Goal: Task Accomplishment & Management: Manage account settings

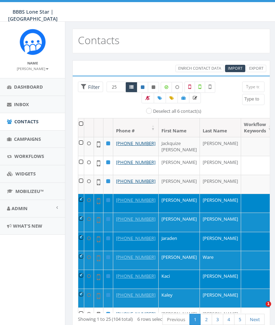
select select
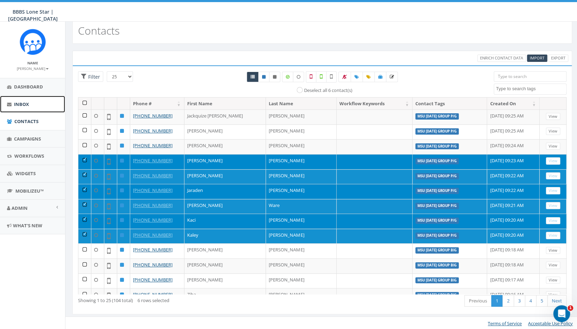
click at [27, 100] on link "Inbox" at bounding box center [32, 104] width 65 height 17
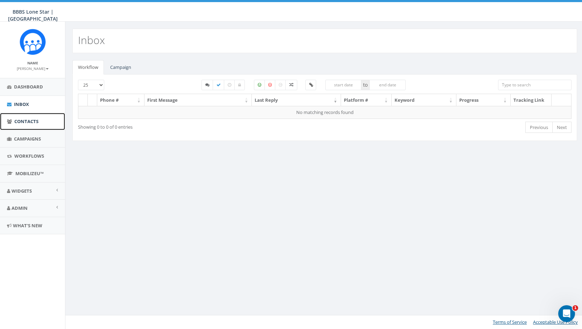
click at [25, 119] on span "Contacts" at bounding box center [26, 121] width 24 height 6
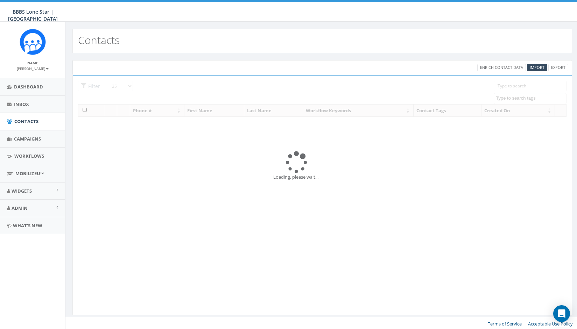
select select
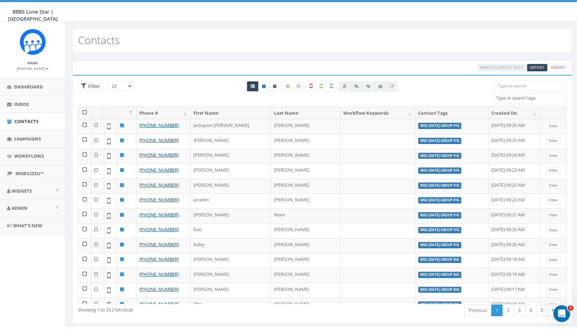
click at [263, 87] on link at bounding box center [263, 86] width 11 height 10
radio input "true"
click at [253, 86] on icon at bounding box center [253, 86] width 4 height 4
radio input "true"
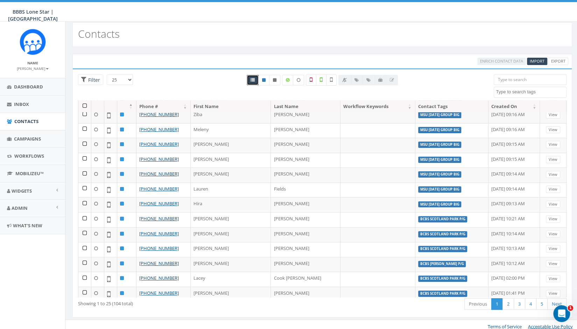
scroll to position [9, 0]
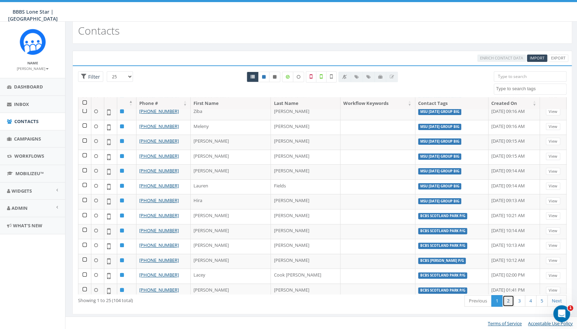
click at [509, 301] on link "2" at bounding box center [509, 301] width 12 height 12
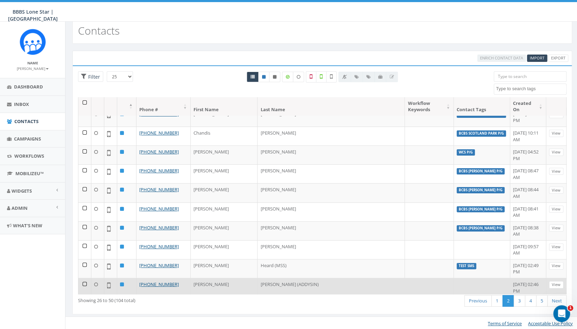
scroll to position [0, 0]
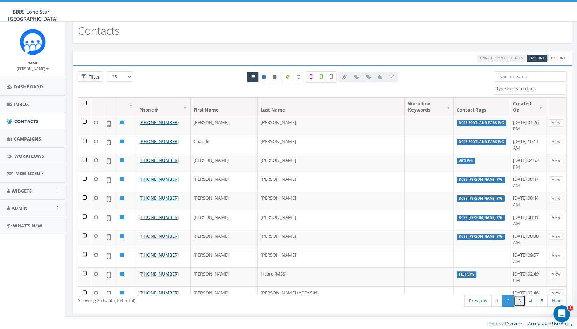
click at [521, 303] on link "3" at bounding box center [520, 301] width 12 height 12
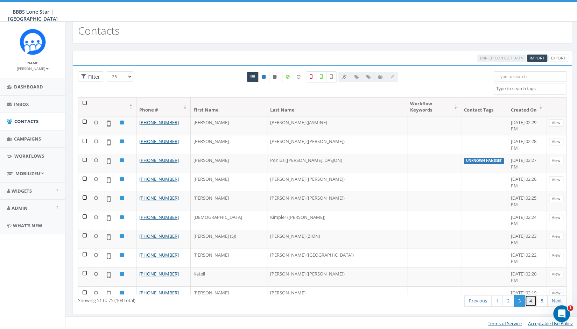
click at [532, 301] on link "4" at bounding box center [531, 301] width 12 height 12
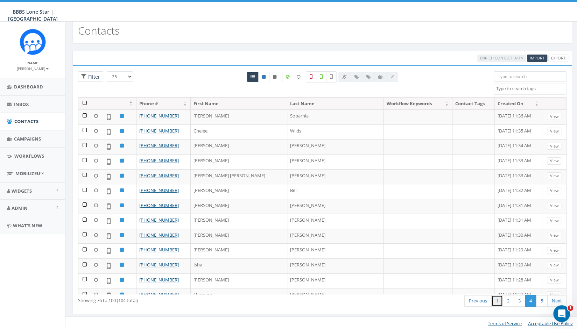
click at [498, 303] on link "1" at bounding box center [497, 301] width 12 height 12
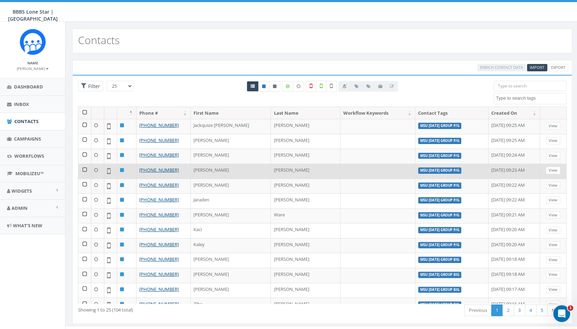
drag, startPoint x: 85, startPoint y: 154, endPoint x: 85, endPoint y: 163, distance: 8.4
click at [85, 154] on td at bounding box center [84, 156] width 13 height 15
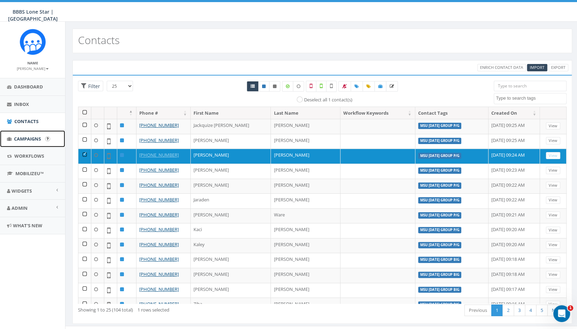
click at [23, 137] on span "Campaigns" at bounding box center [27, 139] width 27 height 6
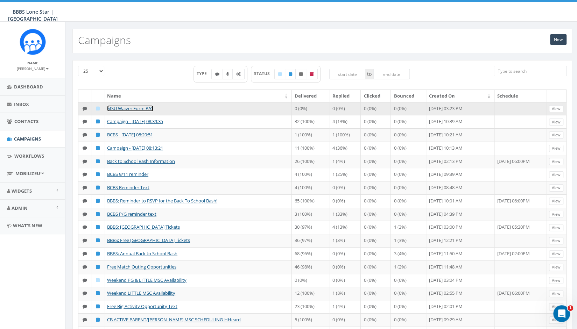
click at [132, 107] on link "MSU Waiver Form P/G" at bounding box center [130, 108] width 46 height 6
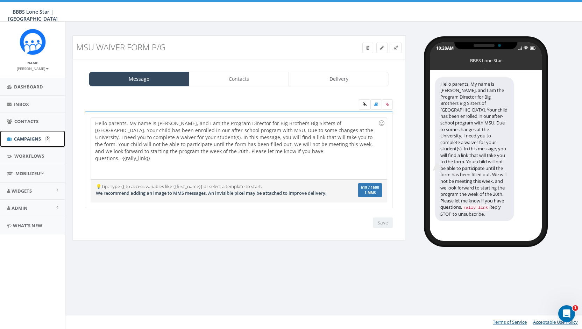
click at [27, 138] on span "Campaigns" at bounding box center [27, 139] width 27 height 6
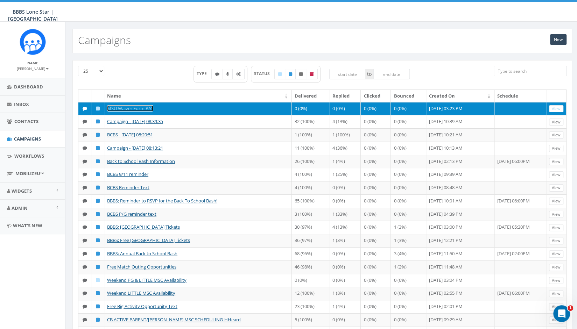
click at [125, 107] on link "MSU Waiver Form P/G" at bounding box center [130, 108] width 46 height 6
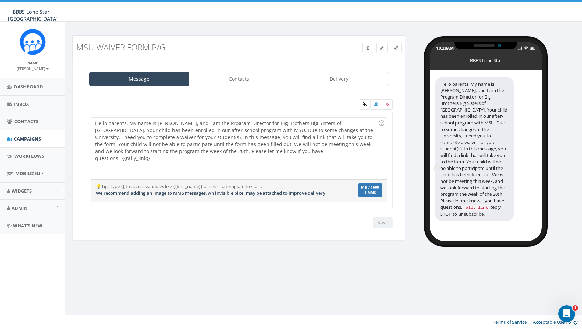
click at [157, 122] on div "Hello parents. My name is Alexis McDonald, and I am the Program Director for Bi…" at bounding box center [239, 148] width 296 height 61
drag, startPoint x: 154, startPoint y: 122, endPoint x: 192, endPoint y: 119, distance: 38.3
click at [192, 119] on div "Hello parents. My name is Alexis McDonald, and I am the Program Director for Bi…" at bounding box center [239, 148] width 296 height 61
drag, startPoint x: 217, startPoint y: 122, endPoint x: 258, endPoint y: 121, distance: 40.3
click at [258, 121] on div "Hello parents. My name is Jodi Underhill, and I am the Program Director for Big…" at bounding box center [239, 148] width 296 height 61
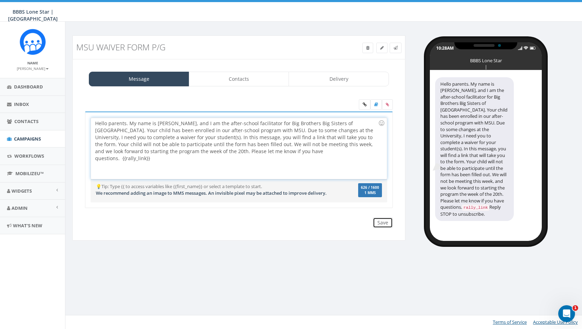
click at [386, 220] on input "Save" at bounding box center [383, 223] width 20 height 10
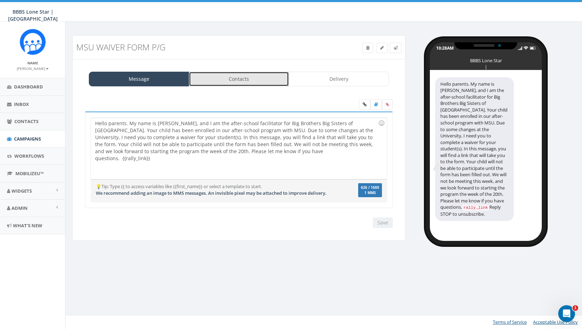
click at [233, 73] on link "Contacts" at bounding box center [239, 79] width 100 height 15
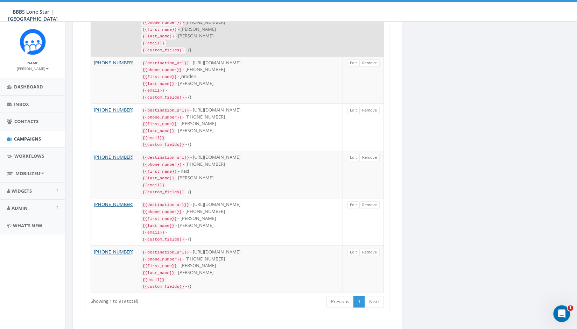
scroll to position [279, 0]
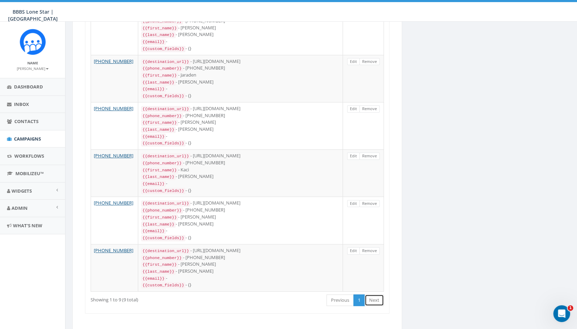
click at [376, 295] on link "Next" at bounding box center [374, 301] width 19 height 12
click at [313, 287] on div "25 50 100 Phone # Data +1 940-366-5494 {{destination_url}} - https://rclink.co/…" at bounding box center [237, 74] width 304 height 479
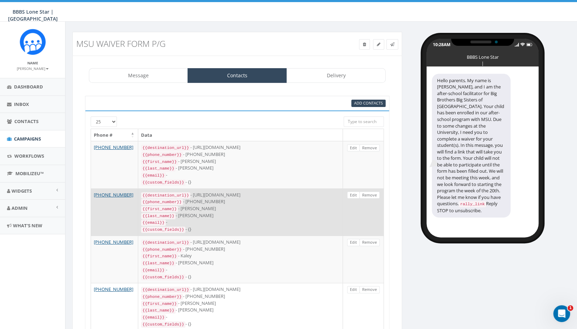
scroll to position [0, 0]
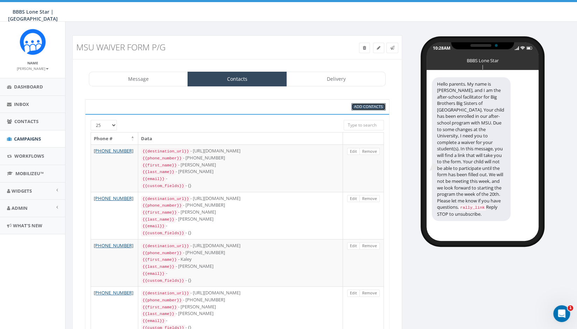
click at [365, 104] on span "Add Contacts" at bounding box center [368, 106] width 29 height 5
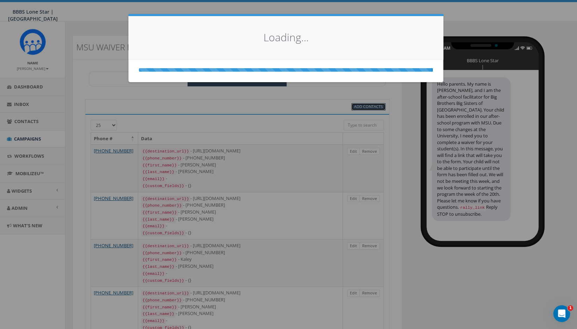
select select
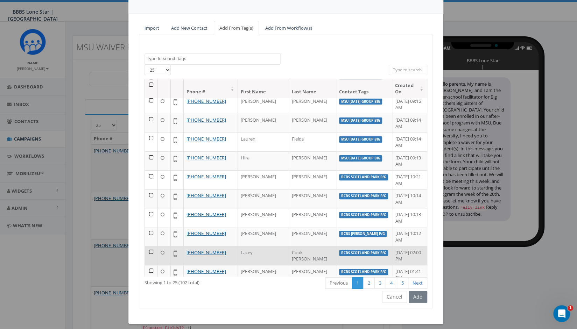
scroll to position [50, 0]
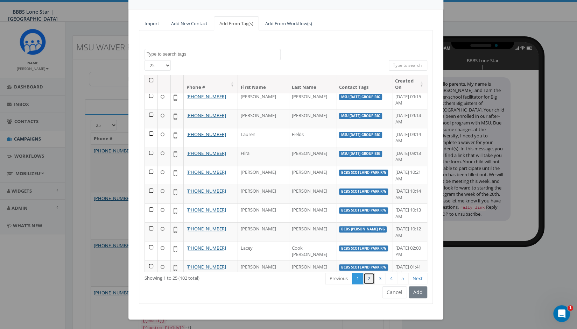
click at [367, 281] on link "2" at bounding box center [369, 279] width 12 height 12
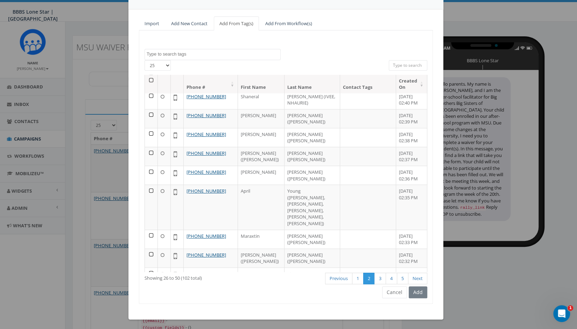
scroll to position [294, 0]
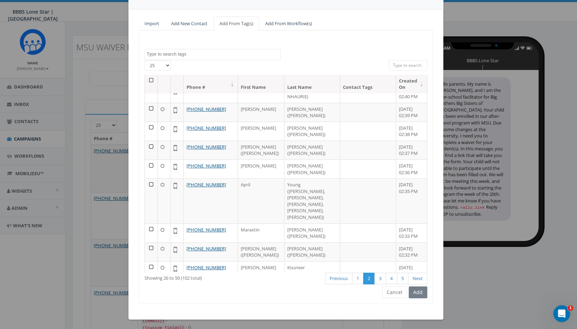
click at [401, 64] on input "search" at bounding box center [408, 65] width 38 height 10
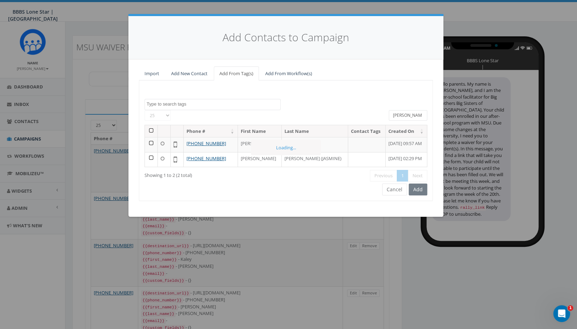
scroll to position [0, 0]
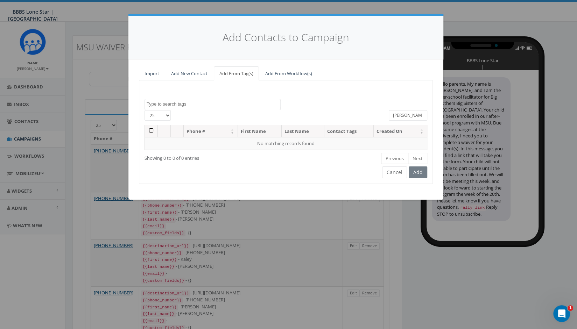
type input "[PERSON_NAME]"
click at [178, 75] on link "Add New Contact" at bounding box center [190, 73] width 48 height 14
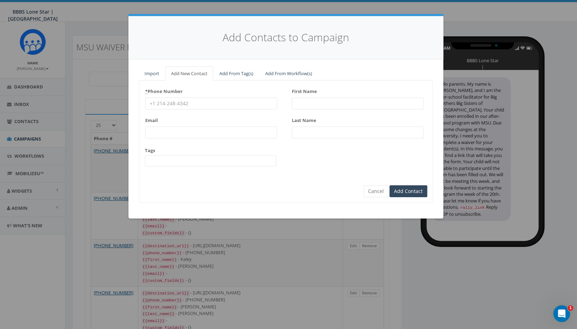
click at [184, 103] on input "* Phone Number" at bounding box center [211, 104] width 132 height 12
type input "940-257-4117"
click at [304, 100] on input "First Name" at bounding box center [358, 104] width 132 height 12
type input "Je"
type input "n"
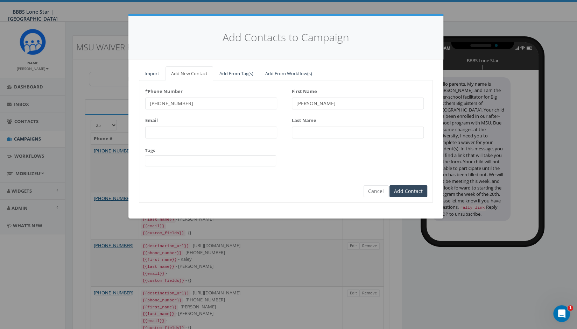
type input "[PERSON_NAME]"
click at [413, 190] on input "Add Contact" at bounding box center [409, 191] width 38 height 12
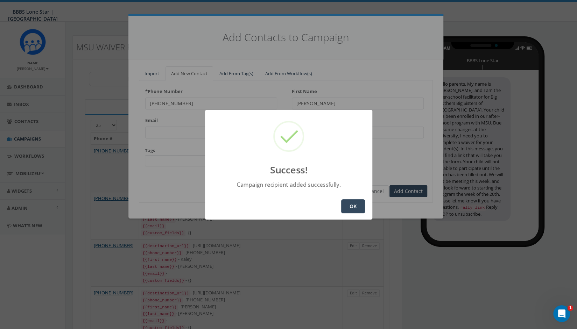
click at [354, 209] on button "OK" at bounding box center [353, 206] width 24 height 14
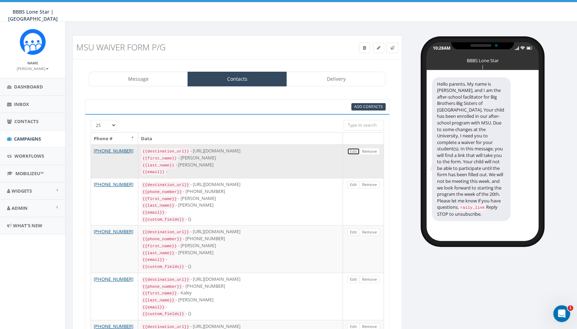
click at [354, 152] on link "Edit" at bounding box center [353, 151] width 13 height 7
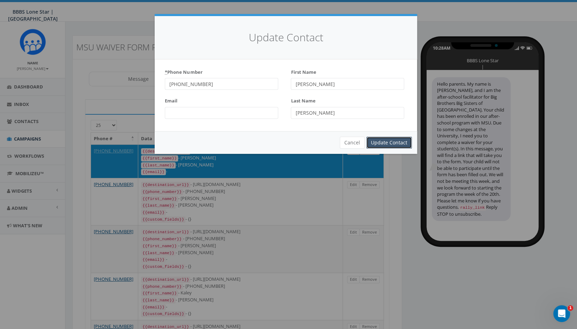
click at [386, 142] on input "Update Contact" at bounding box center [388, 143] width 45 height 12
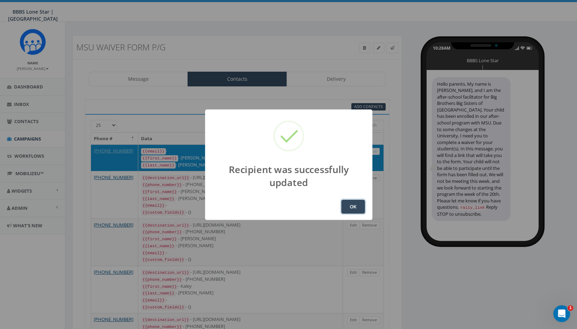
click at [349, 209] on button "OK" at bounding box center [353, 207] width 24 height 14
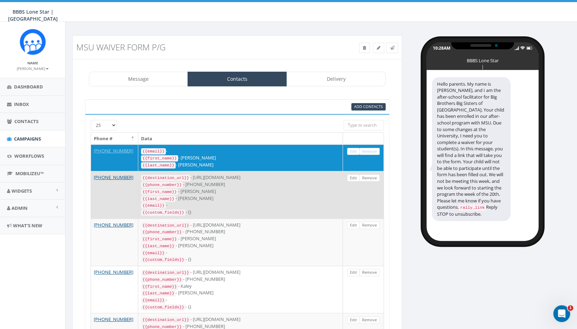
click at [306, 195] on div "{{last_name}} - Ware" at bounding box center [240, 198] width 199 height 7
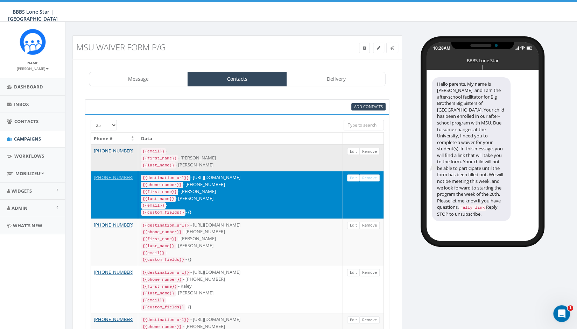
click at [252, 151] on div "{{email}} -" at bounding box center [240, 151] width 199 height 7
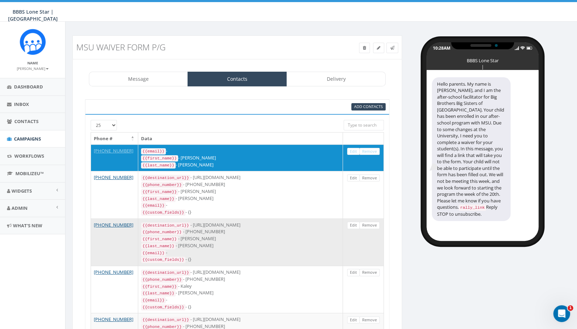
drag, startPoint x: 192, startPoint y: 254, endPoint x: 133, endPoint y: 226, distance: 65.8
click at [133, 226] on tr "+1 940-400-9964 {{destination_url}} - https://rclink.co/link/QSzilQ {{phone_num…" at bounding box center [237, 242] width 293 height 47
copy tr "{{destination_url}} - https://rclink.co/link/QSzilQ {{phone_number}} - +1940400…"
click at [279, 223] on div "{{destination_url}} - https://rclink.co/link/QSzilQ" at bounding box center [240, 225] width 199 height 7
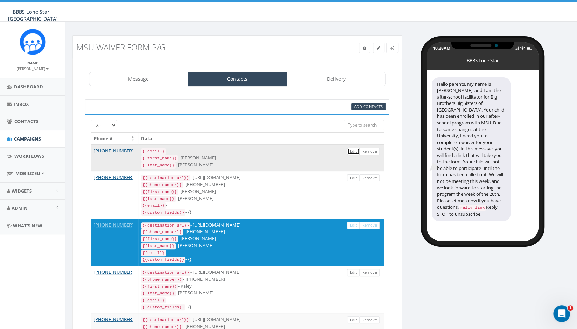
click at [352, 152] on link "Edit" at bounding box center [353, 151] width 13 height 7
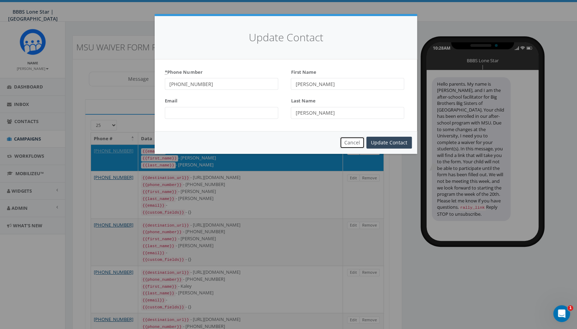
click at [353, 145] on button "Cancel" at bounding box center [352, 143] width 25 height 12
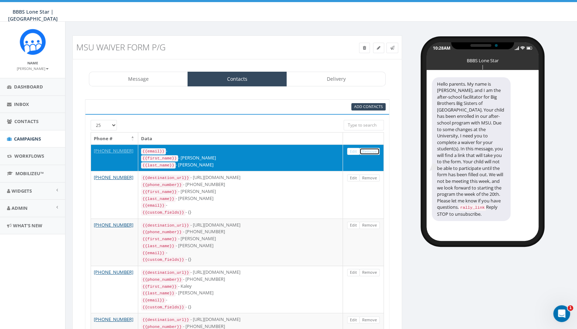
click at [371, 150] on link "Remove" at bounding box center [369, 151] width 20 height 7
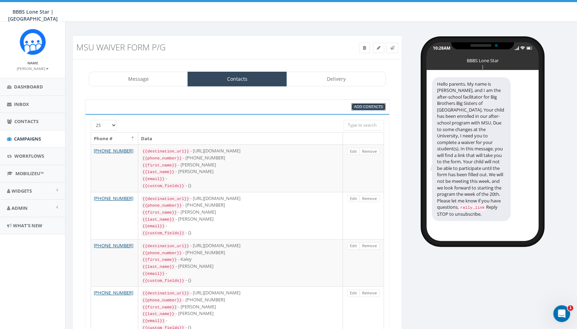
click at [370, 104] on span "Add Contacts" at bounding box center [368, 106] width 29 height 5
select select
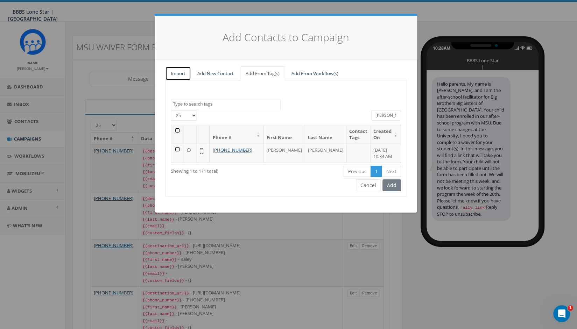
click at [176, 67] on link "Import" at bounding box center [178, 73] width 26 height 14
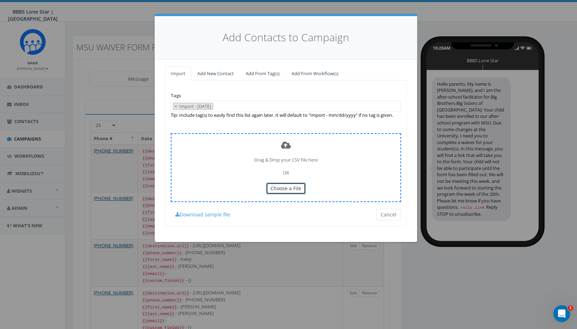
click at [283, 188] on span "Choose a File" at bounding box center [286, 188] width 31 height 7
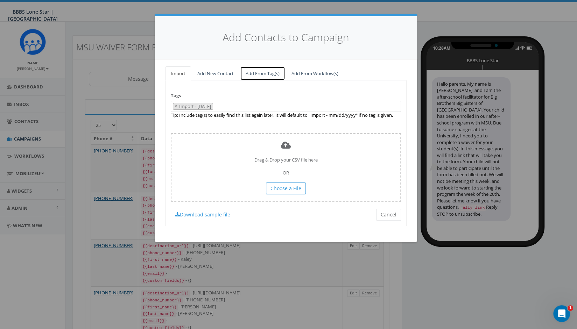
click at [262, 73] on link "Add From Tag(s)" at bounding box center [262, 73] width 45 height 14
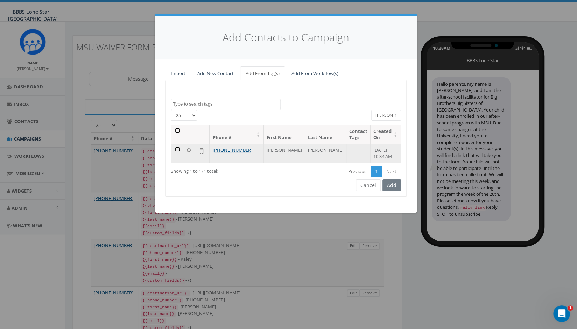
click at [176, 152] on td at bounding box center [177, 153] width 13 height 19
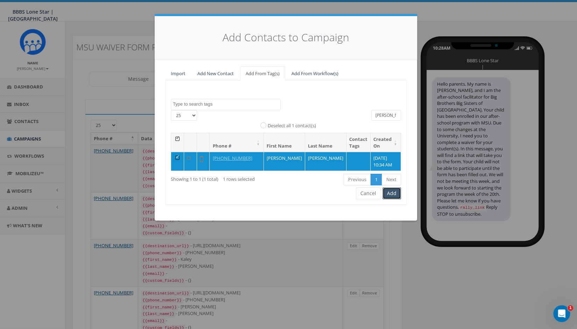
click at [393, 194] on button "Add" at bounding box center [392, 194] width 19 height 12
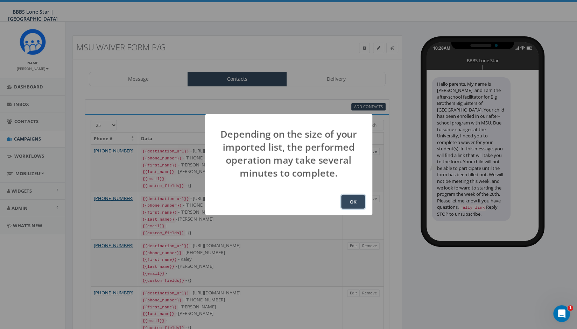
click at [348, 203] on button "OK" at bounding box center [353, 202] width 24 height 14
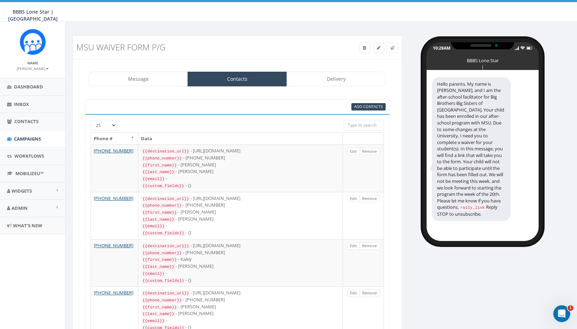
scroll to position [92, 0]
click at [363, 105] on span "Add Contacts" at bounding box center [368, 106] width 29 height 5
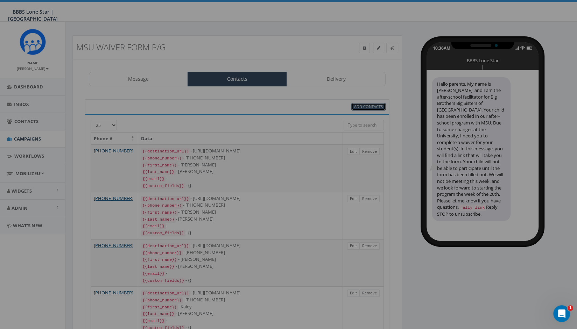
select select
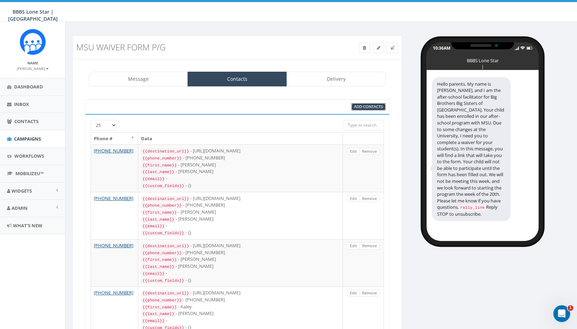
click at [357, 106] on span "Add Contacts" at bounding box center [368, 106] width 29 height 5
click at [240, 77] on link "Contacts" at bounding box center [237, 79] width 99 height 15
click at [364, 104] on span "Add Contacts" at bounding box center [368, 106] width 29 height 5
select select
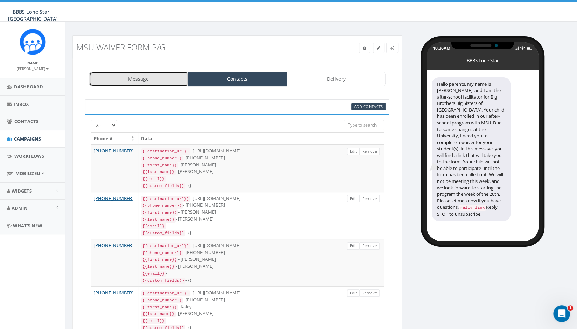
click at [133, 79] on link "Message" at bounding box center [138, 79] width 99 height 15
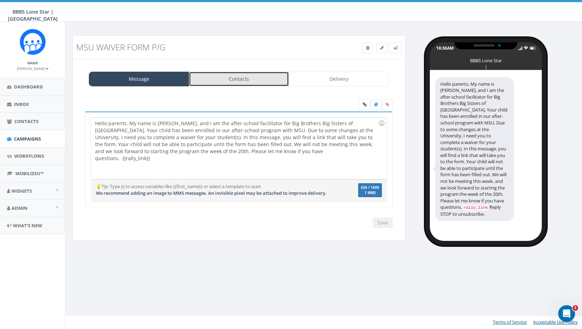
click at [217, 72] on link "Contacts" at bounding box center [239, 79] width 100 height 15
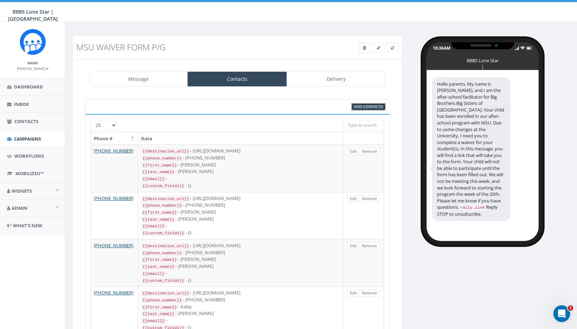
click at [363, 105] on span "Add Contacts" at bounding box center [368, 106] width 29 height 5
select select
click at [363, 105] on span "Add Contacts" at bounding box center [368, 106] width 29 height 5
select select
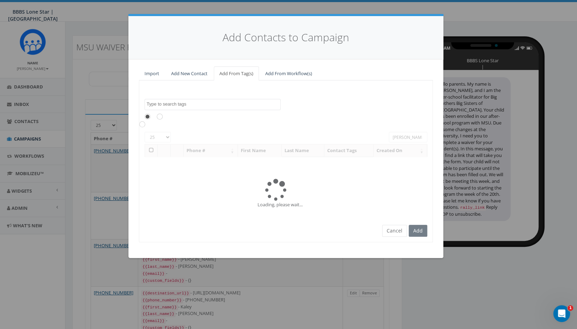
click at [295, 105] on div "BCBS Kate Burgess P/G BCBS Scotland Park P/G MSU TUESDAY GROUP BIG MSU TUESDAY …" at bounding box center [285, 104] width 293 height 11
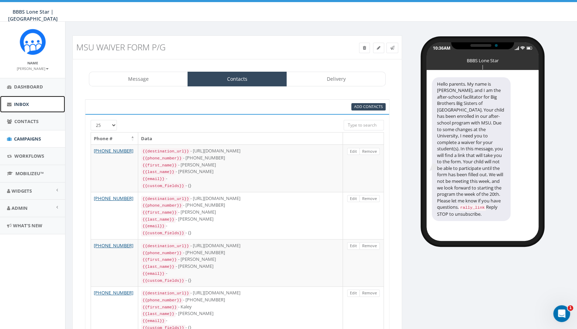
click at [20, 101] on span "Inbox" at bounding box center [21, 104] width 15 height 6
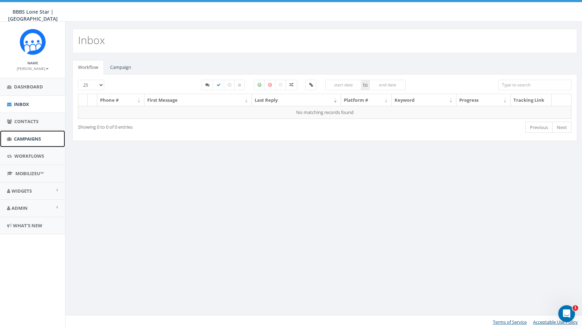
click at [26, 137] on span "Campaigns" at bounding box center [27, 139] width 27 height 6
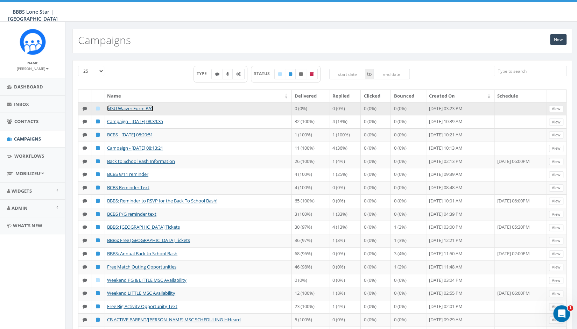
click at [123, 106] on link "MSU Waiver Form P/G" at bounding box center [130, 108] width 46 height 6
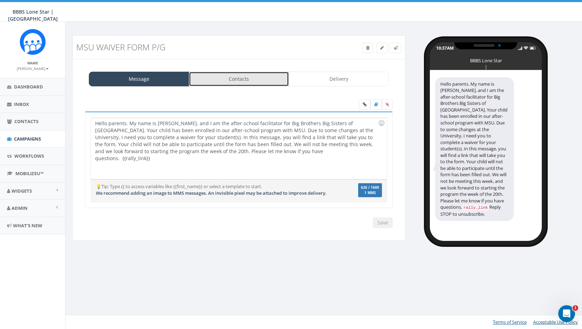
click at [222, 73] on link "Contacts" at bounding box center [239, 79] width 100 height 15
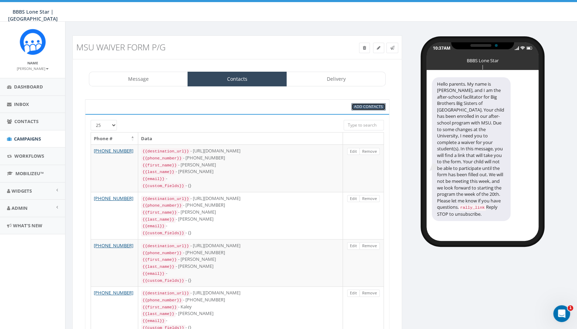
click at [374, 103] on link "Add Contacts" at bounding box center [368, 106] width 34 height 7
select select
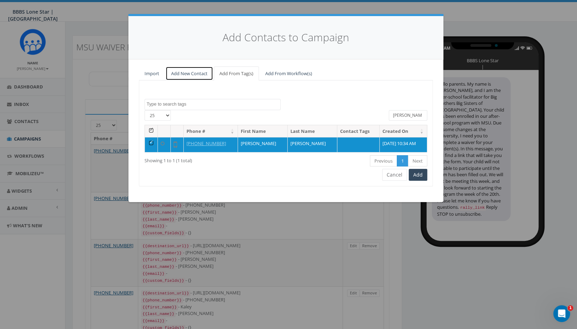
click at [195, 72] on link "Add New Contact" at bounding box center [190, 73] width 48 height 14
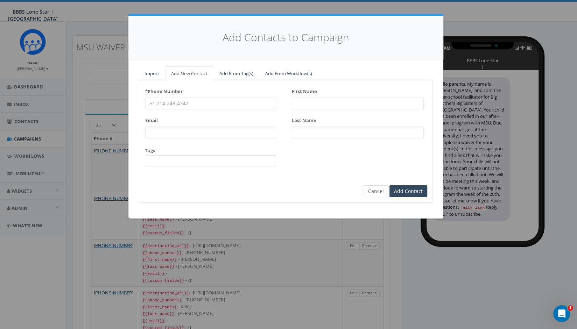
click at [190, 103] on input "* Phone Number" at bounding box center [211, 104] width 132 height 12
type input "[PHONE_NUMBER]"
type input "[PERSON_NAME]"
click at [402, 190] on input "Add Contact" at bounding box center [409, 191] width 38 height 12
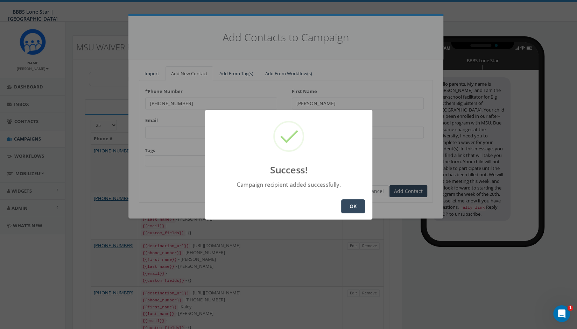
click at [350, 207] on button "OK" at bounding box center [353, 206] width 24 height 14
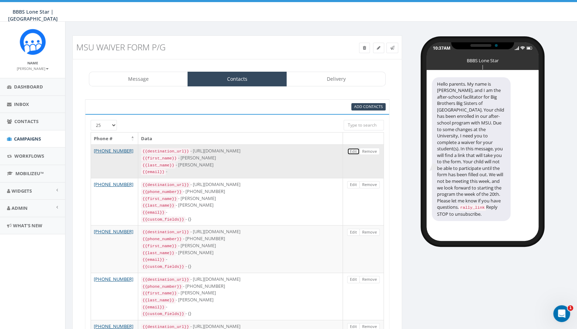
click at [351, 152] on link "Edit" at bounding box center [353, 151] width 13 height 7
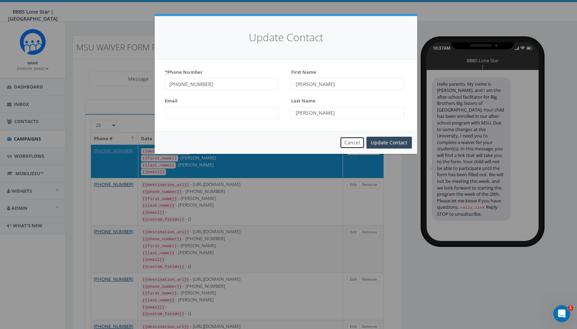
click at [354, 142] on button "Cancel" at bounding box center [352, 143] width 25 height 12
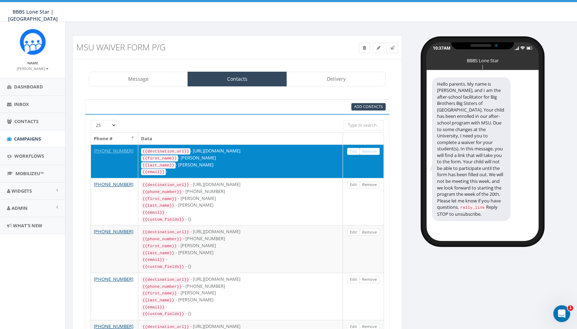
click at [190, 165] on div "{{last_name}} - [PERSON_NAME]" at bounding box center [240, 165] width 199 height 7
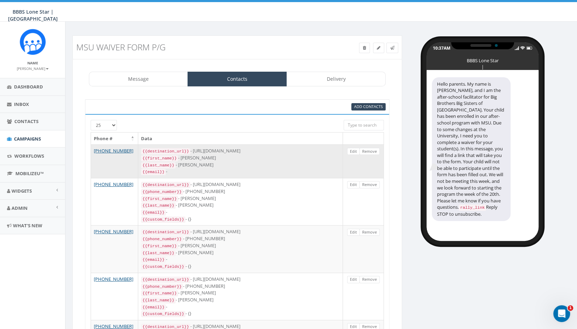
drag, startPoint x: 170, startPoint y: 170, endPoint x: 139, endPoint y: 156, distance: 34.2
click at [139, 156] on td "{{destination_url}} - [URL][DOMAIN_NAME] {{first_name}} - [PERSON_NAME] {{last_…" at bounding box center [240, 162] width 205 height 34
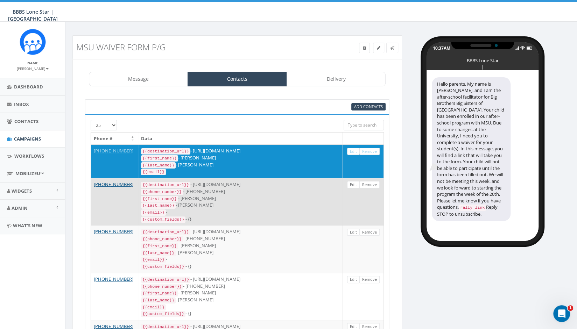
click at [193, 216] on div "{{custom_fields}} - {}" at bounding box center [240, 219] width 199 height 7
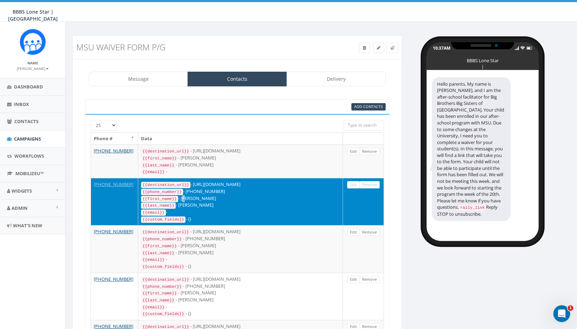
drag, startPoint x: 195, startPoint y: 204, endPoint x: 179, endPoint y: 196, distance: 18.0
click at [179, 196] on div "{{first_name}} - [PERSON_NAME]" at bounding box center [240, 198] width 199 height 7
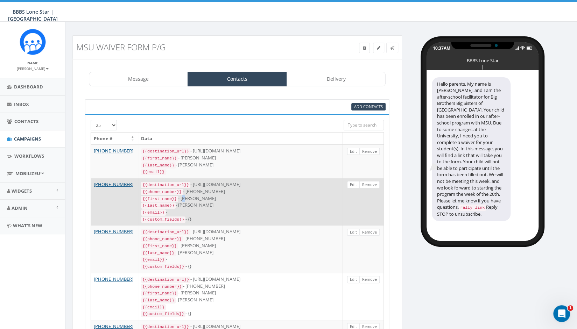
drag, startPoint x: 202, startPoint y: 216, endPoint x: 140, endPoint y: 183, distance: 70.5
click at [140, 183] on td "{{destination_url}} - [URL][DOMAIN_NAME] {{phone_number}} - [PHONE_NUMBER] {{fi…" at bounding box center [240, 201] width 205 height 47
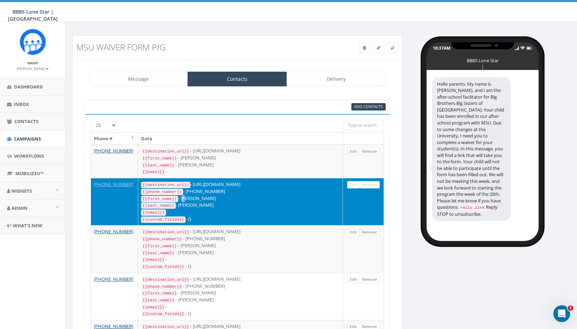
copy div "{{destination_url}} - [URL][DOMAIN_NAME] {{phone_number}} - [PHONE_NUMBER] {{fi…"
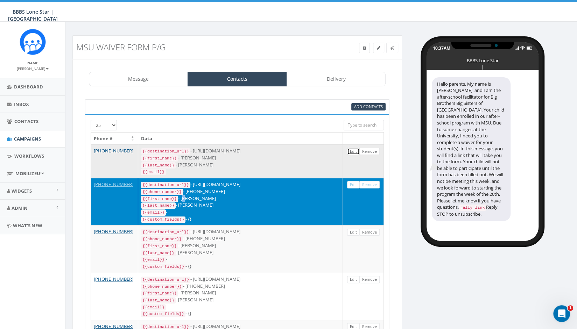
click at [353, 151] on link "Edit" at bounding box center [353, 151] width 13 height 7
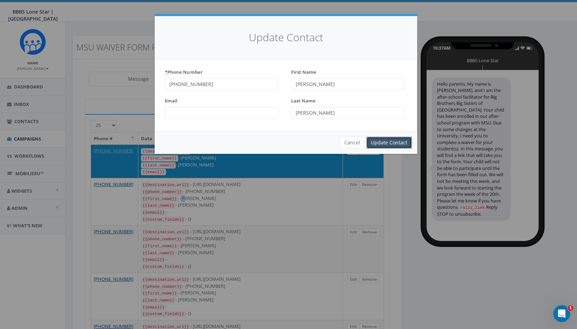
click at [376, 142] on input "Update Contact" at bounding box center [388, 143] width 45 height 12
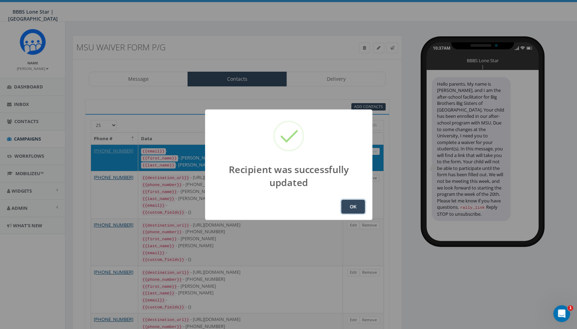
click at [347, 205] on button "OK" at bounding box center [353, 207] width 24 height 14
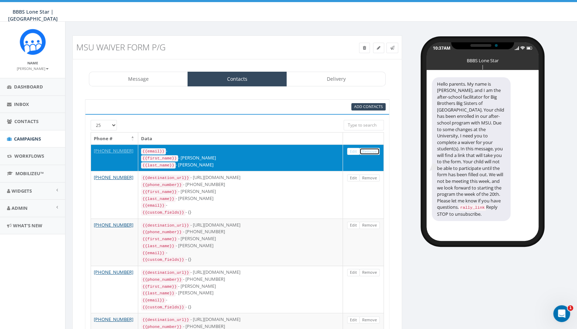
click at [370, 152] on link "Remove" at bounding box center [369, 151] width 20 height 7
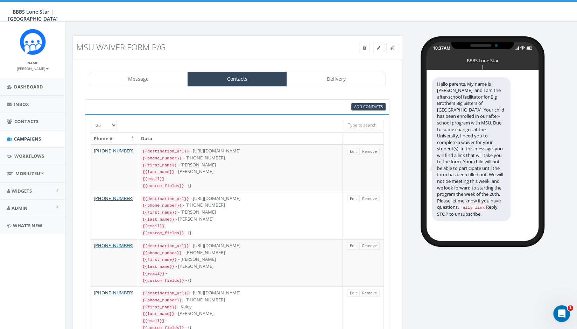
click at [371, 100] on div "Add Contacts" at bounding box center [237, 106] width 304 height 15
click at [370, 106] on span "Add Contacts" at bounding box center [368, 106] width 29 height 5
select select
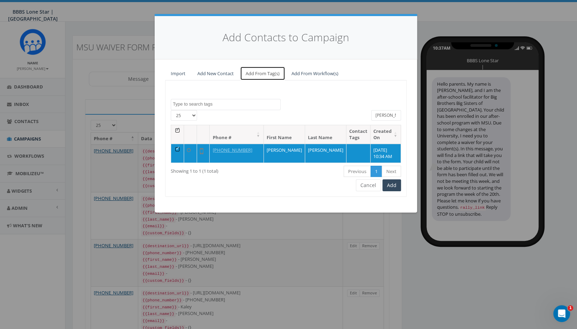
click at [262, 72] on link "Add From Tag(s)" at bounding box center [262, 73] width 45 height 14
click at [225, 74] on link "Add New Contact" at bounding box center [216, 73] width 48 height 14
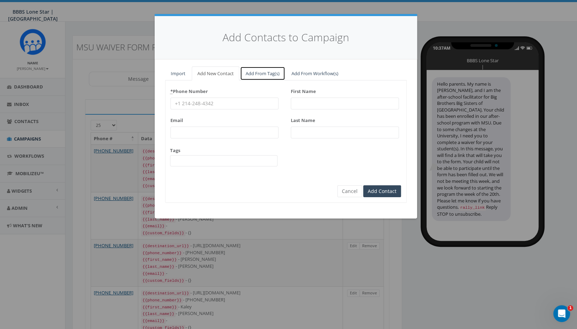
click at [260, 73] on link "Add From Tag(s)" at bounding box center [262, 73] width 45 height 14
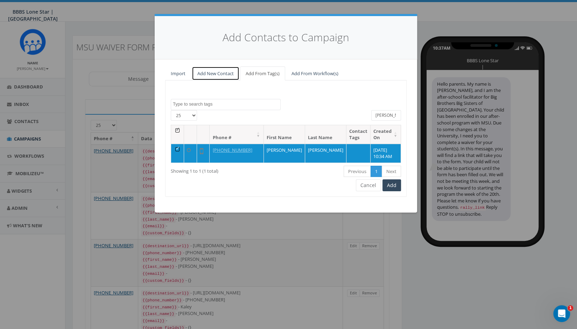
click at [207, 69] on link "Add New Contact" at bounding box center [216, 73] width 48 height 14
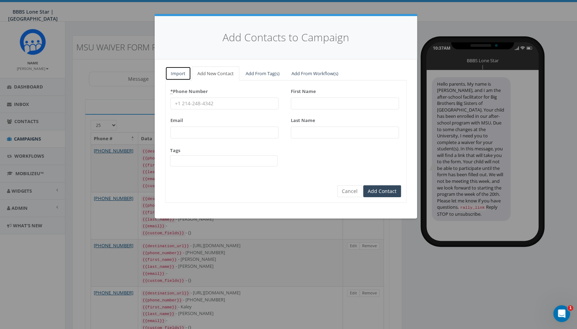
click at [179, 73] on link "Import" at bounding box center [178, 73] width 26 height 14
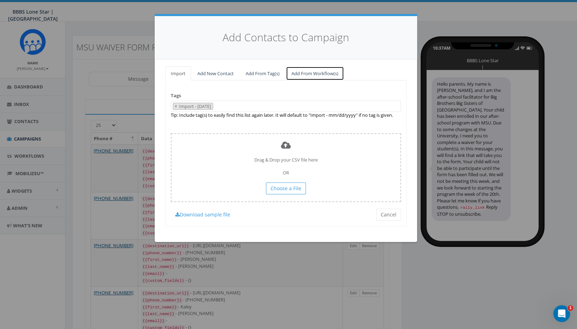
click at [304, 70] on link "Add From Workflow(s)" at bounding box center [315, 73] width 58 height 14
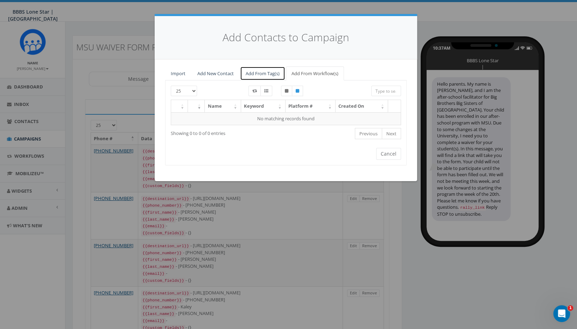
click at [256, 74] on link "Add From Tag(s)" at bounding box center [262, 73] width 45 height 14
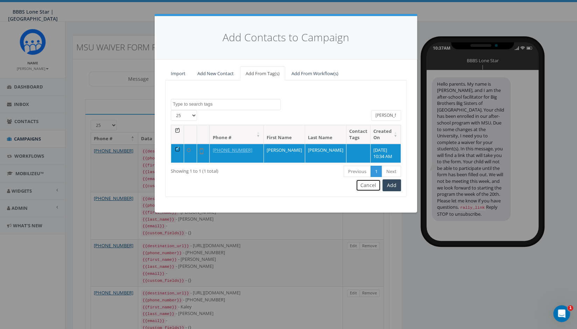
click at [368, 185] on button "Cancel" at bounding box center [368, 186] width 25 height 12
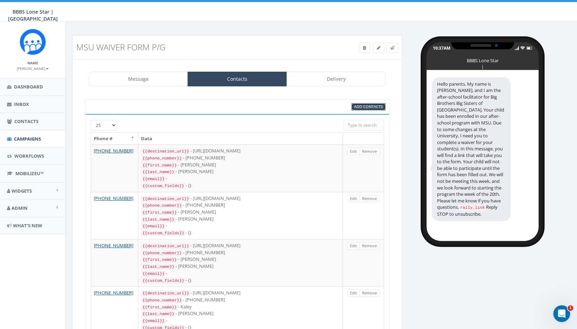
click at [363, 107] on span "Add Contacts" at bounding box center [368, 106] width 29 height 5
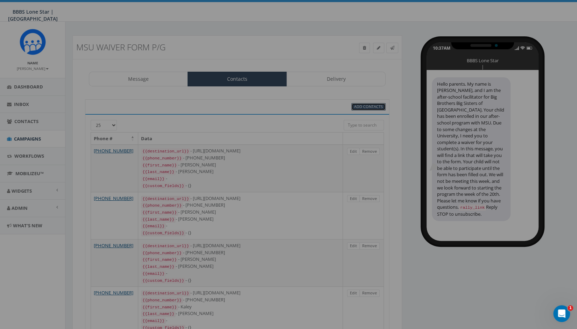
select select
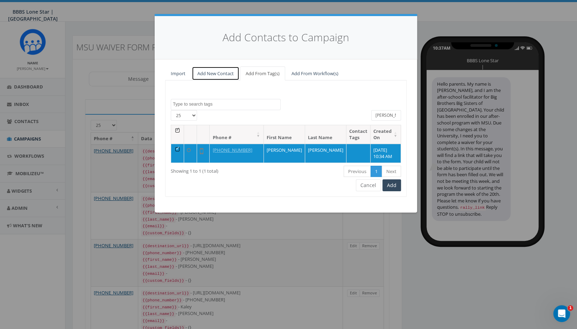
click at [216, 71] on link "Add New Contact" at bounding box center [216, 73] width 48 height 14
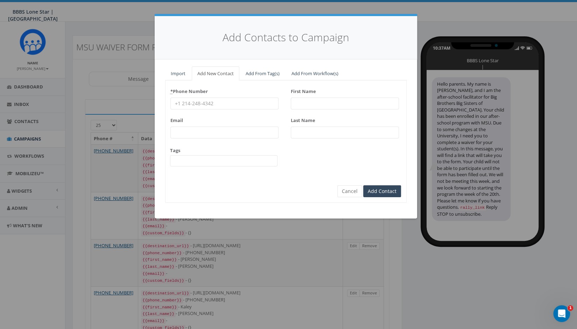
click at [212, 104] on input "* Phone Number" at bounding box center [224, 104] width 108 height 12
type input "[PHONE_NUMBER]"
type input "[PERSON_NAME]"
click at [330, 129] on input "[PERSON_NAME]" at bounding box center [345, 133] width 108 height 12
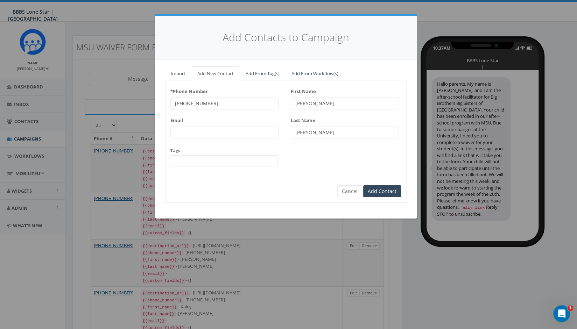
click at [246, 159] on span at bounding box center [224, 160] width 108 height 11
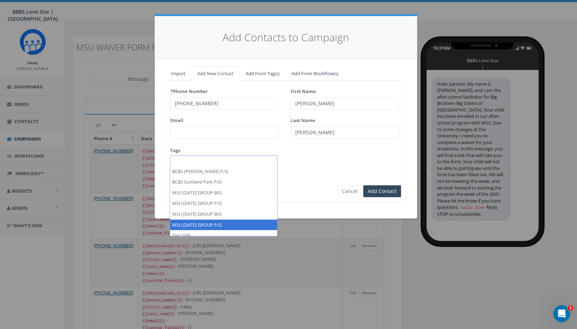
select select "MSU [DATE] GROUP P/G"
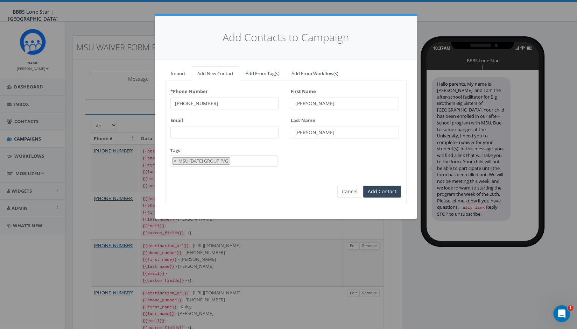
scroll to position [33, 0]
click at [376, 191] on input "Add Contact" at bounding box center [382, 192] width 38 height 12
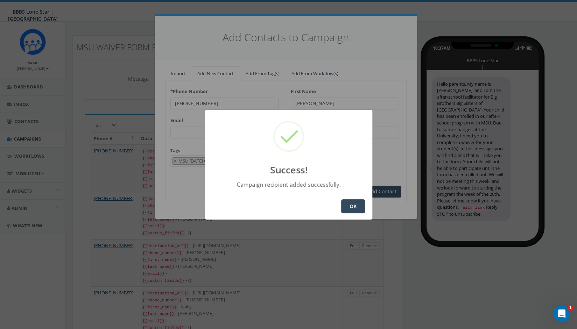
click at [350, 203] on button "OK" at bounding box center [353, 206] width 24 height 14
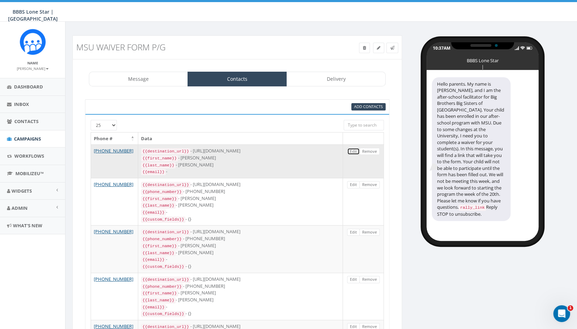
click at [351, 152] on link "Edit" at bounding box center [353, 151] width 13 height 7
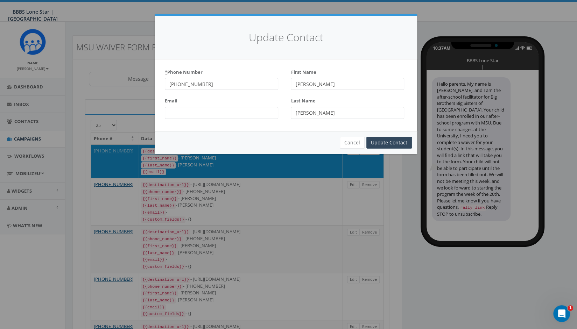
click at [269, 111] on input "Email" at bounding box center [221, 113] width 113 height 12
click at [376, 142] on input "Update Contact" at bounding box center [388, 143] width 45 height 12
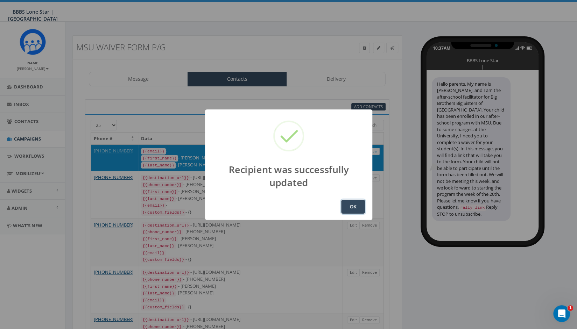
click at [350, 208] on button "OK" at bounding box center [353, 207] width 24 height 14
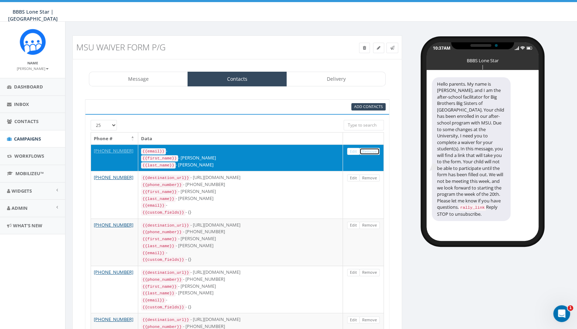
click at [368, 152] on link "Remove" at bounding box center [369, 151] width 20 height 7
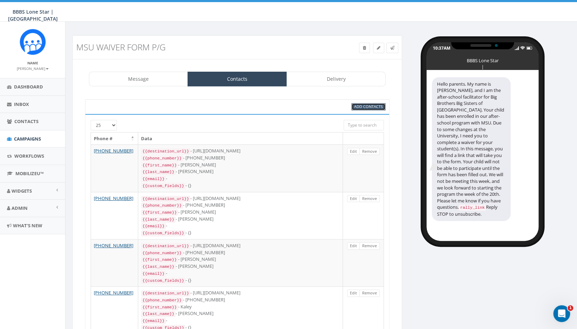
click at [366, 109] on link "Add Contacts" at bounding box center [368, 106] width 34 height 7
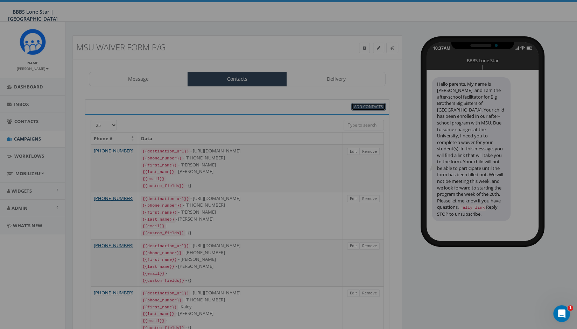
select select
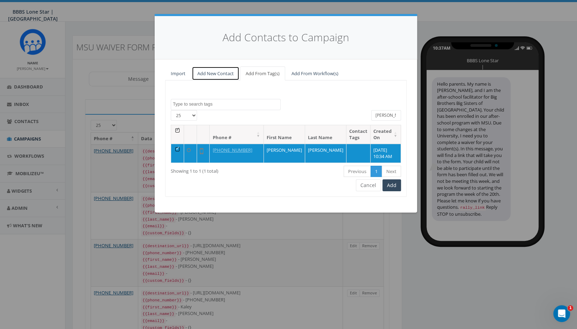
click at [213, 69] on link "Add New Contact" at bounding box center [216, 73] width 48 height 14
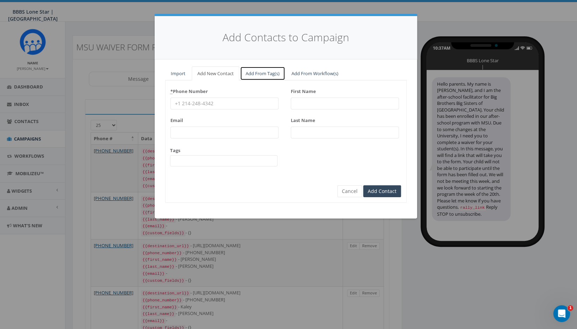
click at [256, 74] on link "Add From Tag(s)" at bounding box center [262, 73] width 45 height 14
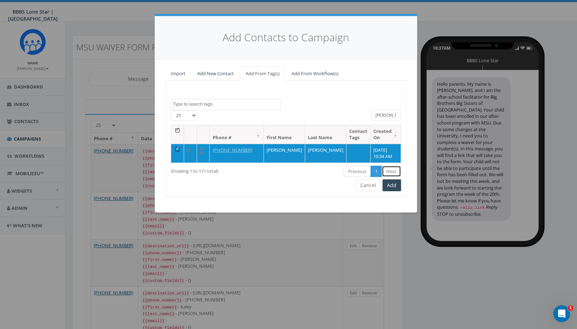
click at [395, 170] on link "Next" at bounding box center [391, 172] width 19 height 12
click at [356, 171] on link "Previous" at bounding box center [357, 172] width 27 height 12
click at [379, 173] on link "1" at bounding box center [377, 172] width 12 height 12
click at [389, 170] on link "Next" at bounding box center [391, 172] width 19 height 12
click at [394, 184] on button "Add" at bounding box center [392, 186] width 19 height 12
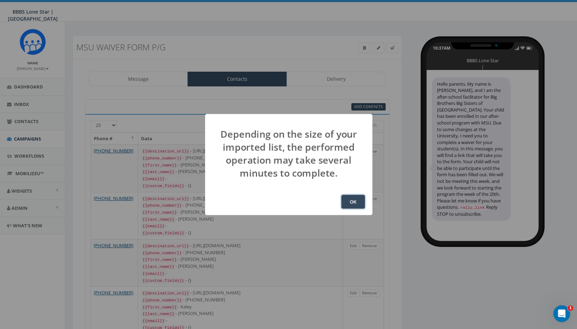
click at [352, 202] on button "OK" at bounding box center [353, 202] width 24 height 14
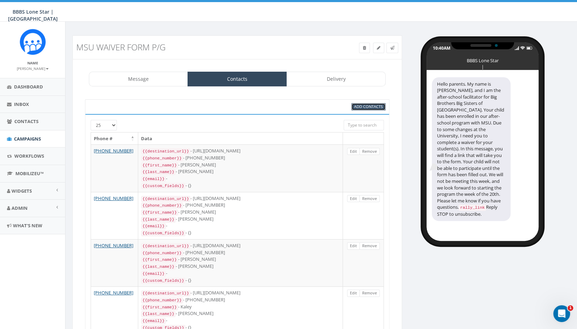
click at [357, 105] on span "Add Contacts" at bounding box center [368, 106] width 29 height 5
select select
click at [379, 49] on icon at bounding box center [378, 48] width 3 height 4
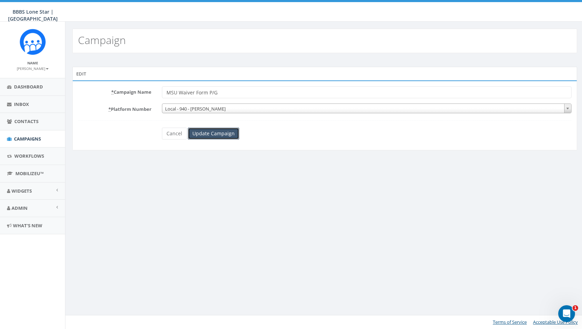
click at [217, 134] on input "Update Campaign" at bounding box center [213, 134] width 51 height 12
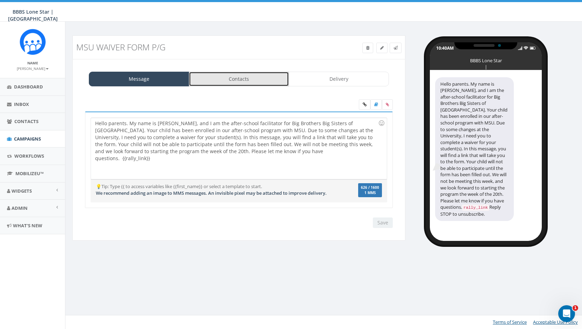
click at [234, 77] on link "Contacts" at bounding box center [239, 79] width 100 height 15
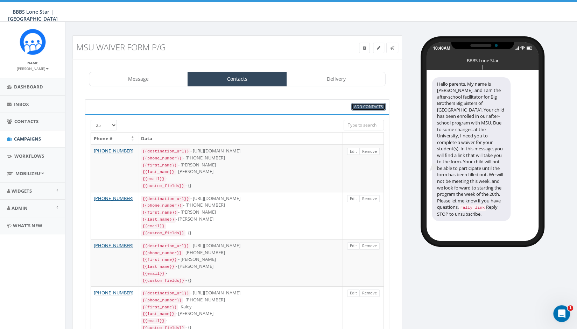
click at [372, 107] on span "Add Contacts" at bounding box center [368, 106] width 29 height 5
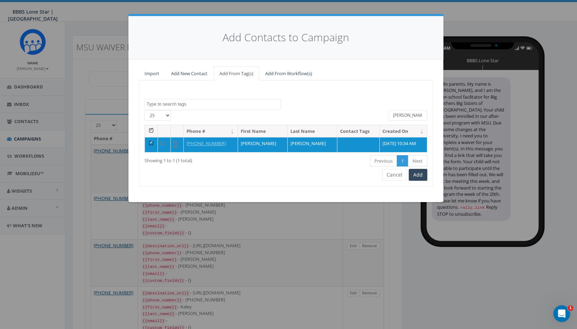
click at [195, 103] on textarea "Search" at bounding box center [214, 104] width 134 height 6
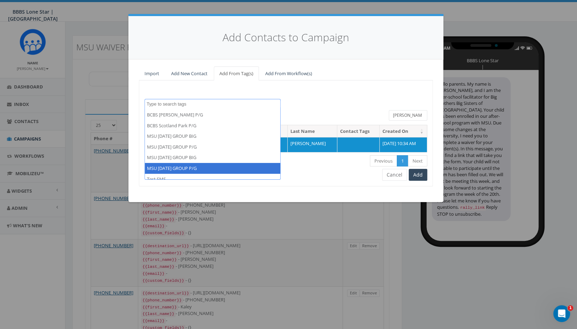
select select "MSU [DATE] GROUP P/G"
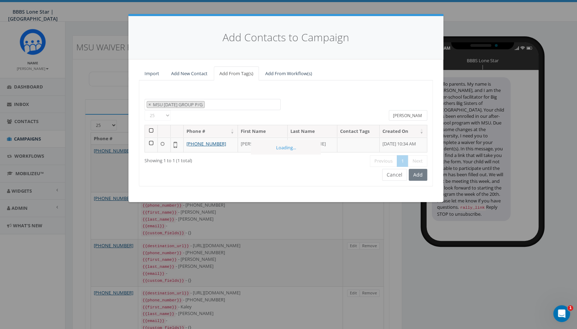
scroll to position [30, 0]
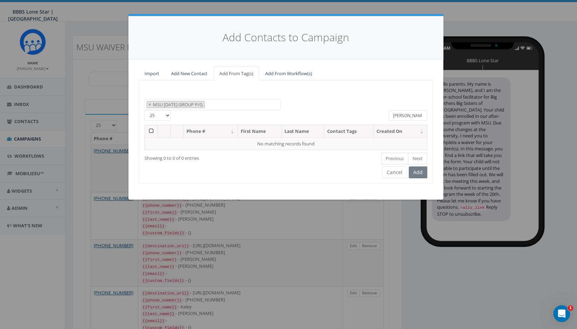
type textarea "MSU [DATE] GROUP P/G"
select select
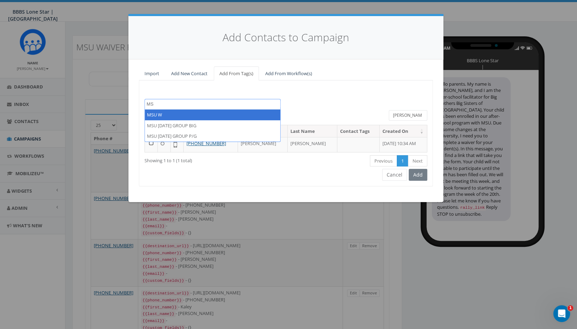
type textarea "M"
click at [244, 104] on textarea "Search" at bounding box center [214, 104] width 134 height 6
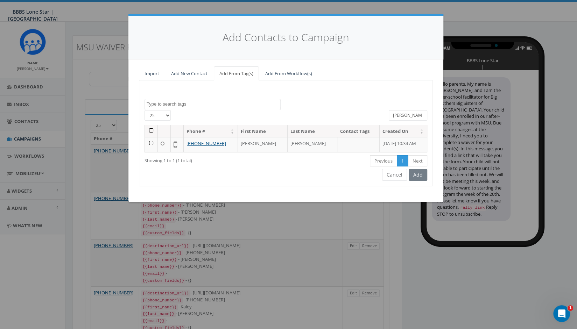
click at [244, 105] on textarea "Search" at bounding box center [214, 104] width 134 height 6
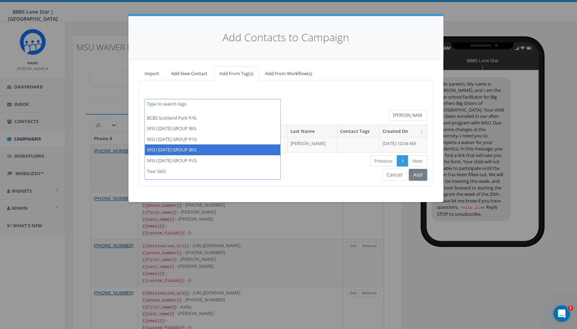
scroll to position [0, 0]
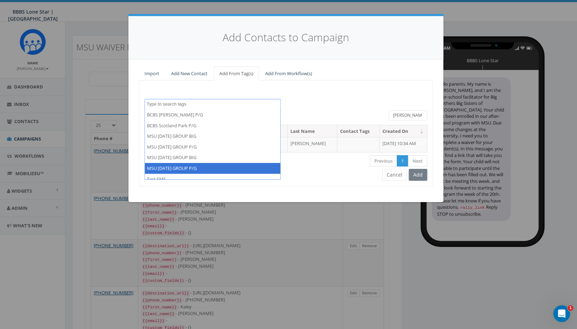
select select "MSU [DATE] GROUP P/G"
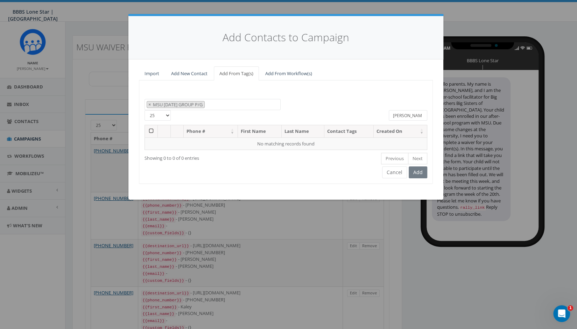
drag, startPoint x: 406, startPoint y: 112, endPoint x: 365, endPoint y: 112, distance: 41.6
click at [365, 112] on div "25 50 100 All 0 contact(s) on current page All 1 contact(s) filtered ortiz" at bounding box center [285, 117] width 293 height 15
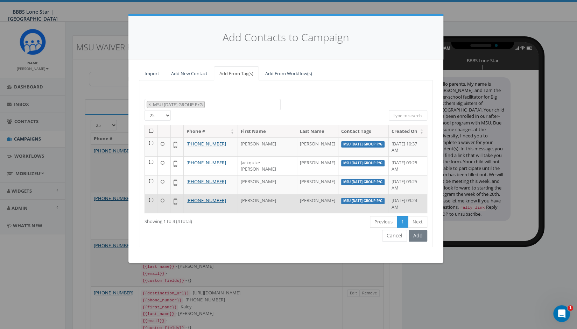
scroll to position [35, 0]
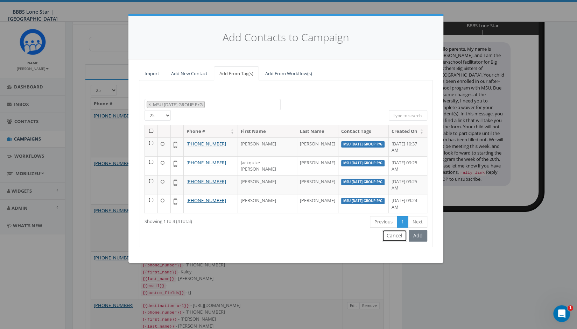
click at [394, 242] on button "Cancel" at bounding box center [394, 236] width 25 height 12
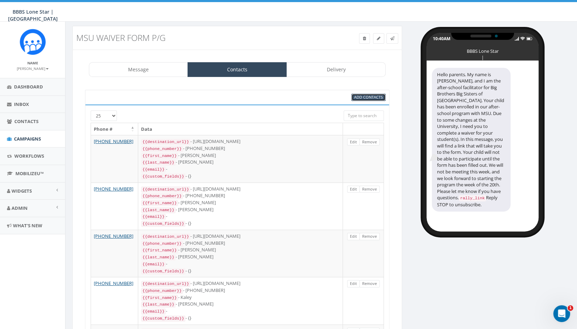
scroll to position [0, 0]
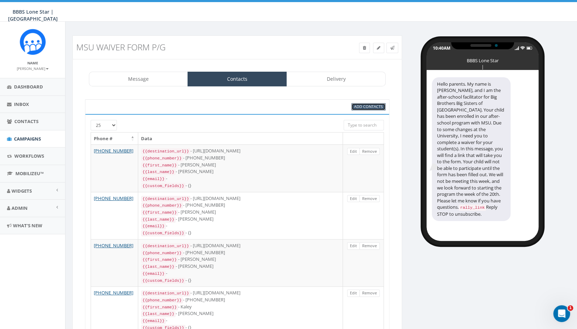
click at [369, 106] on span "Add Contacts" at bounding box center [368, 106] width 29 height 5
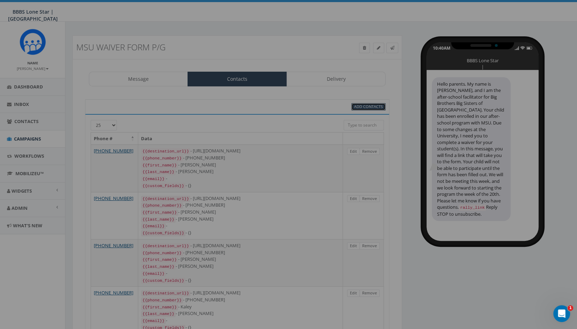
select select
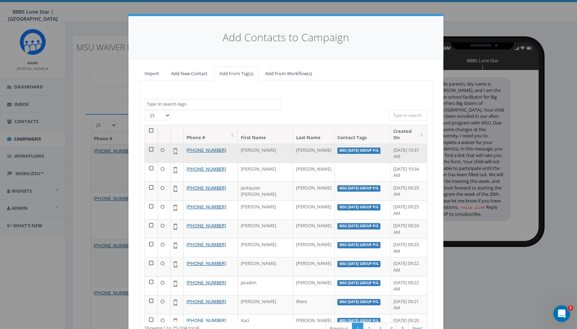
click at [148, 144] on td at bounding box center [151, 153] width 13 height 19
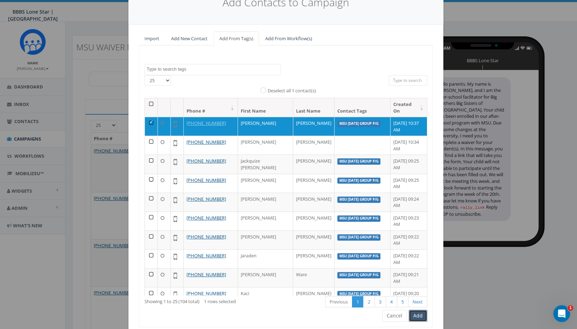
click at [417, 317] on button "Add" at bounding box center [418, 316] width 19 height 12
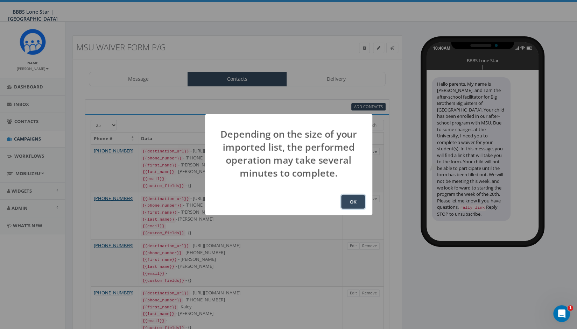
click at [357, 204] on button "OK" at bounding box center [353, 202] width 24 height 14
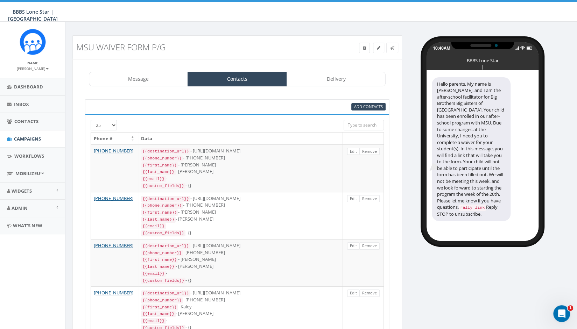
scroll to position [92, 0]
click at [368, 105] on span "Add Contacts" at bounding box center [368, 106] width 29 height 5
select select
click at [368, 105] on span "Add Contacts" at bounding box center [368, 106] width 29 height 5
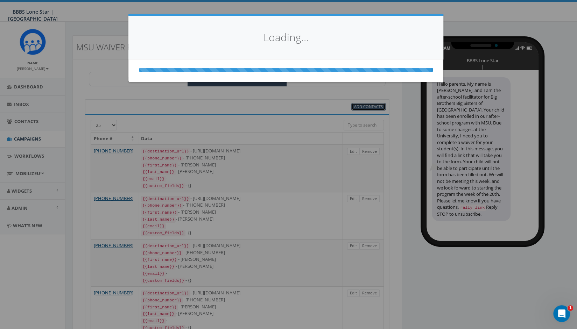
select select
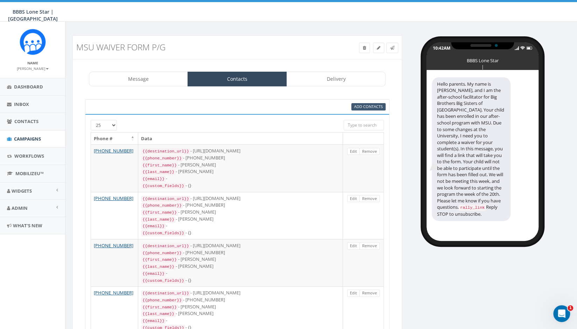
click at [368, 105] on div at bounding box center [288, 164] width 577 height 329
click at [368, 105] on span "Add Contacts" at bounding box center [368, 106] width 29 height 5
click at [368, 105] on body "BBBS Lone Star | [GEOGRAPHIC_DATA] BBBS Lone Star | [GEOGRAPHIC_DATA] Profile S…" at bounding box center [288, 164] width 577 height 329
select select
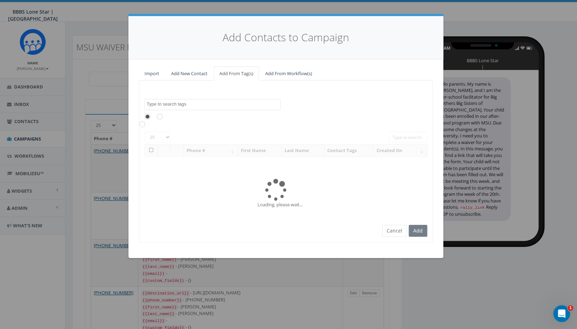
click at [368, 105] on div "BCBS [PERSON_NAME] P/G BCBS Scotland Park P/G MSU [DATE] GROUP BIG MSU [DATE] G…" at bounding box center [286, 161] width 294 height 162
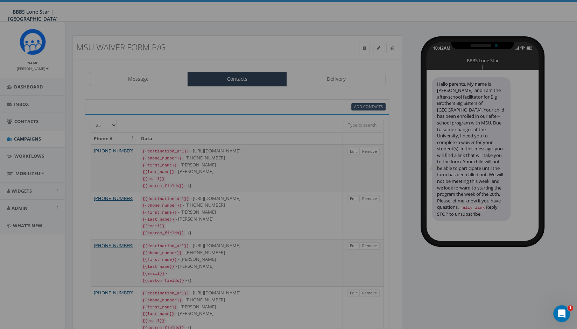
click at [368, 105] on body "BBBS Lone Star | [GEOGRAPHIC_DATA] BBBS Lone Star | [GEOGRAPHIC_DATA] Profile S…" at bounding box center [288, 164] width 577 height 329
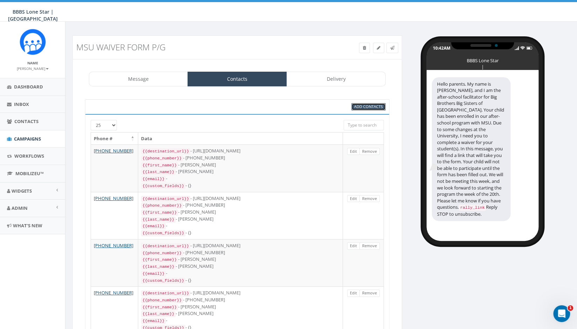
click at [368, 105] on span "Add Contacts" at bounding box center [368, 106] width 29 height 5
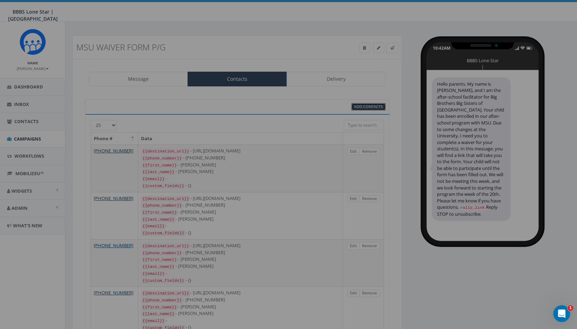
select select
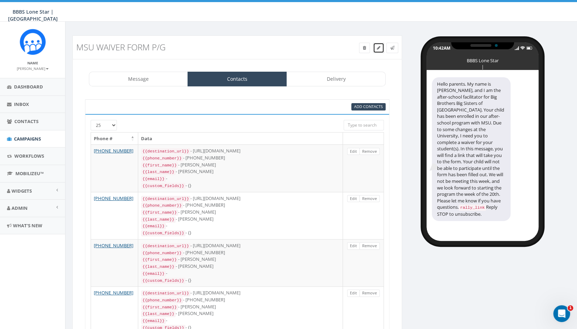
click at [378, 48] on icon at bounding box center [378, 48] width 3 height 4
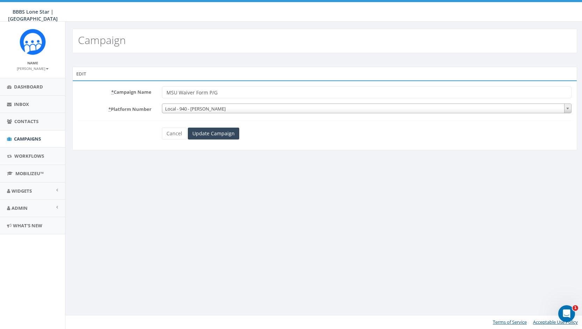
click at [194, 110] on span "Local - 940 - Alexis" at bounding box center [366, 109] width 409 height 10
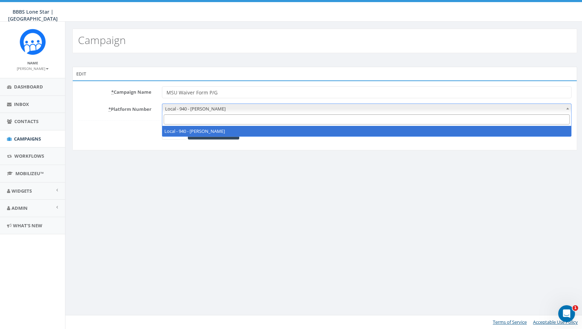
click at [227, 108] on span "Local - 940 - Alexis" at bounding box center [366, 109] width 409 height 10
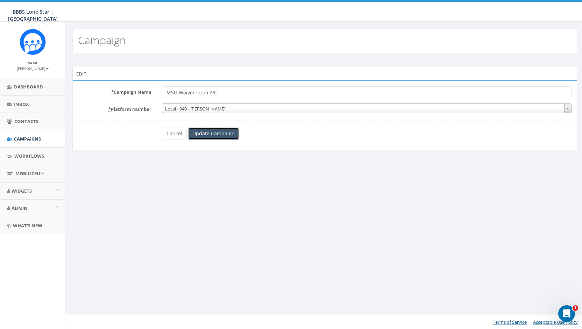
click at [211, 133] on input "Update Campaign" at bounding box center [213, 134] width 51 height 12
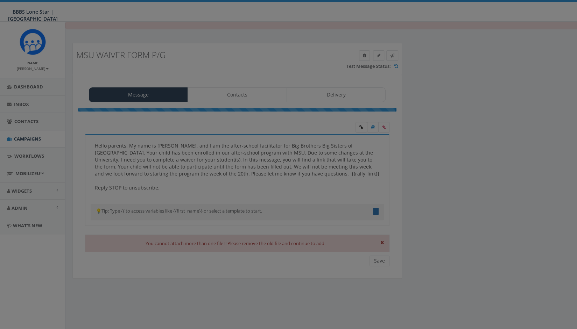
type textarea "Hello parents. My name is [PERSON_NAME], and I am the after-school facilitator …"
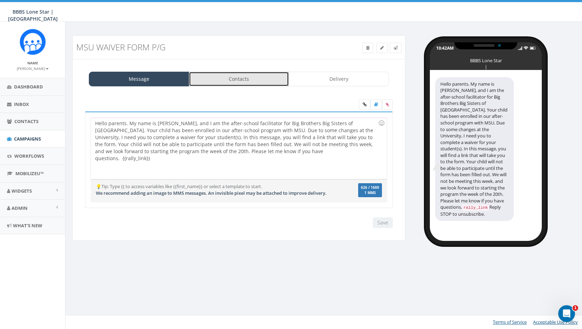
click at [249, 78] on link "Contacts" at bounding box center [239, 79] width 100 height 15
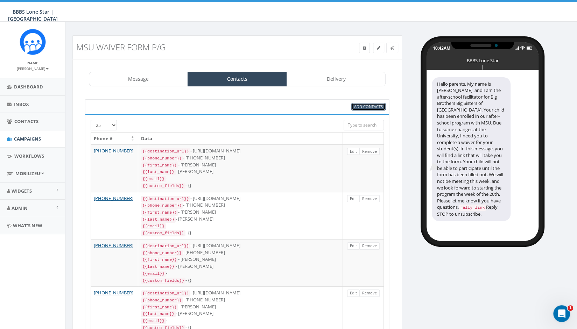
click at [360, 106] on span "Add Contacts" at bounding box center [368, 106] width 29 height 5
select select
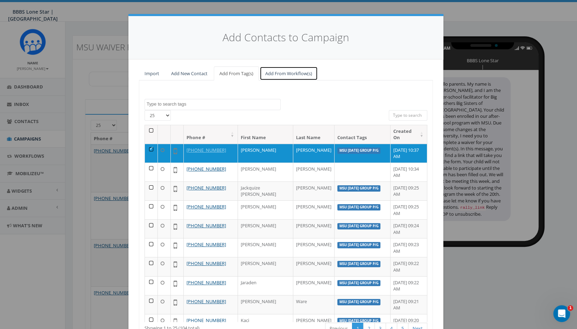
click at [278, 72] on link "Add From Workflow(s)" at bounding box center [289, 73] width 58 height 14
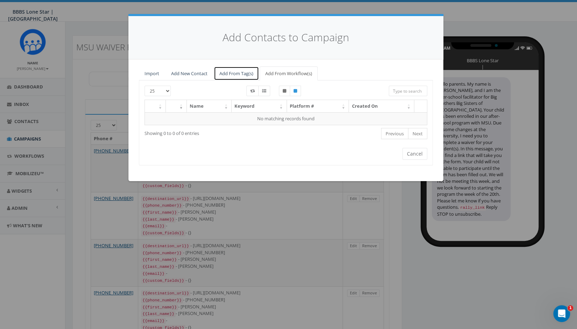
click at [236, 75] on link "Add From Tag(s)" at bounding box center [236, 73] width 45 height 14
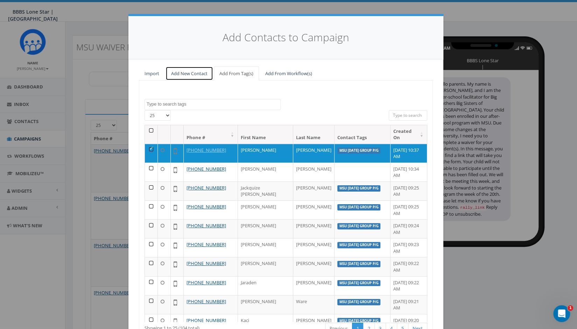
click at [186, 71] on link "Add New Contact" at bounding box center [190, 73] width 48 height 14
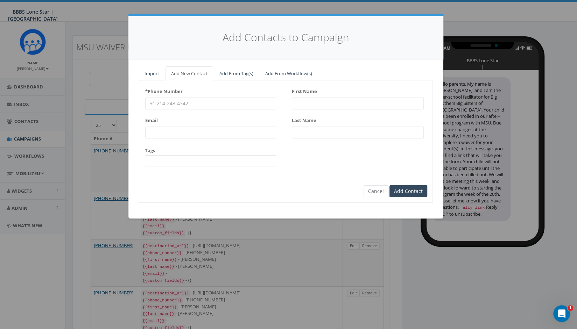
click at [194, 102] on input "* Phone Number" at bounding box center [211, 104] width 132 height 12
drag, startPoint x: 156, startPoint y: 102, endPoint x: 183, endPoint y: 102, distance: 26.9
click at [156, 102] on input "* Phone Number" at bounding box center [211, 104] width 132 height 12
type input "940-704-3808"
click at [314, 103] on input "First Name" at bounding box center [358, 104] width 132 height 12
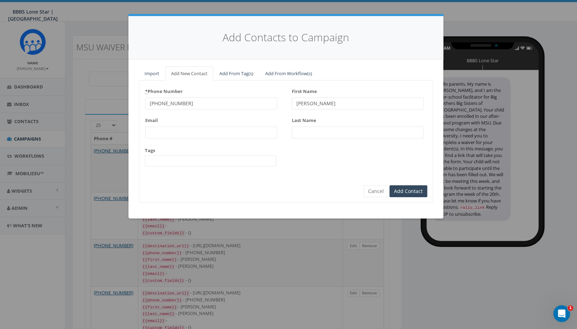
type input "Rebekah"
type input "[PERSON_NAME]"
click at [223, 163] on span at bounding box center [210, 160] width 131 height 11
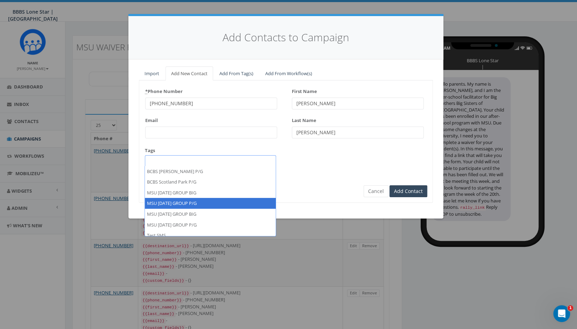
select select "MSU [DATE] GROUP P/G"
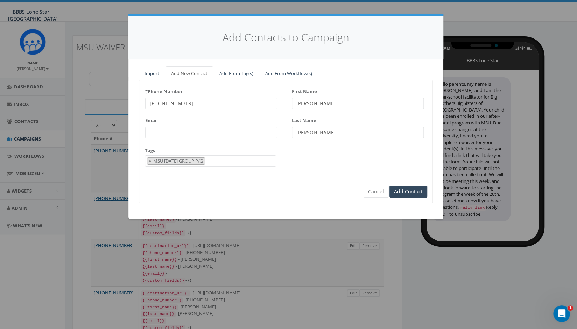
scroll to position [20, 0]
click at [411, 189] on input "Add Contact" at bounding box center [409, 192] width 38 height 12
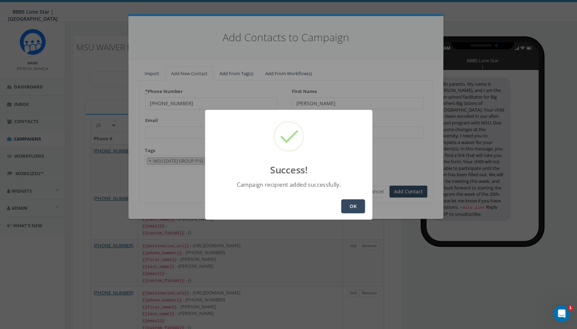
click at [352, 207] on button "OK" at bounding box center [353, 206] width 24 height 14
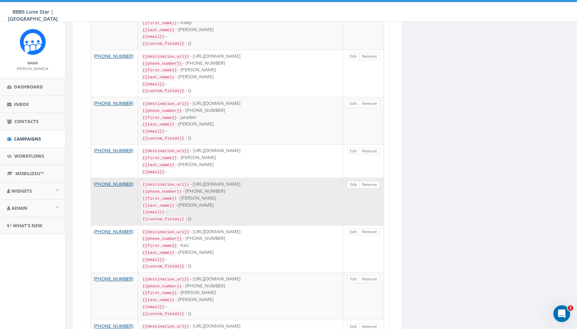
scroll to position [297, 0]
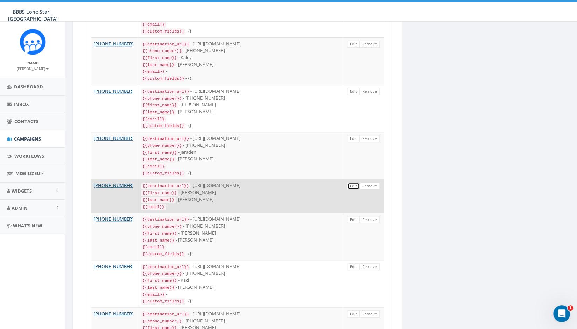
click at [352, 183] on link "Edit" at bounding box center [353, 186] width 13 height 7
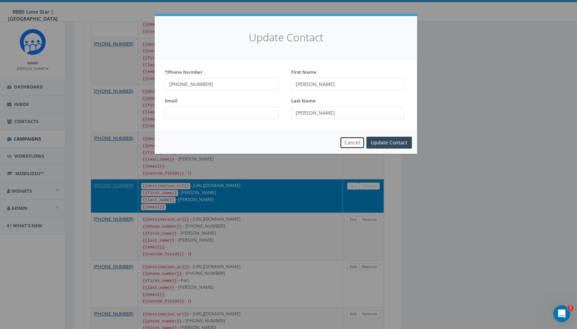
click at [355, 141] on button "Cancel" at bounding box center [352, 143] width 25 height 12
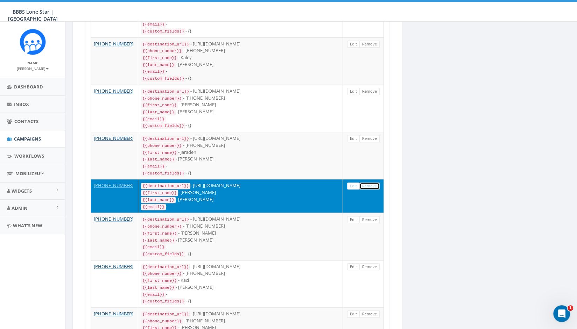
click at [372, 183] on link "Remove" at bounding box center [369, 186] width 20 height 7
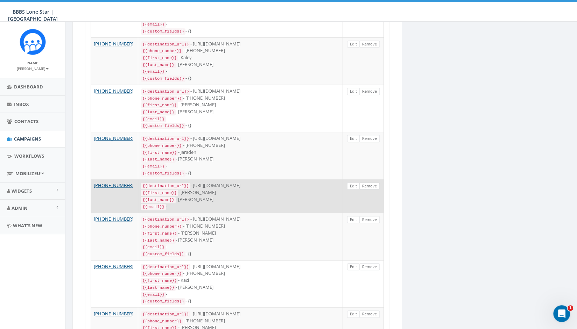
scroll to position [0, 0]
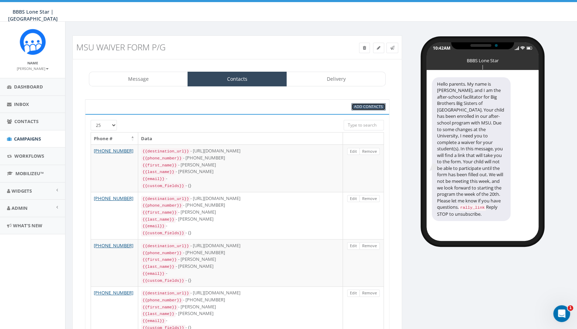
click at [365, 105] on span "Add Contacts" at bounding box center [368, 106] width 29 height 5
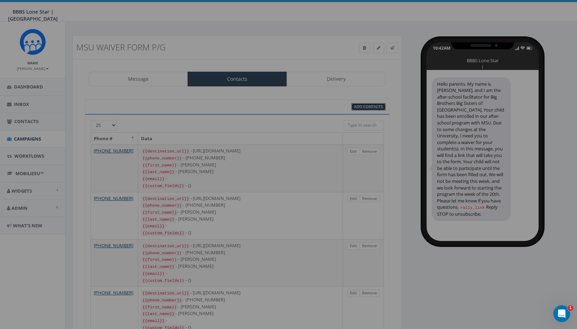
select select
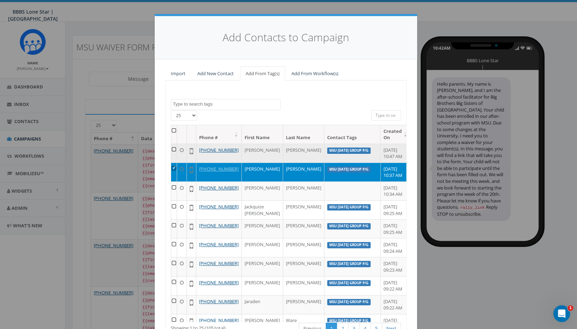
click at [173, 149] on td at bounding box center [174, 153] width 6 height 19
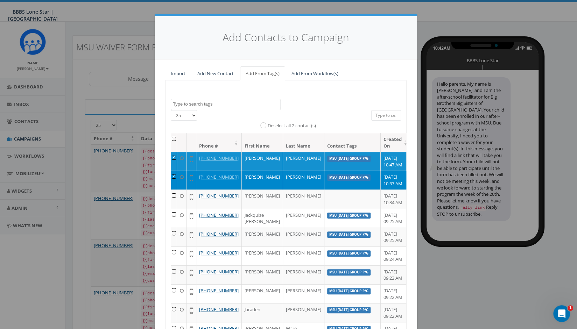
click at [173, 181] on td at bounding box center [174, 180] width 6 height 19
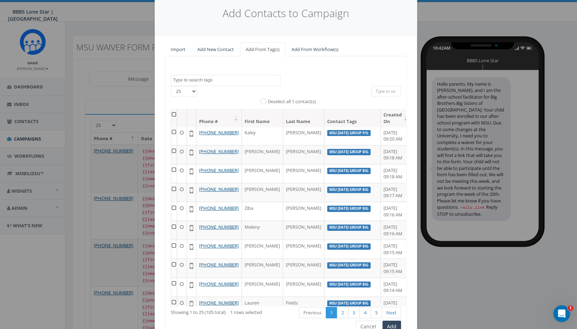
scroll to position [58, 0]
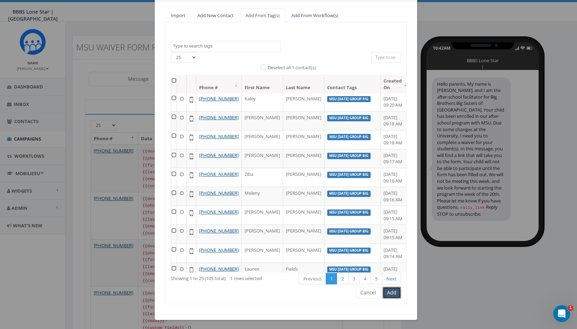
click at [392, 293] on button "Add" at bounding box center [392, 293] width 19 height 12
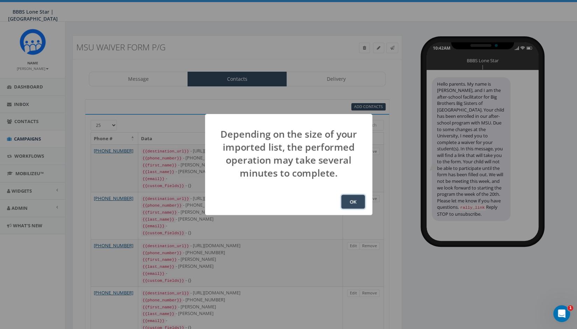
click at [357, 201] on button "OK" at bounding box center [353, 202] width 24 height 14
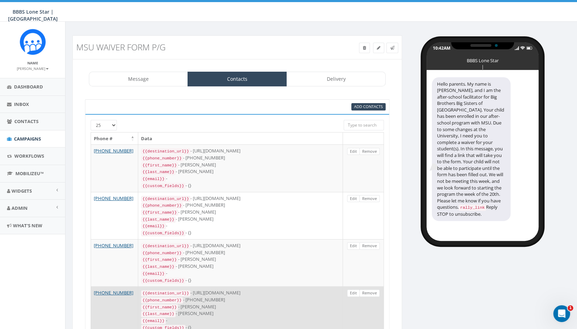
scroll to position [92, 0]
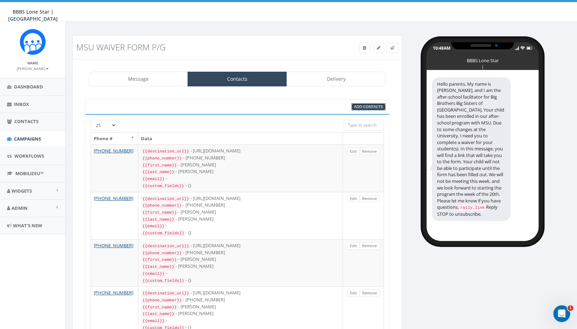
click at [364, 106] on span "Add Contacts" at bounding box center [368, 106] width 29 height 5
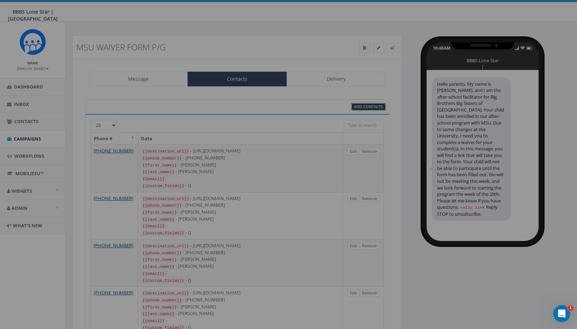
select select
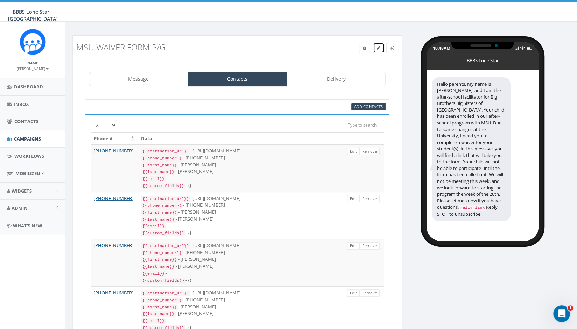
click at [380, 47] on icon at bounding box center [378, 48] width 3 height 4
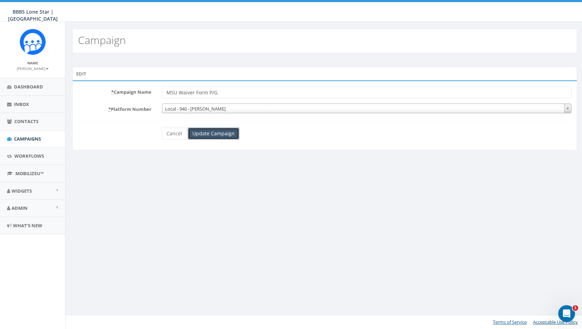
click at [206, 133] on input "Update Campaign" at bounding box center [213, 134] width 51 height 12
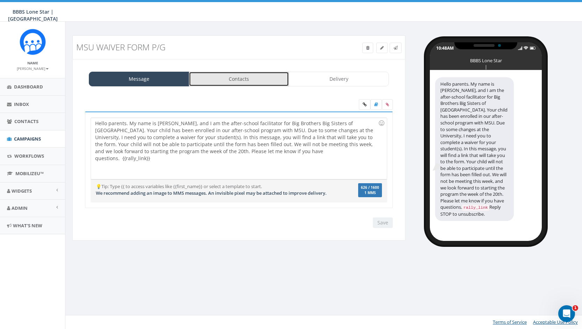
click at [245, 78] on link "Contacts" at bounding box center [239, 79] width 100 height 15
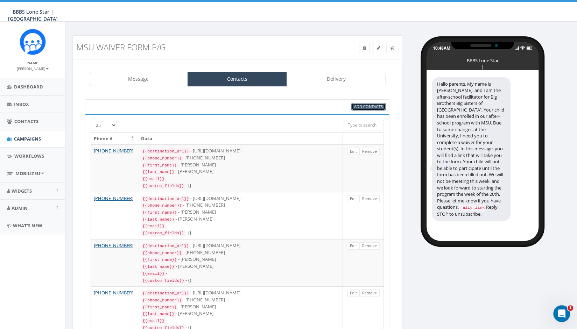
click at [359, 107] on span "Add Contacts" at bounding box center [368, 106] width 29 height 5
select select
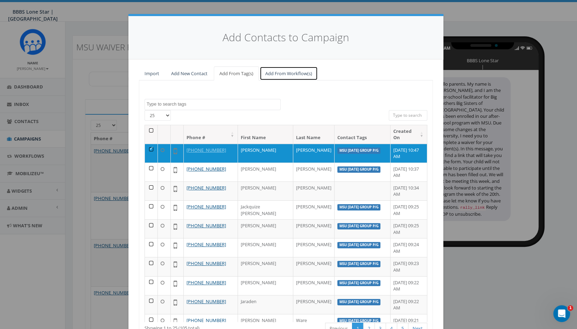
click at [286, 73] on link "Add From Workflow(s)" at bounding box center [289, 73] width 58 height 14
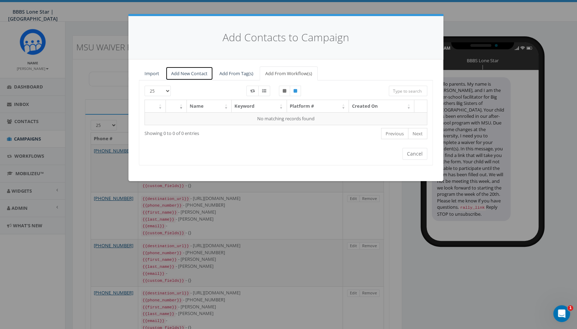
click at [193, 70] on link "Add New Contact" at bounding box center [190, 73] width 48 height 14
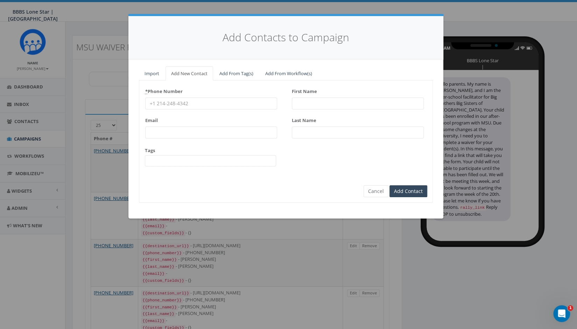
click at [202, 100] on input "* Phone Number" at bounding box center [211, 104] width 132 height 12
type input "[PHONE_NUMBER]"
click at [196, 161] on span at bounding box center [210, 160] width 131 height 11
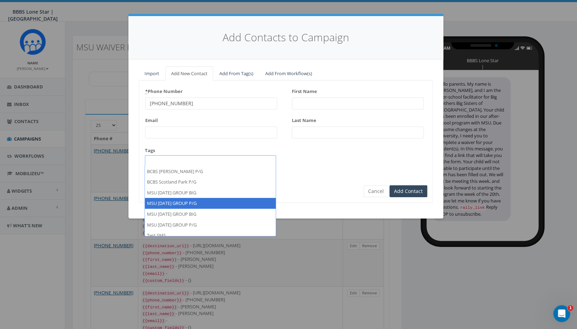
select select "MSU [DATE] GROUP P/G"
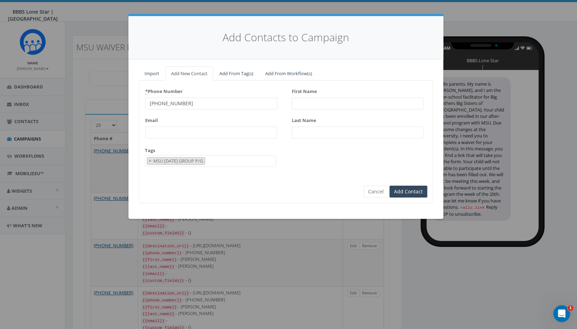
scroll to position [20, 0]
click at [342, 103] on input "First Name" at bounding box center [358, 104] width 132 height 12
type input "Lyka"
type input "Walton"
click at [410, 189] on input "Add Contact" at bounding box center [409, 192] width 38 height 12
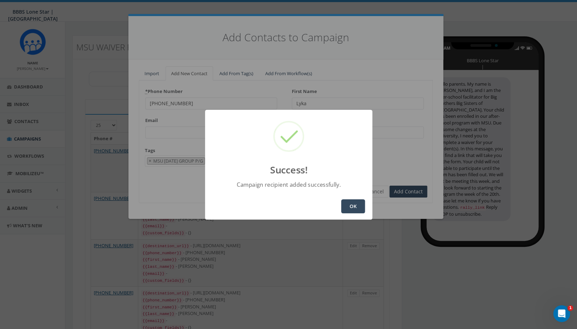
click at [354, 206] on button "OK" at bounding box center [353, 206] width 24 height 14
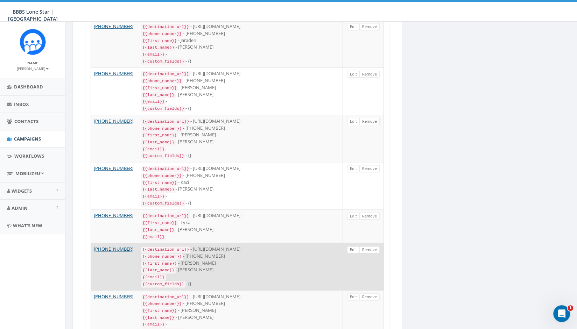
scroll to position [420, 0]
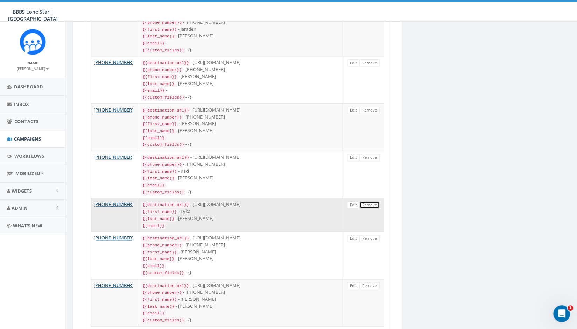
click at [365, 202] on link "Remove" at bounding box center [369, 205] width 20 height 7
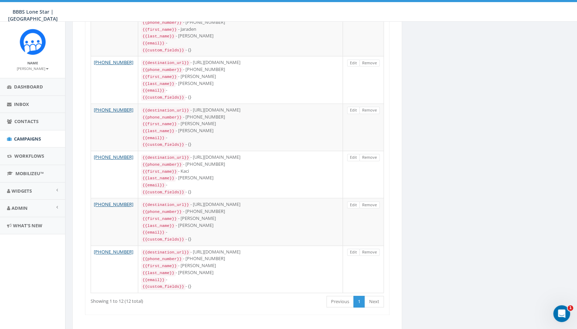
scroll to position [0, 0]
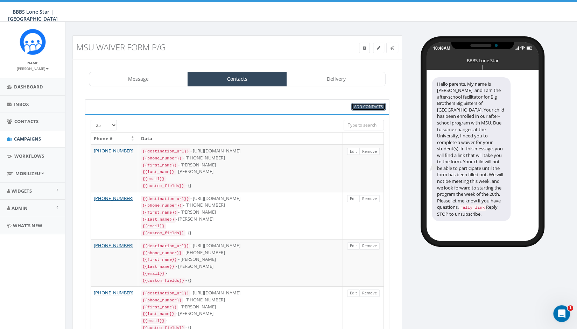
click at [367, 107] on span "Add Contacts" at bounding box center [368, 106] width 29 height 5
select select
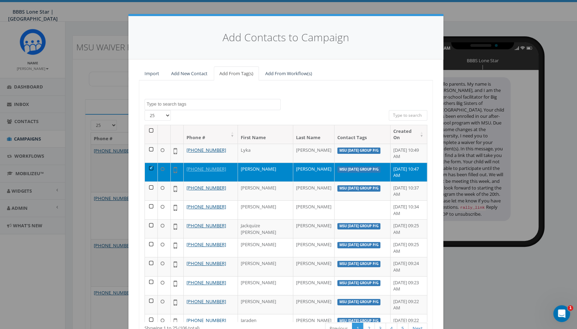
click at [150, 163] on td at bounding box center [151, 172] width 13 height 19
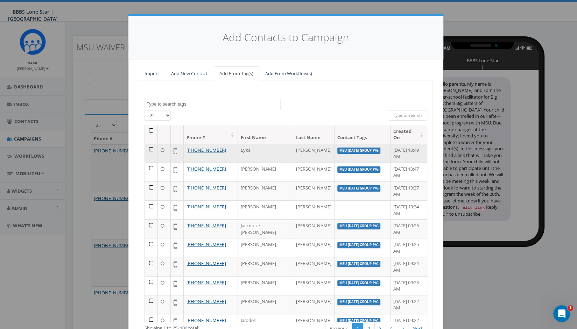
click at [148, 144] on td at bounding box center [151, 153] width 13 height 19
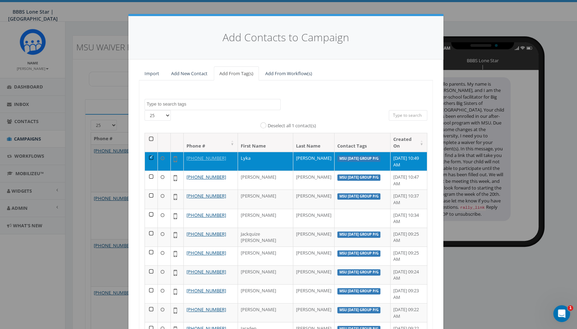
click at [149, 152] on td at bounding box center [151, 161] width 13 height 19
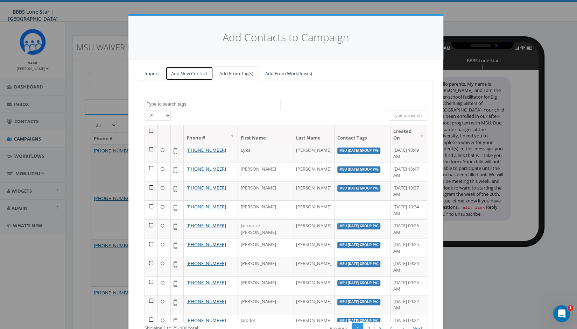
click at [182, 69] on link "Add New Contact" at bounding box center [190, 73] width 48 height 14
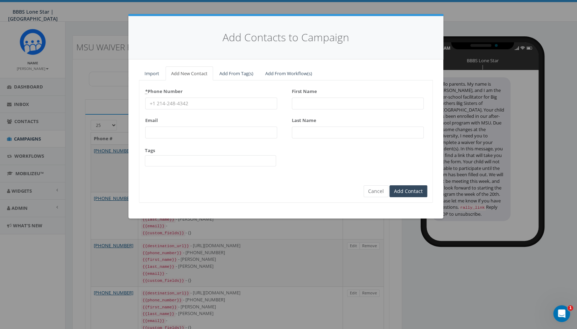
click at [323, 100] on input "First Name" at bounding box center [358, 104] width 132 height 12
click at [267, 100] on input "* Phone Number" at bounding box center [211, 104] width 132 height 12
type input "940-923-6078"
click at [242, 156] on span at bounding box center [210, 160] width 131 height 11
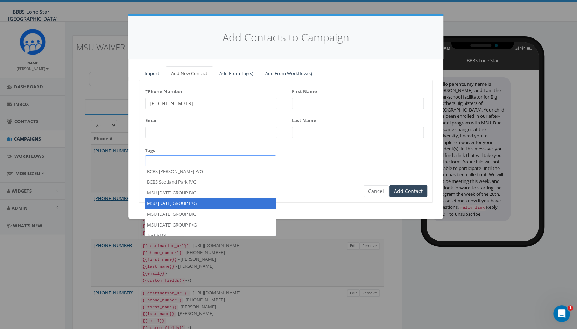
select select "MSU TUESDAY GROUP P/G"
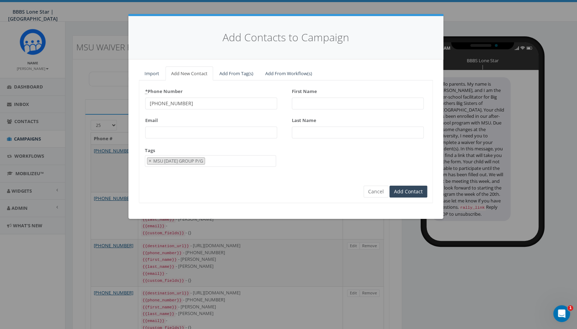
click at [331, 100] on input "First Name" at bounding box center [358, 104] width 132 height 12
type input "Ashley"
type input "Mccarrell"
click at [410, 191] on input "Add Contact" at bounding box center [409, 192] width 38 height 12
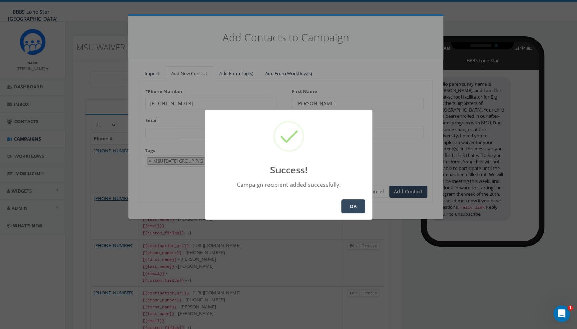
click at [354, 203] on button "OK" at bounding box center [353, 206] width 24 height 14
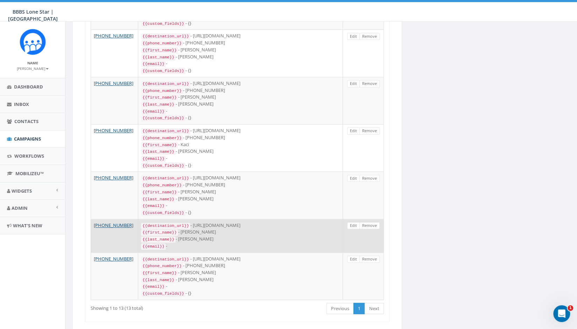
scroll to position [447, 0]
click at [370, 222] on link "Remove" at bounding box center [369, 225] width 20 height 7
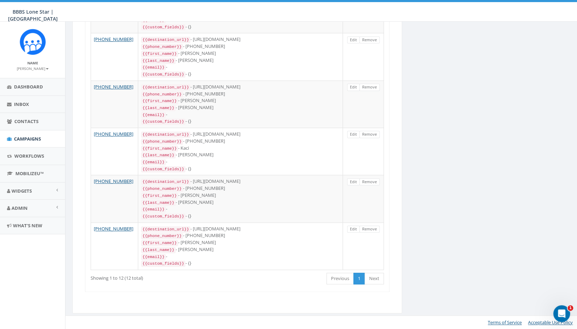
scroll to position [0, 0]
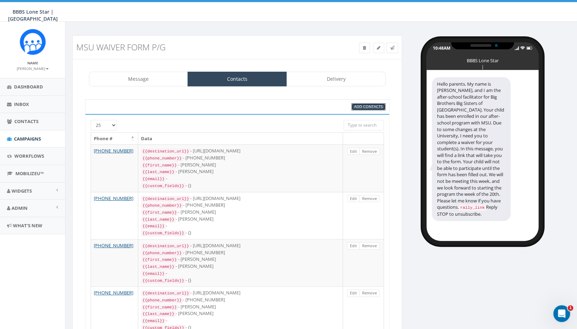
click at [363, 106] on span "Add Contacts" at bounding box center [368, 106] width 29 height 5
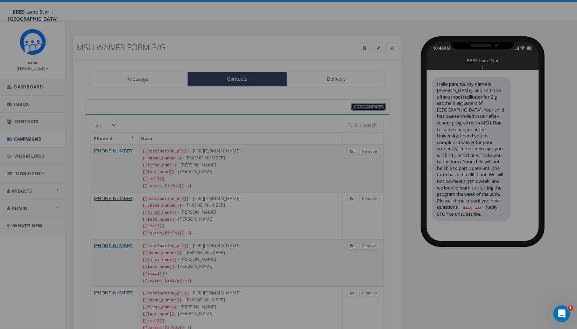
select select
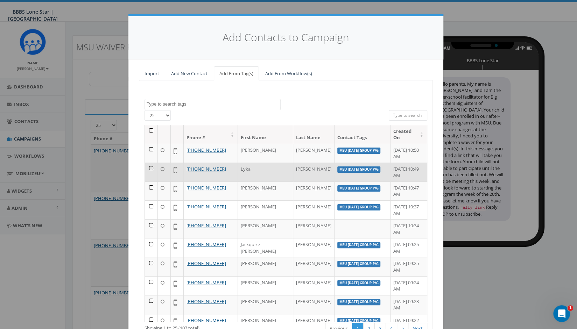
drag, startPoint x: 147, startPoint y: 162, endPoint x: 154, endPoint y: 142, distance: 21.8
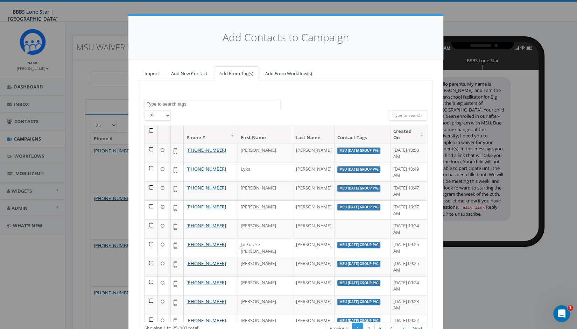
click at [148, 163] on td at bounding box center [151, 172] width 13 height 19
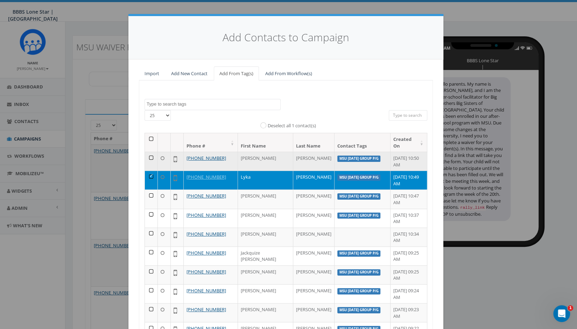
click at [148, 152] on td at bounding box center [151, 161] width 13 height 19
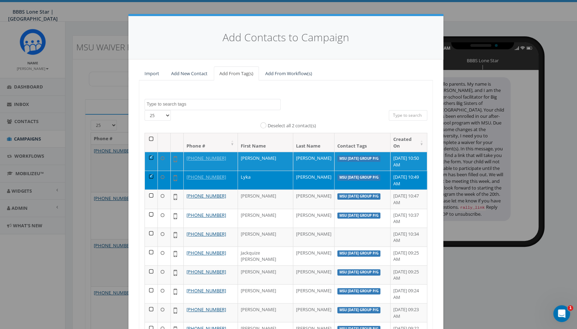
scroll to position [58, 0]
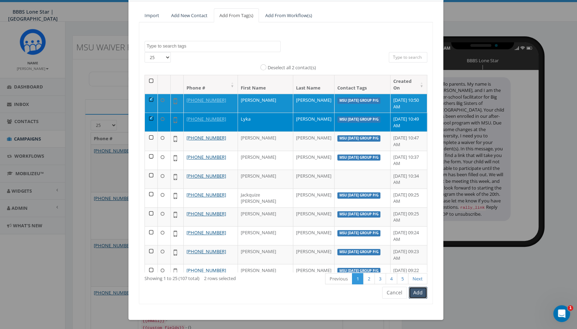
click at [412, 294] on button "Add" at bounding box center [418, 293] width 19 height 12
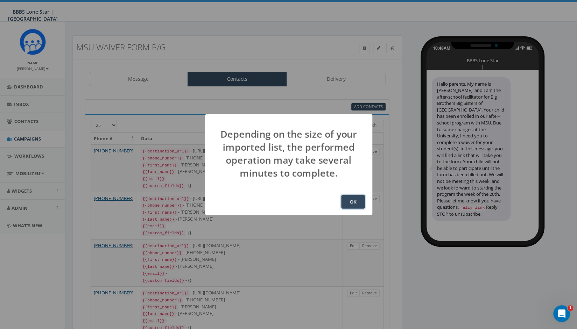
click at [354, 199] on button "OK" at bounding box center [353, 202] width 24 height 14
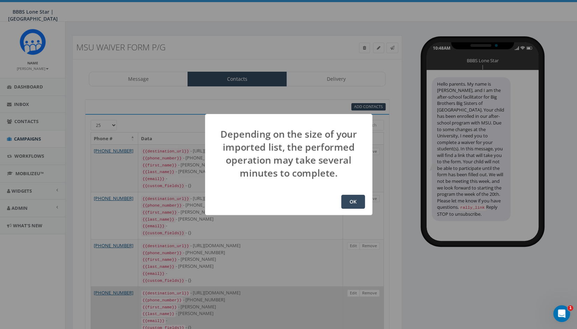
scroll to position [92, 0]
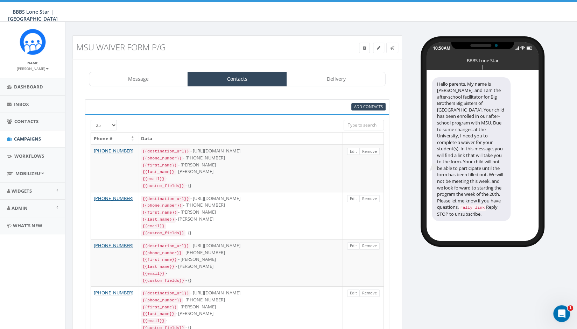
click at [363, 102] on div "Add Contacts" at bounding box center [237, 106] width 304 height 15
click at [362, 106] on span "Add Contacts" at bounding box center [368, 106] width 29 height 5
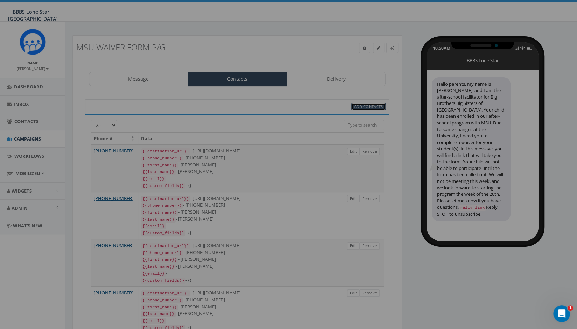
select select
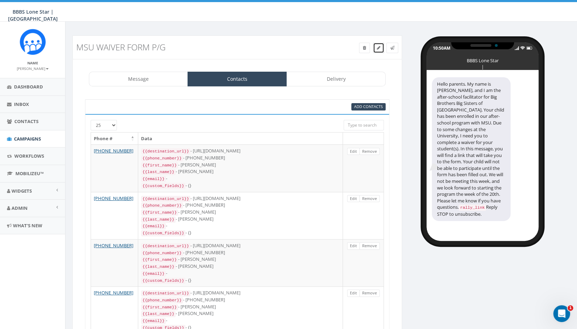
click at [379, 49] on icon at bounding box center [378, 48] width 3 height 4
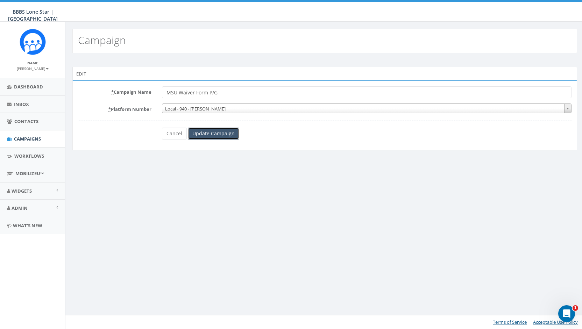
click at [200, 128] on input "Update Campaign" at bounding box center [213, 134] width 51 height 12
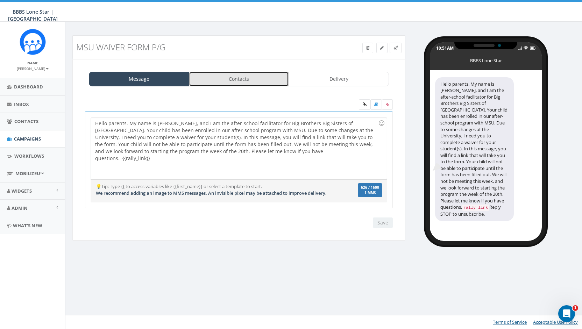
click at [244, 75] on link "Contacts" at bounding box center [239, 79] width 100 height 15
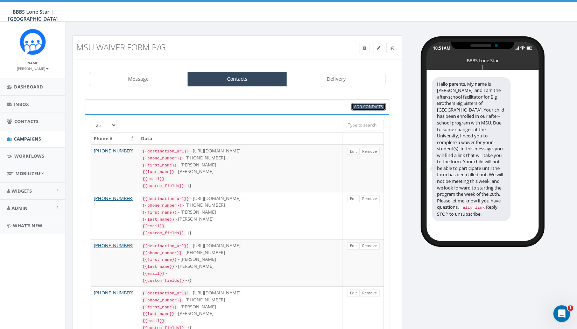
click at [365, 105] on span "Add Contacts" at bounding box center [368, 106] width 29 height 5
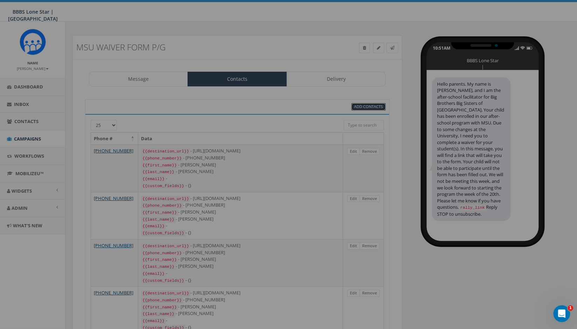
select select
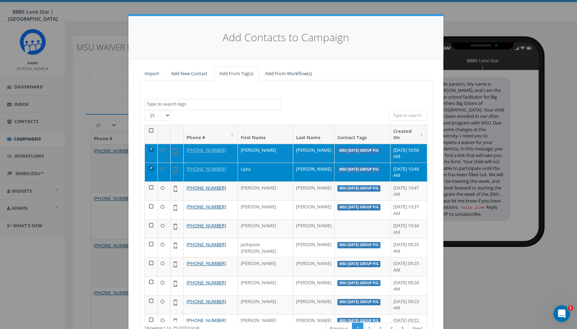
drag, startPoint x: 147, startPoint y: 163, endPoint x: 148, endPoint y: 157, distance: 6.0
click at [147, 163] on td at bounding box center [151, 172] width 13 height 19
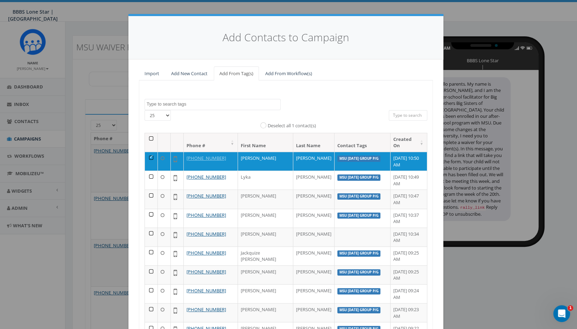
click at [148, 140] on th at bounding box center [151, 142] width 13 height 19
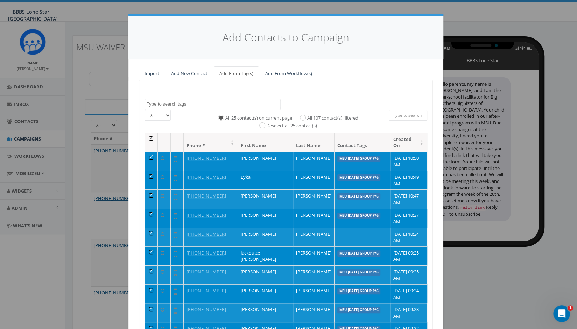
click at [151, 138] on th at bounding box center [151, 142] width 13 height 19
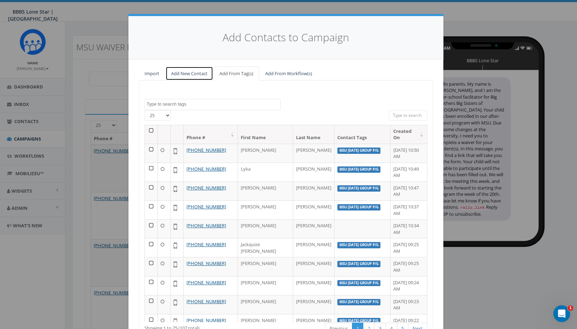
click at [177, 74] on link "Add New Contact" at bounding box center [190, 73] width 48 height 14
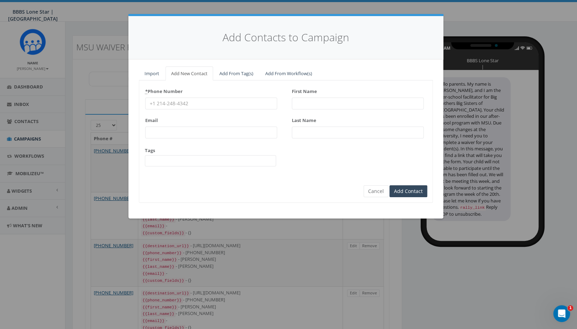
click at [239, 101] on input "* Phone Number" at bounding box center [211, 104] width 132 height 12
type input "940-704-5559"
click at [312, 102] on input "First Name" at bounding box center [358, 104] width 132 height 12
type input "Christian"
type input "Pine"
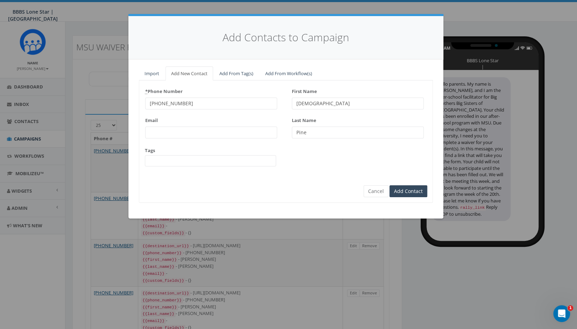
click at [244, 162] on span at bounding box center [210, 160] width 131 height 11
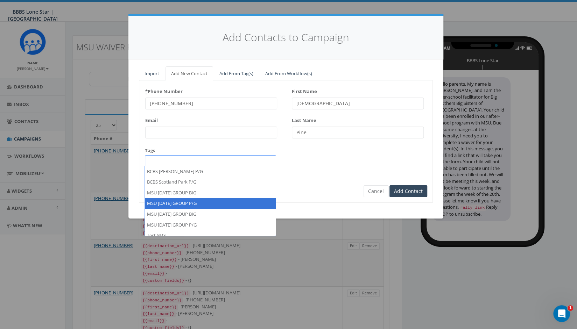
select select "MSU TUESDAY GROUP P/G"
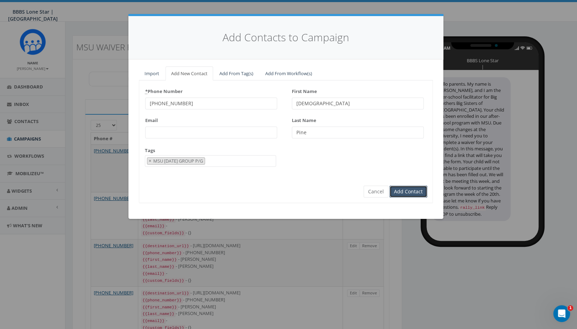
click at [400, 190] on input "Add Contact" at bounding box center [409, 192] width 38 height 12
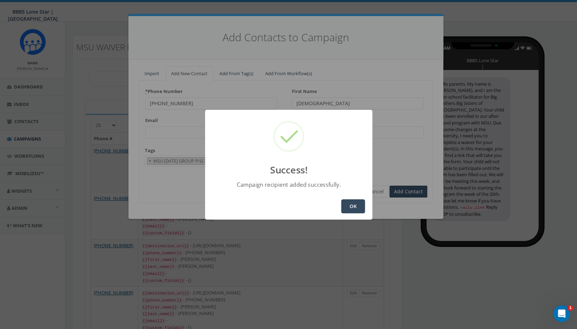
click at [355, 207] on button "OK" at bounding box center [353, 206] width 24 height 14
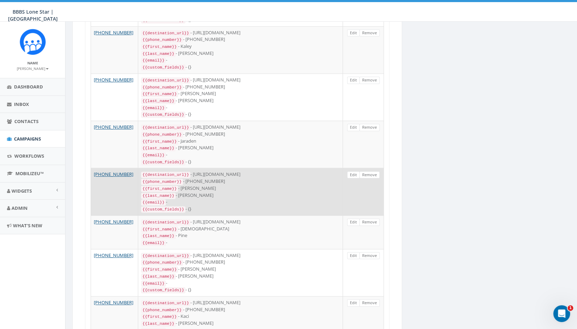
scroll to position [315, 0]
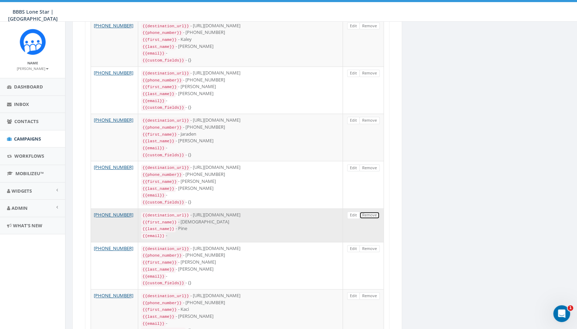
click at [369, 212] on link "Remove" at bounding box center [369, 215] width 20 height 7
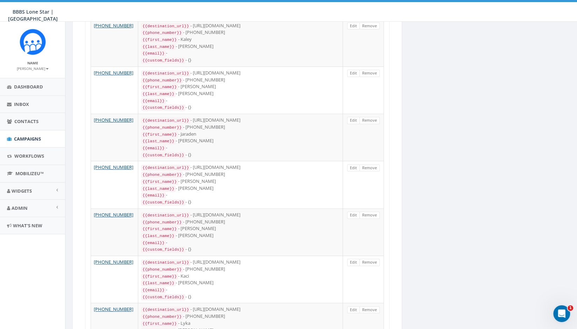
scroll to position [0, 0]
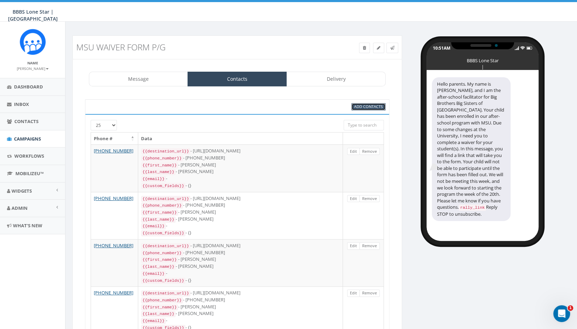
click at [357, 105] on span "Add Contacts" at bounding box center [368, 106] width 29 height 5
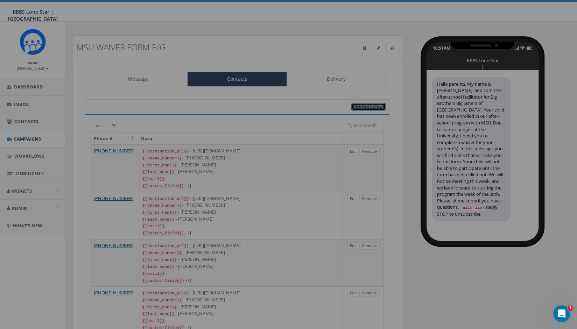
select select
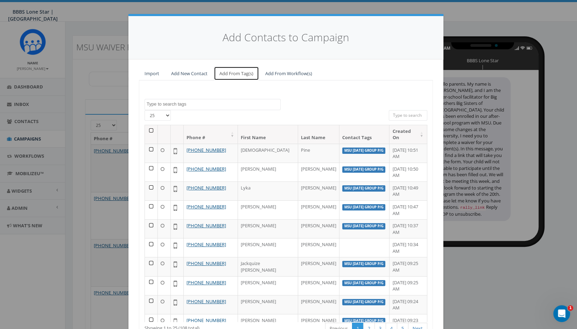
click at [229, 72] on link "Add From Tag(s)" at bounding box center [236, 73] width 45 height 14
click at [148, 150] on td at bounding box center [151, 153] width 13 height 19
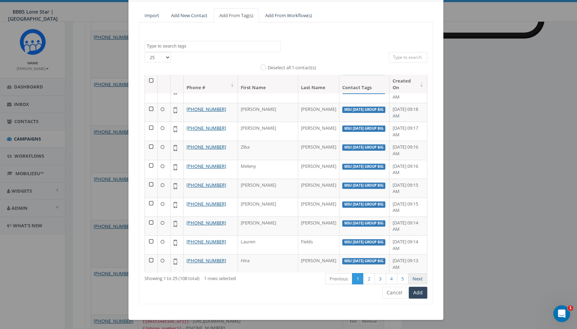
scroll to position [210, 0]
click at [412, 293] on button "Add" at bounding box center [418, 293] width 19 height 12
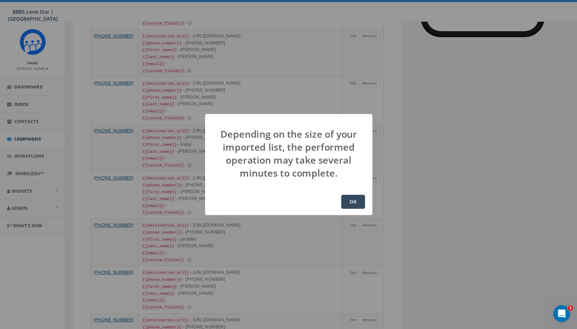
scroll to position [0, 0]
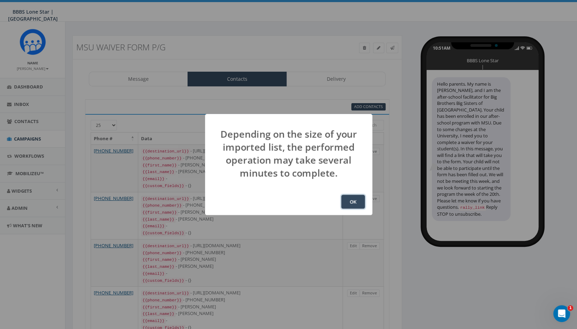
click at [355, 201] on button "OK" at bounding box center [353, 202] width 24 height 14
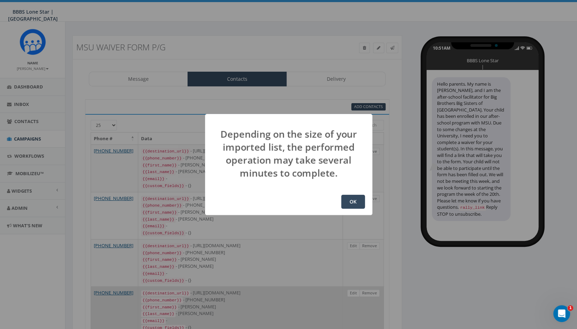
scroll to position [92, 0]
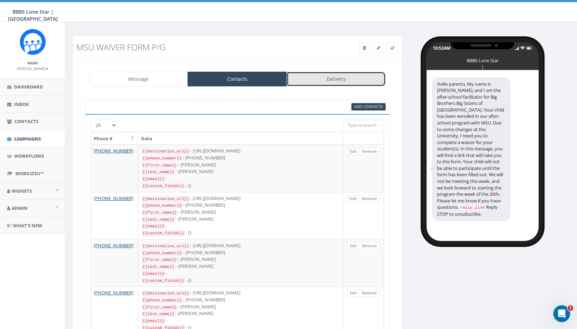
drag, startPoint x: 334, startPoint y: 79, endPoint x: 332, endPoint y: 83, distance: 3.9
click at [334, 79] on link "Delivery" at bounding box center [336, 79] width 99 height 15
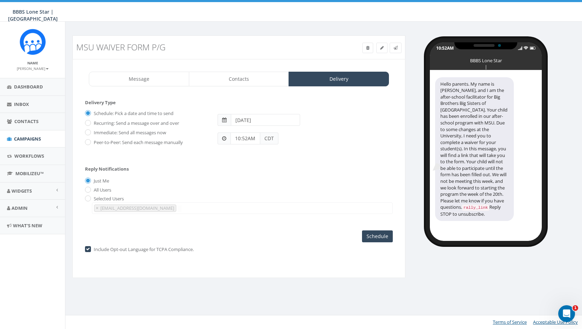
click at [121, 131] on label "Immediate: Send all messages now" at bounding box center [129, 132] width 74 height 7
click at [90, 131] on input "Immediate: Send all messages now" at bounding box center [87, 133] width 5 height 5
radio input "true"
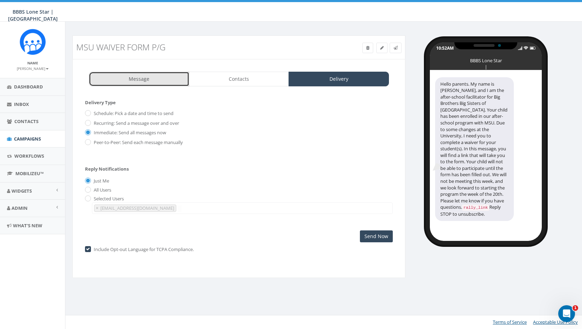
click at [148, 80] on link "Message" at bounding box center [139, 79] width 100 height 15
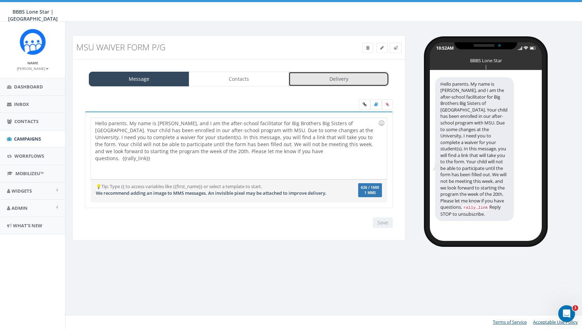
click at [335, 74] on link "Delivery" at bounding box center [339, 79] width 100 height 15
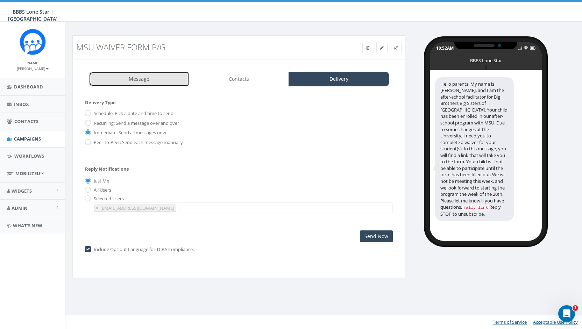
click at [132, 77] on link "Message" at bounding box center [139, 79] width 100 height 15
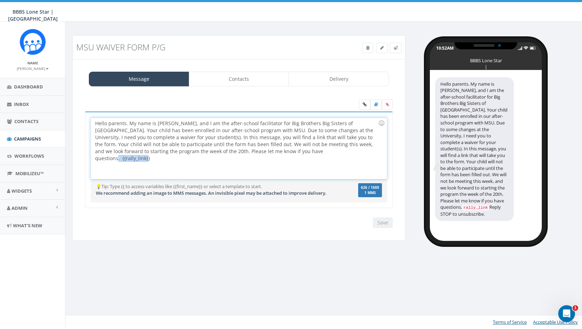
drag, startPoint x: 261, startPoint y: 150, endPoint x: 293, endPoint y: 150, distance: 31.5
click at [293, 150] on div "Hello parents. My name is [PERSON_NAME], and I am the after-school facilitator …" at bounding box center [239, 148] width 296 height 61
click at [482, 167] on div "Hello parents. My name is [PERSON_NAME], and I am the after-school facilitator …" at bounding box center [474, 158] width 79 height 163
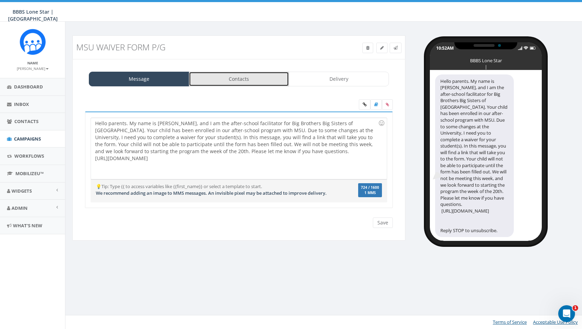
click at [230, 78] on link "Contacts" at bounding box center [239, 79] width 100 height 15
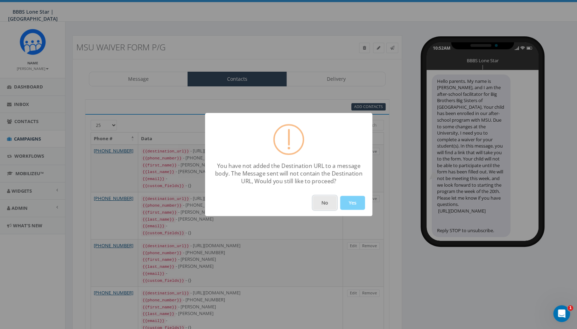
click at [318, 201] on button "No" at bounding box center [325, 203] width 24 height 14
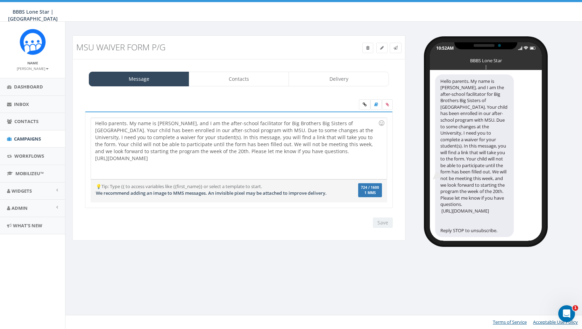
drag, startPoint x: 94, startPoint y: 156, endPoint x: 139, endPoint y: 170, distance: 47.3
click at [94, 156] on div "Hello parents. My name is [PERSON_NAME], and I am the after-school facilitator …" at bounding box center [239, 148] width 296 height 61
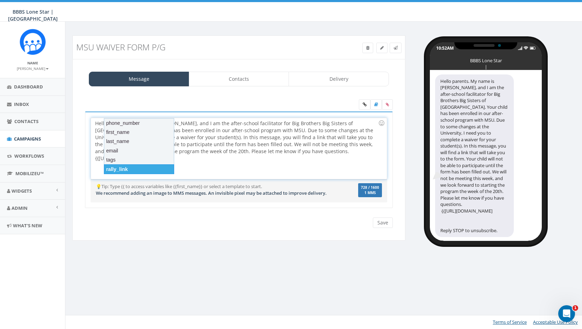
click at [128, 169] on div "rally_link" at bounding box center [139, 169] width 70 height 10
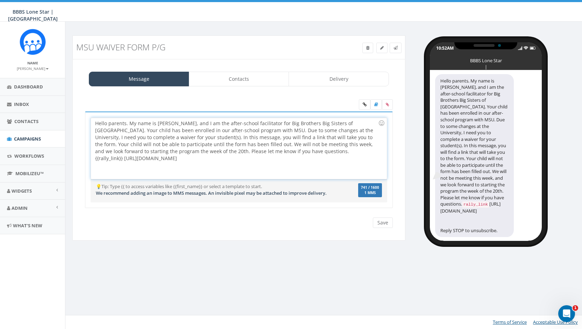
drag, startPoint x: 123, startPoint y: 157, endPoint x: 134, endPoint y: 163, distance: 12.5
click at [134, 163] on div "Hello parents. My name is [PERSON_NAME], and I am the after-school facilitator …" at bounding box center [239, 148] width 296 height 61
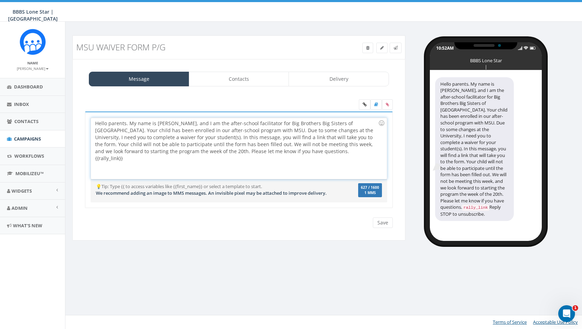
click at [274, 149] on div "Hello parents. My name is [PERSON_NAME], and I am the after-school facilitator …" at bounding box center [239, 148] width 296 height 61
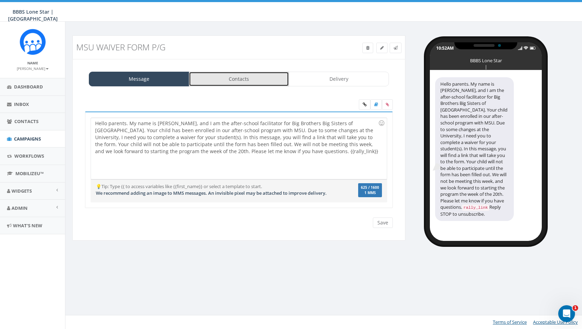
click at [236, 79] on link "Contacts" at bounding box center [239, 79] width 100 height 15
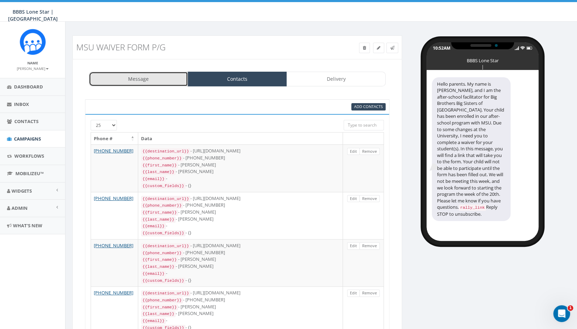
click at [152, 78] on link "Message" at bounding box center [138, 79] width 99 height 15
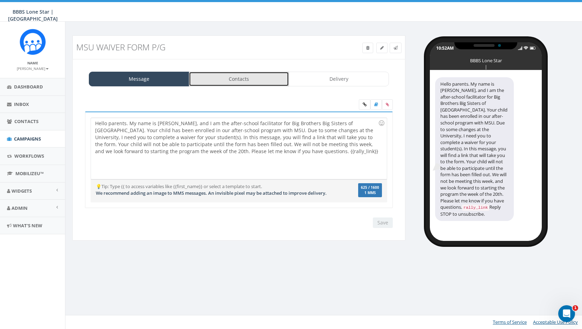
click at [236, 78] on link "Contacts" at bounding box center [239, 79] width 100 height 15
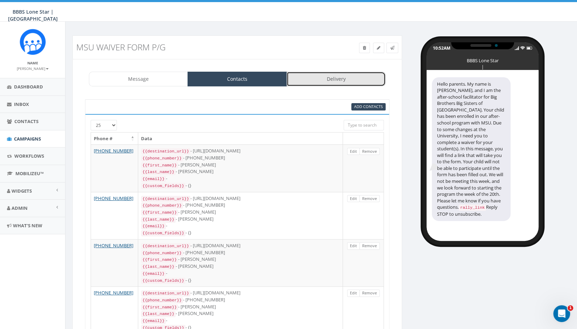
click at [324, 77] on link "Delivery" at bounding box center [336, 79] width 99 height 15
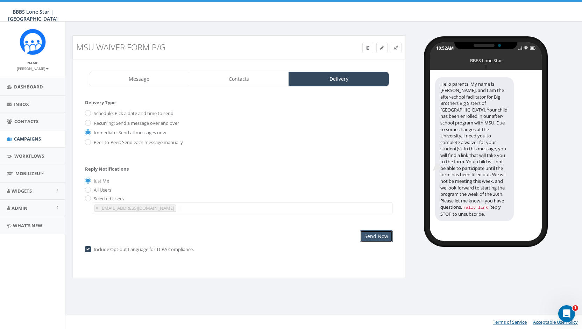
click at [381, 236] on input "Send Now" at bounding box center [376, 237] width 33 height 12
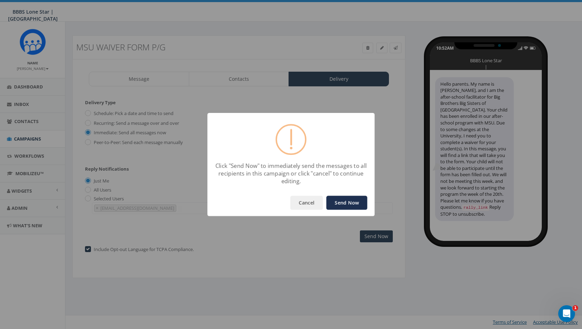
click at [349, 203] on button "Send Now" at bounding box center [347, 203] width 41 height 14
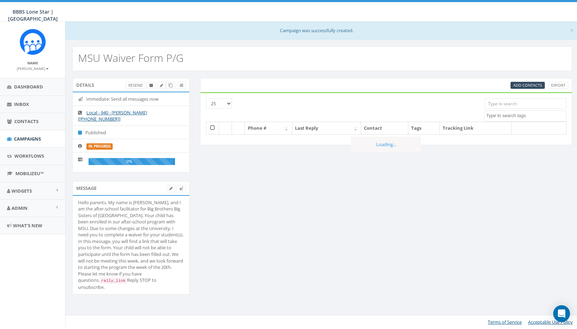
select select
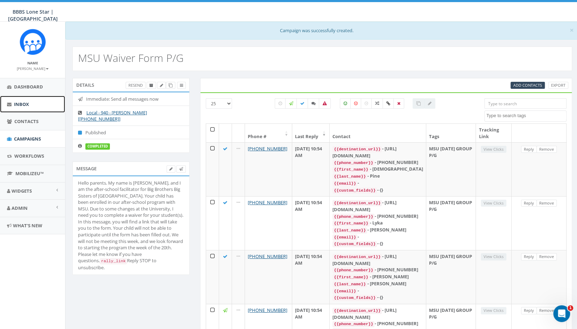
click at [20, 101] on span "Inbox" at bounding box center [21, 104] width 15 height 6
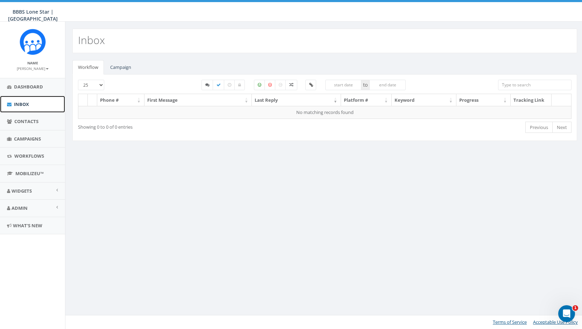
click at [22, 102] on span "Inbox" at bounding box center [21, 104] width 15 height 6
click at [24, 138] on span "Campaigns" at bounding box center [27, 139] width 27 height 6
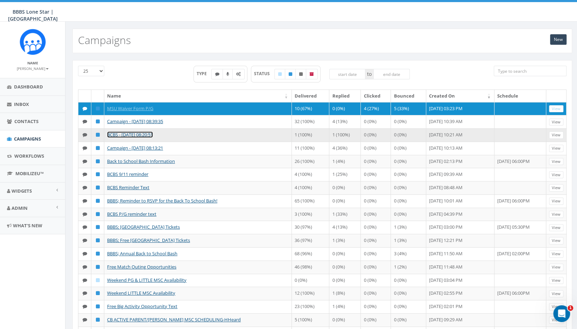
click at [108, 138] on link "BCBS - [DATE] 08:20:51" at bounding box center [130, 135] width 46 height 6
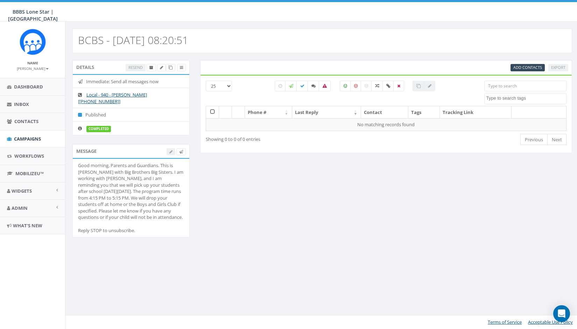
select select
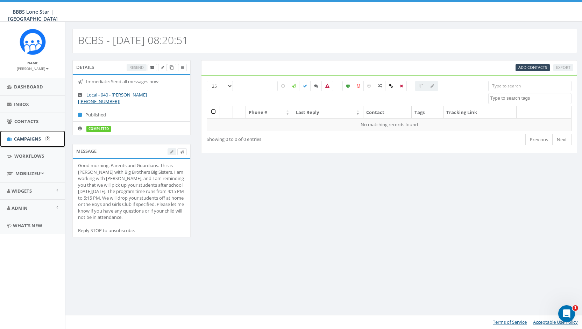
click at [20, 136] on span "Campaigns" at bounding box center [27, 139] width 27 height 6
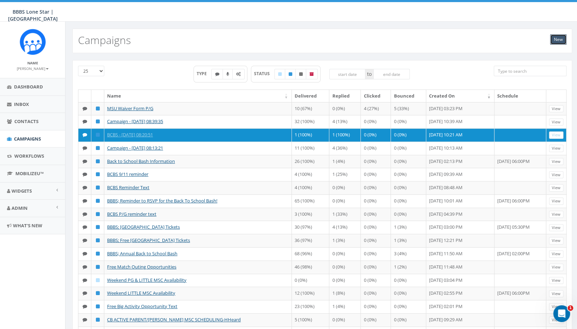
click at [559, 40] on link "New" at bounding box center [558, 39] width 16 height 10
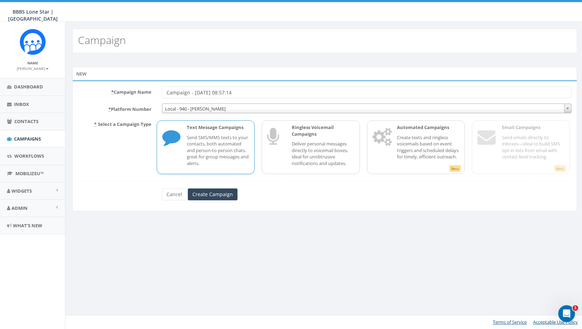
click at [203, 140] on p "Send SMS/MMS texts to your contacts, both automated and person-to-person chats,…" at bounding box center [218, 150] width 62 height 33
drag, startPoint x: 163, startPoint y: 92, endPoint x: 188, endPoint y: 92, distance: 24.8
click at [188, 92] on input "Campaign - [DATE] 08:57:14" at bounding box center [367, 92] width 410 height 12
drag, startPoint x: 179, startPoint y: 92, endPoint x: 260, endPoint y: 96, distance: 81.0
click at [261, 93] on input "BCBS - [DATE] 08:57:14" at bounding box center [367, 92] width 410 height 12
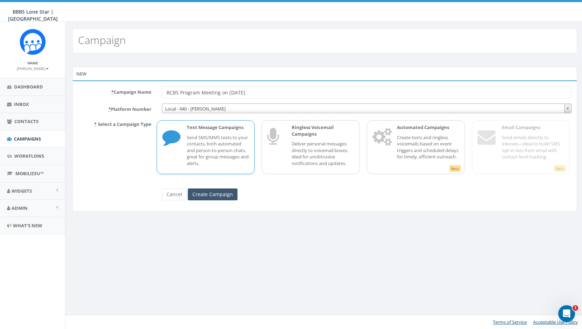
type input "BCBS Program Meeting on [DATE]"
click at [204, 191] on input "Create Campaign" at bounding box center [213, 195] width 50 height 12
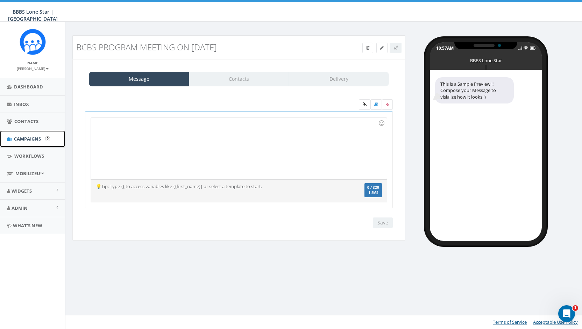
click at [23, 136] on span "Campaigns" at bounding box center [27, 139] width 27 height 6
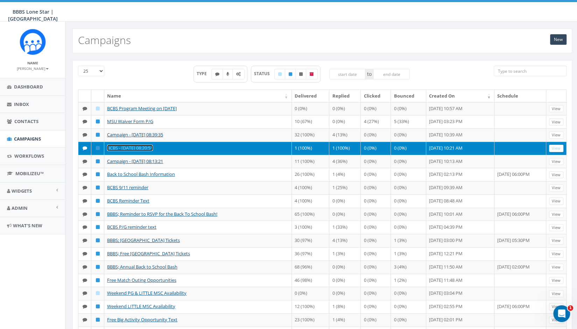
click at [129, 151] on link "BCBS - [DATE] 08:20:51" at bounding box center [130, 148] width 46 height 6
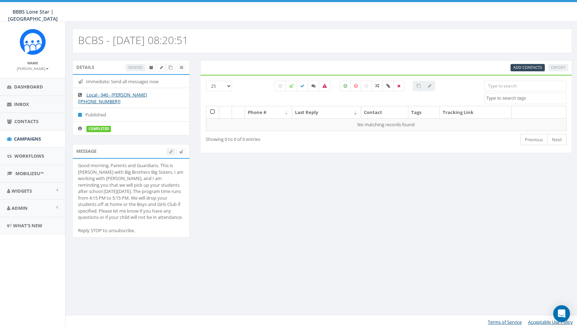
select select
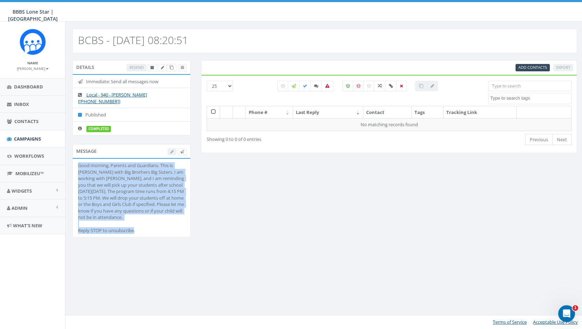
drag, startPoint x: 78, startPoint y: 158, endPoint x: 162, endPoint y: 228, distance: 109.1
click at [162, 228] on li "Good morning, Parents and Guardians. This is Jodi with Big Brothers Big Sisters…" at bounding box center [132, 198] width 118 height 78
copy div "Good morning, Parents and Guardians. This is Jodi with Big Brothers Big Sisters…"
click at [22, 138] on span "Campaigns" at bounding box center [27, 139] width 27 height 6
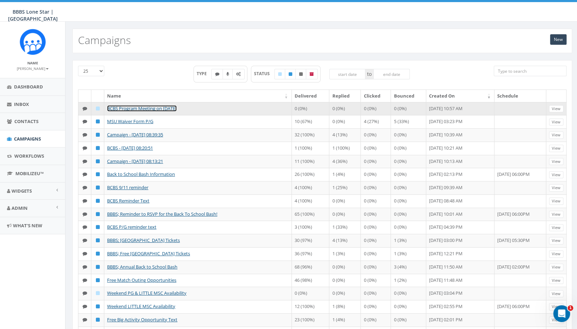
click at [122, 105] on link "BCBS Program Meeting on [DATE]" at bounding box center [142, 108] width 70 height 6
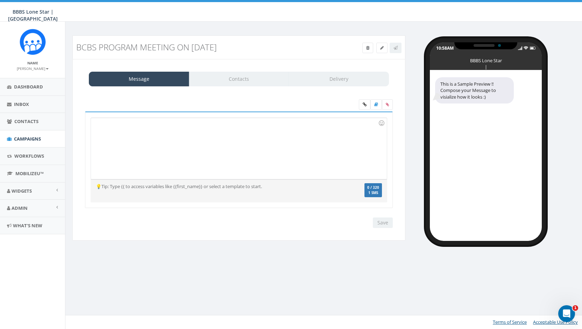
click at [150, 153] on div at bounding box center [239, 148] width 296 height 61
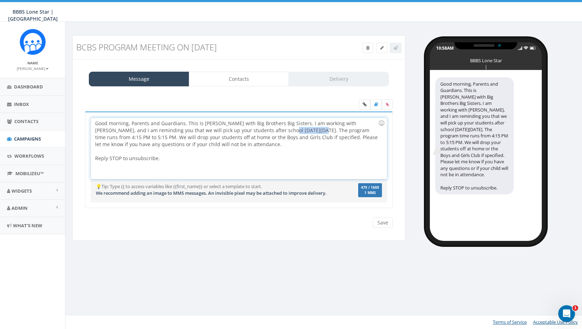
drag, startPoint x: 265, startPoint y: 130, endPoint x: 297, endPoint y: 128, distance: 32.2
click at [297, 128] on div "Good morning, Parents and Guardians. This is Jodi with Big Brothers Big Sisters…" at bounding box center [239, 148] width 296 height 61
click at [253, 144] on div "Good morning, Parents and Guardians. This is Jodi with Big Brothers Big Sisters…" at bounding box center [239, 148] width 296 height 61
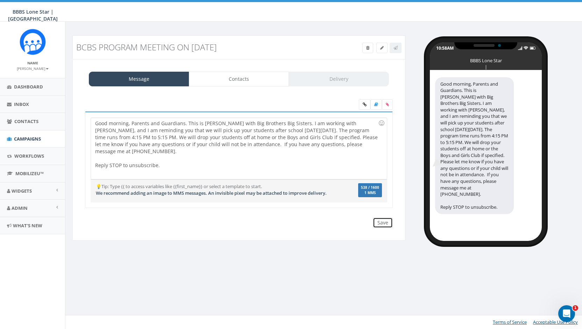
click at [385, 218] on input "Save" at bounding box center [383, 223] width 20 height 10
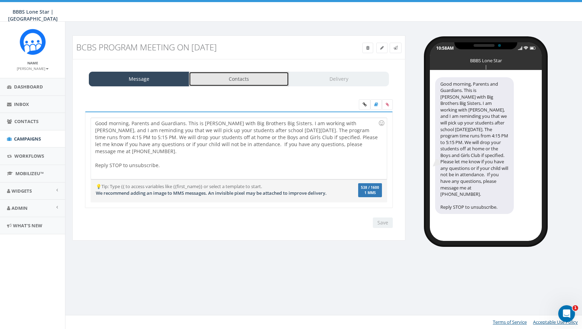
click at [237, 79] on link "Contacts" at bounding box center [239, 79] width 100 height 15
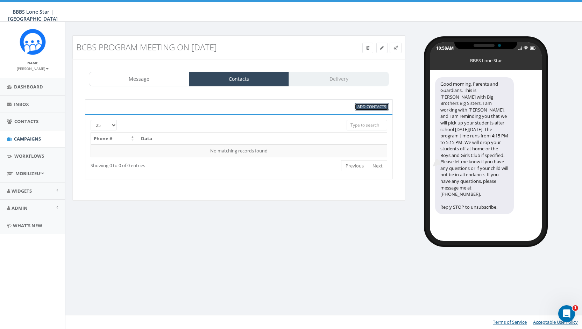
click at [372, 104] on span "Add Contacts" at bounding box center [372, 106] width 29 height 5
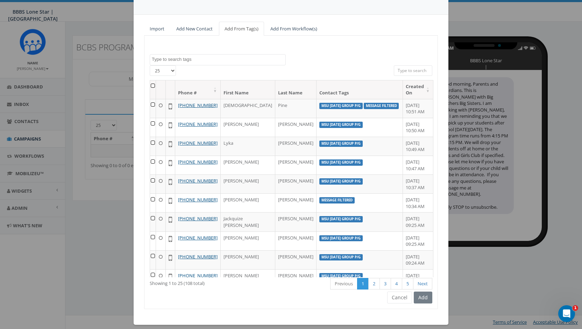
scroll to position [50, 0]
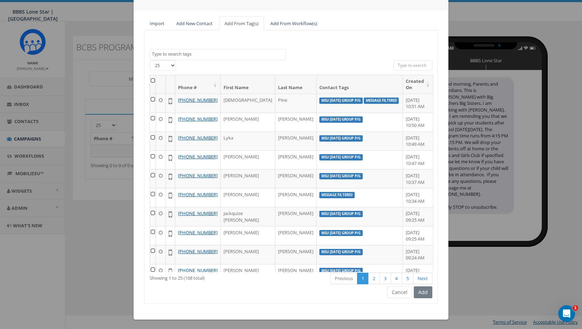
click at [219, 51] on textarea "Search" at bounding box center [219, 54] width 134 height 6
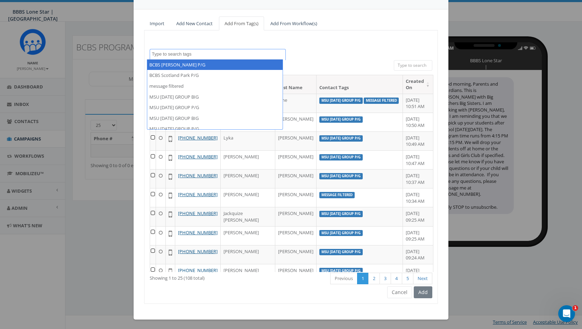
select select "BCBS [PERSON_NAME] P/G"
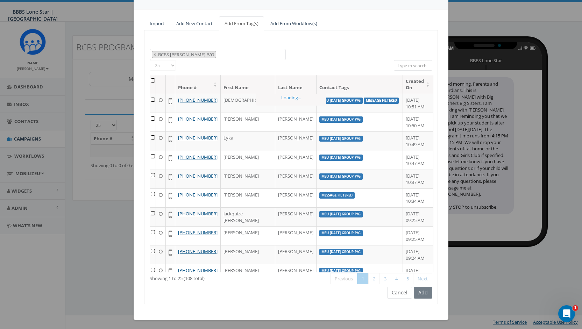
scroll to position [0, 0]
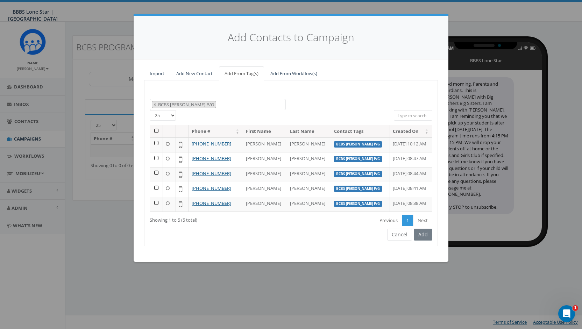
click at [156, 128] on th at bounding box center [156, 131] width 13 height 12
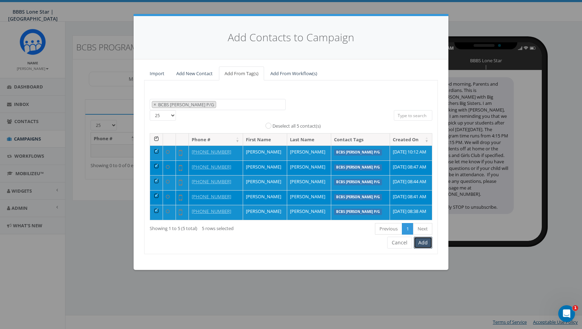
click at [424, 238] on button "Add" at bounding box center [423, 243] width 19 height 12
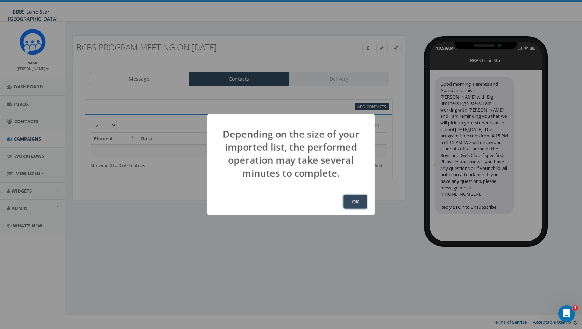
click at [356, 203] on button "OK" at bounding box center [356, 202] width 24 height 14
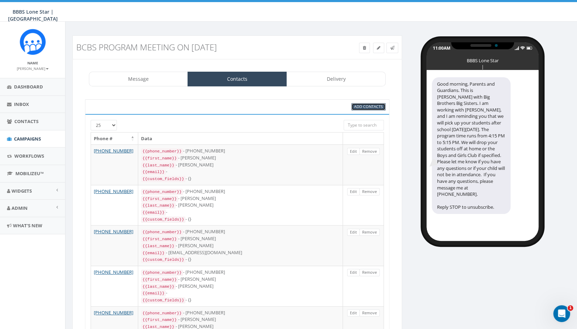
click at [370, 106] on span "Add Contacts" at bounding box center [368, 106] width 29 height 5
select select
click at [379, 46] on icon at bounding box center [378, 48] width 3 height 4
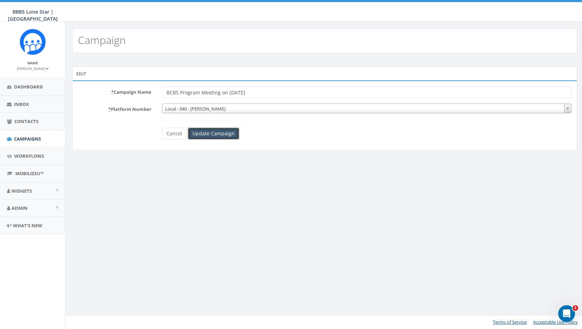
click at [216, 133] on input "Update Campaign" at bounding box center [213, 134] width 51 height 12
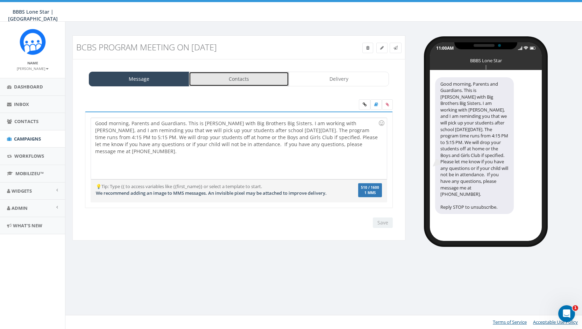
click at [240, 75] on link "Contacts" at bounding box center [239, 79] width 100 height 15
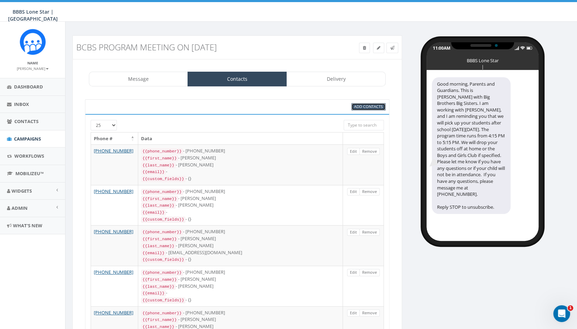
click at [363, 104] on span "Add Contacts" at bounding box center [368, 106] width 29 height 5
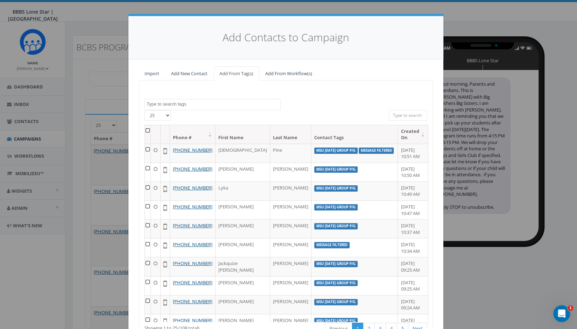
click at [225, 99] on span at bounding box center [213, 104] width 136 height 11
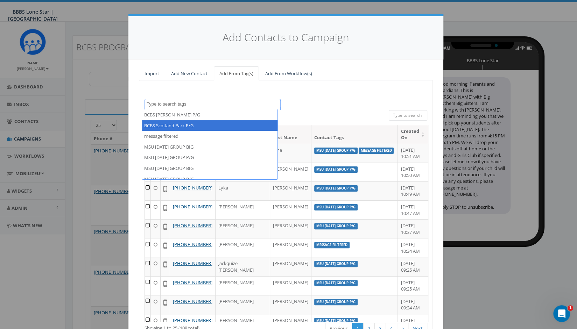
select select "BCBS Scotland Park P/G"
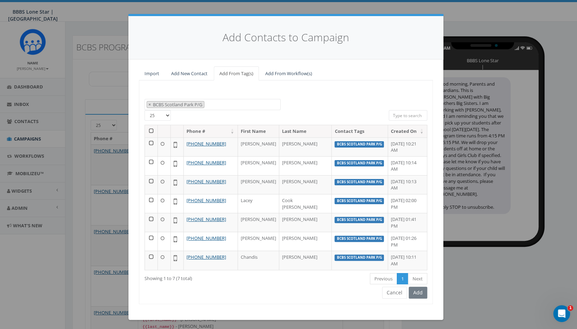
click at [150, 129] on th at bounding box center [151, 131] width 13 height 12
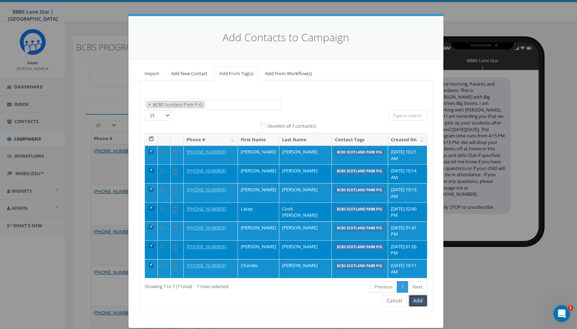
click at [416, 299] on button "Add" at bounding box center [418, 301] width 19 height 12
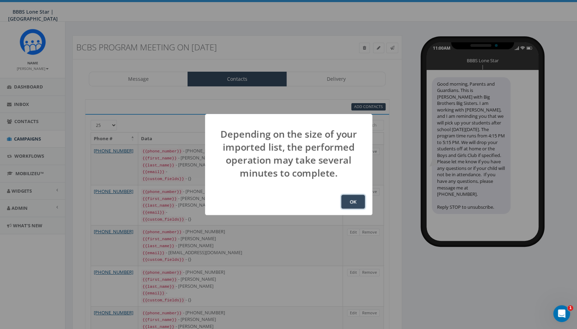
click at [355, 203] on button "OK" at bounding box center [353, 202] width 24 height 14
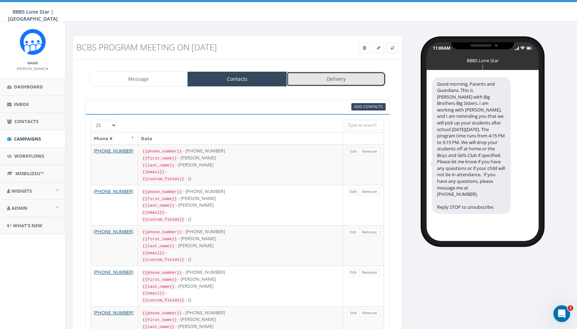
click at [327, 79] on link "Delivery" at bounding box center [336, 79] width 99 height 15
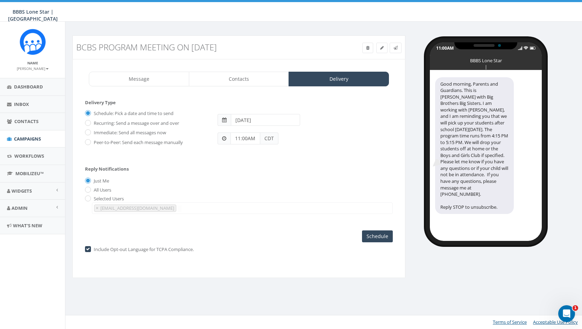
click at [136, 133] on label "Immediate: Send all messages now" at bounding box center [129, 132] width 74 height 7
click at [90, 133] on input "Immediate: Send all messages now" at bounding box center [87, 133] width 5 height 5
radio input "true"
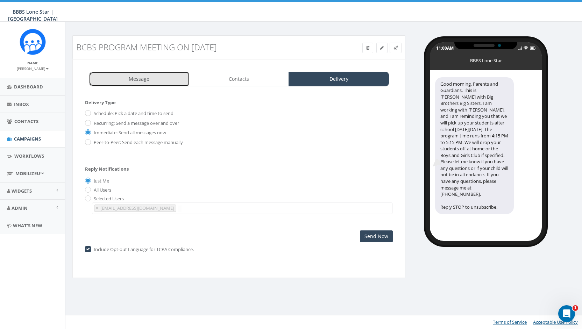
click at [148, 77] on link "Message" at bounding box center [139, 79] width 100 height 15
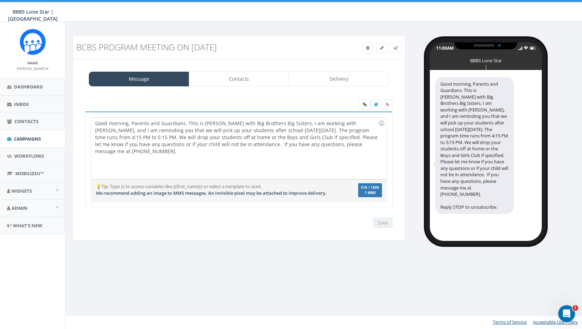
click at [321, 70] on div "Message Contacts Delivery Good morning, Parents and Guardians. This is [PERSON_…" at bounding box center [238, 150] width 333 height 182
click at [320, 77] on link "Delivery" at bounding box center [339, 79] width 100 height 15
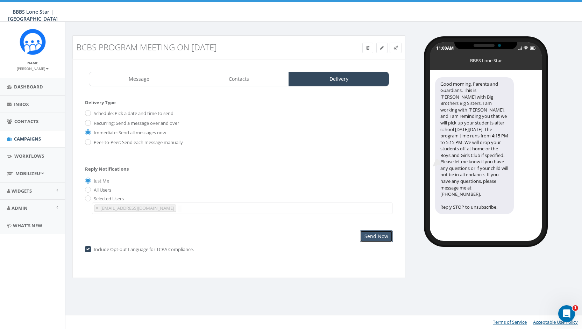
click at [367, 238] on input "Send Now" at bounding box center [376, 237] width 33 height 12
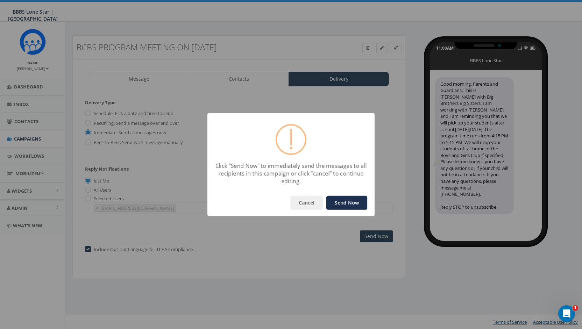
click at [341, 205] on button "Send Now" at bounding box center [347, 203] width 41 height 14
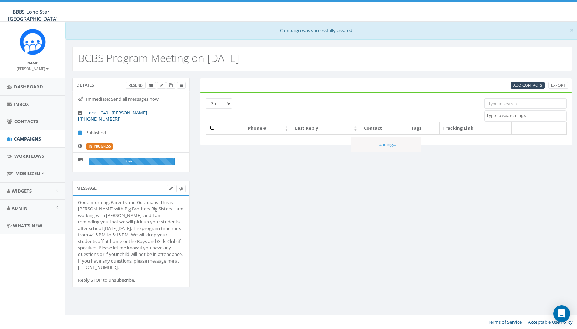
select select
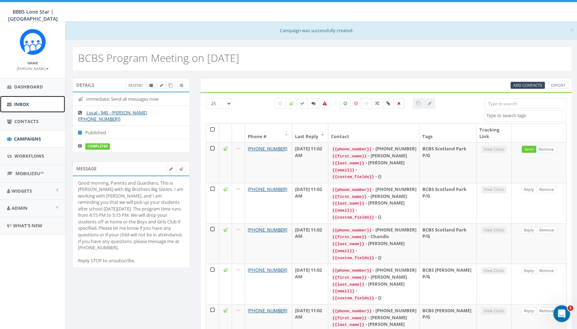
click at [21, 103] on span "Inbox" at bounding box center [21, 104] width 15 height 6
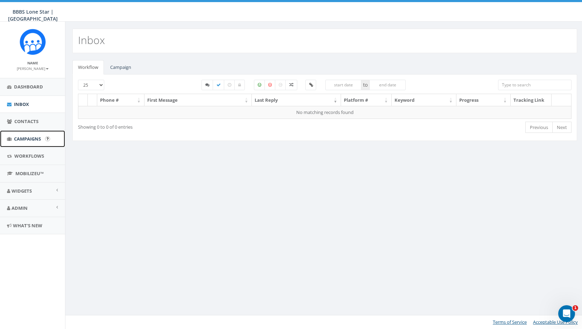
click at [22, 139] on span "Campaigns" at bounding box center [27, 139] width 27 height 6
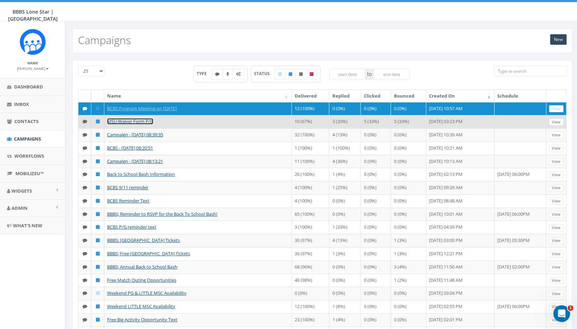
click at [127, 118] on link "MSU Waiver Form P/G" at bounding box center [130, 121] width 46 height 6
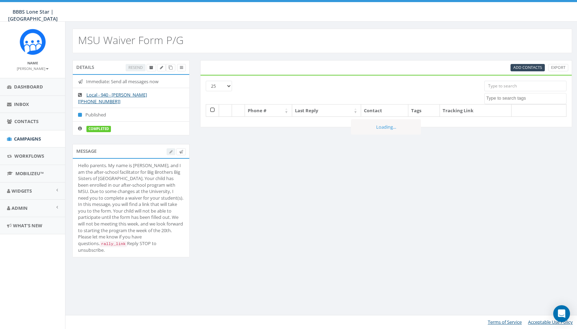
select select
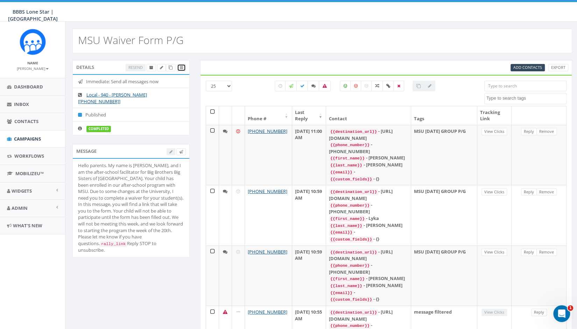
click at [181, 68] on icon at bounding box center [181, 68] width 3 height 4
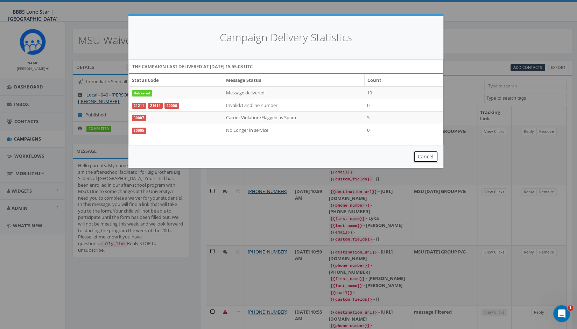
click at [426, 155] on button "Cancel" at bounding box center [425, 157] width 25 height 12
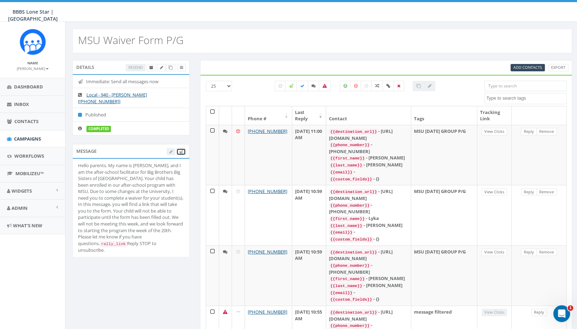
click at [179, 149] on span at bounding box center [181, 151] width 4 height 5
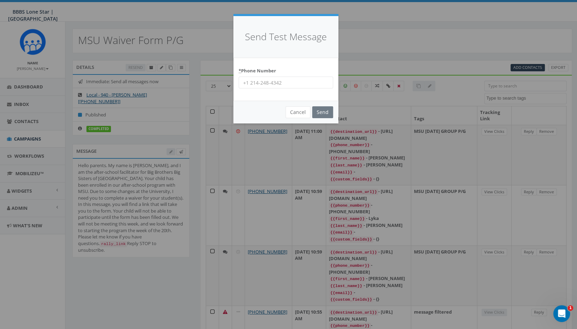
click at [274, 82] on input "* Phone Number" at bounding box center [286, 83] width 94 height 12
type input "9407815975"
click at [321, 112] on input "Send" at bounding box center [322, 112] width 21 height 12
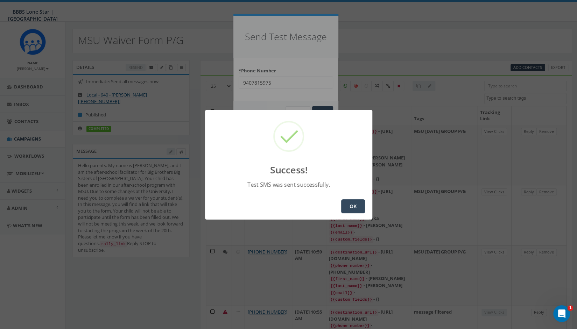
click at [353, 207] on button "OK" at bounding box center [353, 206] width 24 height 14
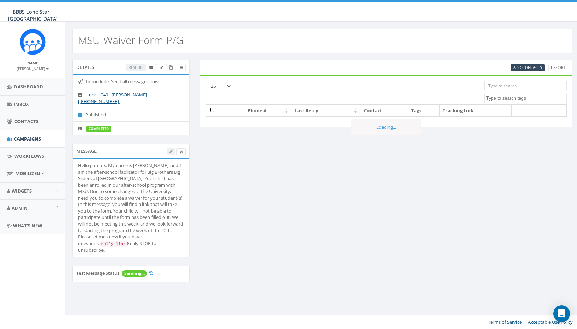
select select
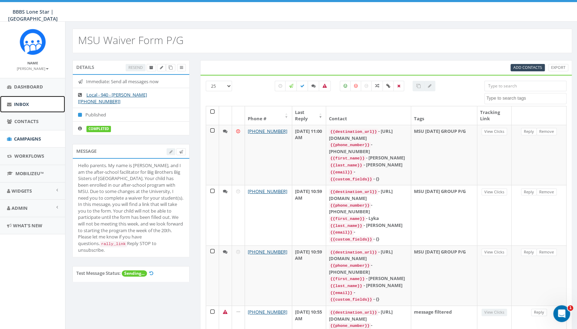
click at [22, 98] on link "Inbox" at bounding box center [32, 104] width 65 height 17
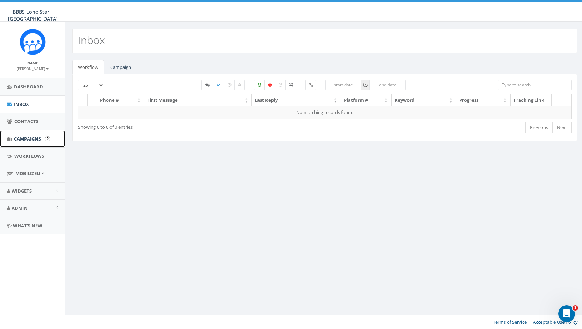
click at [30, 137] on span "Campaigns" at bounding box center [27, 139] width 27 height 6
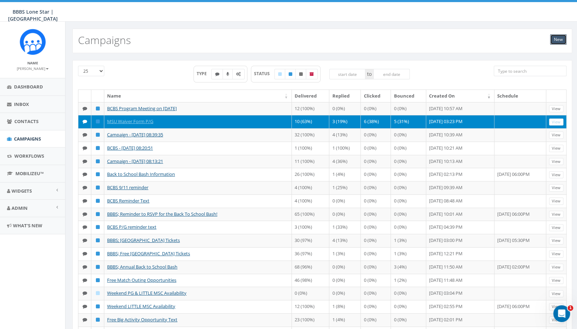
click at [558, 40] on link "New" at bounding box center [558, 39] width 16 height 10
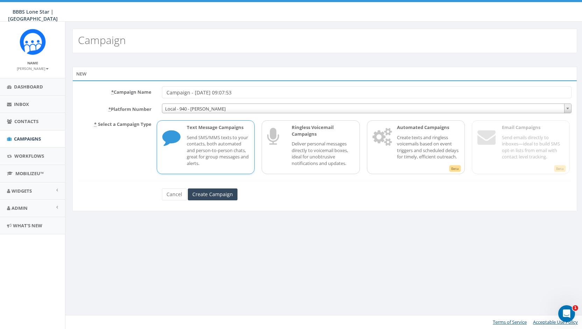
drag, startPoint x: 246, startPoint y: 92, endPoint x: 123, endPoint y: 109, distance: 124.4
click at [123, 109] on form "* Campaign Name Campaign - [DATE] 09:07:53 * Platform Number Local - 940 - [PER…" at bounding box center [325, 143] width 494 height 114
type input "MSU [DATE] Addresses"
click at [209, 192] on input "Create Campaign" at bounding box center [213, 195] width 50 height 12
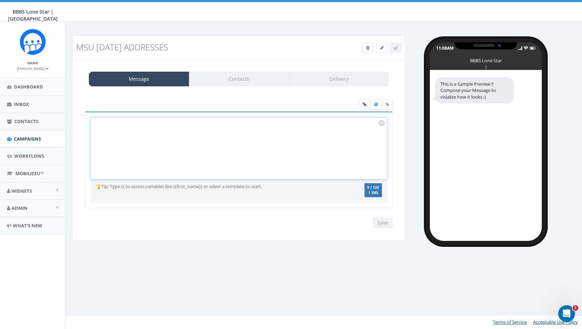
click at [219, 147] on div at bounding box center [239, 148] width 296 height 61
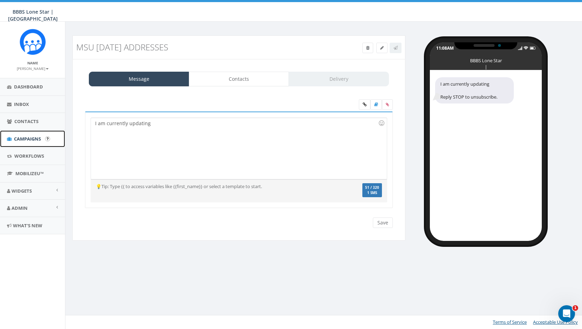
click at [30, 133] on link "Campaigns" at bounding box center [32, 139] width 65 height 17
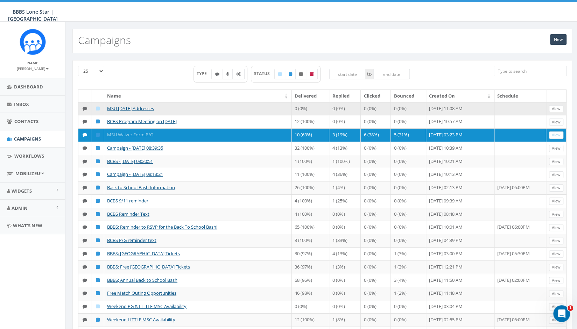
drag, startPoint x: 95, startPoint y: 107, endPoint x: 96, endPoint y: 111, distance: 3.9
click at [96, 107] on icon at bounding box center [98, 108] width 4 height 5
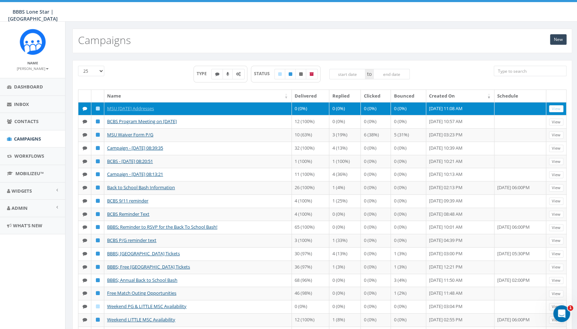
click at [96, 108] on icon at bounding box center [98, 108] width 4 height 5
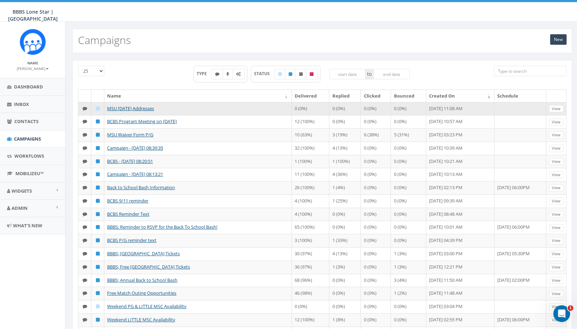
click at [100, 105] on td at bounding box center [97, 108] width 13 height 13
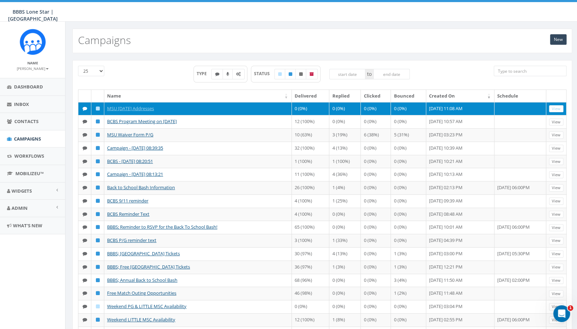
click at [96, 110] on icon at bounding box center [98, 108] width 4 height 5
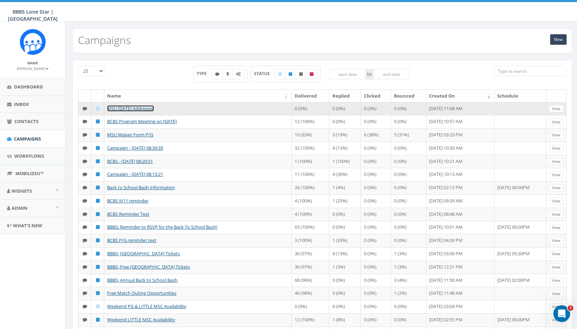
click at [121, 105] on link "MSU Tuesday Addresses" at bounding box center [130, 108] width 47 height 6
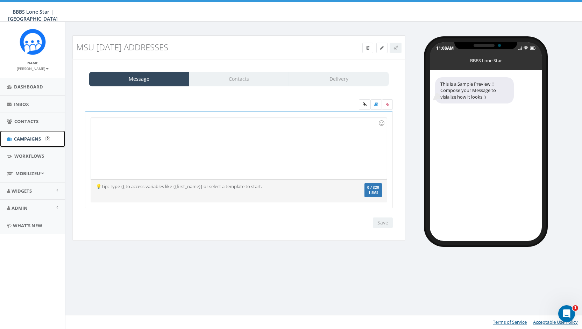
click at [22, 137] on span "Campaigns" at bounding box center [27, 139] width 27 height 6
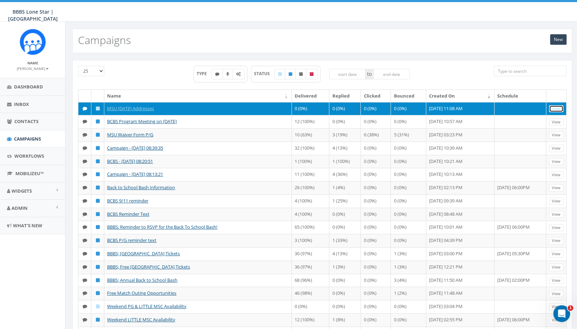
click at [560, 107] on link "View" at bounding box center [556, 108] width 14 height 7
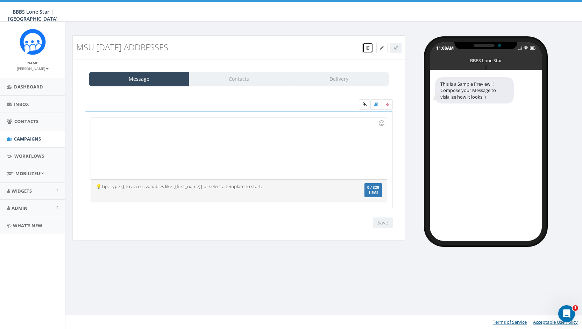
click at [369, 48] on icon at bounding box center [367, 48] width 3 height 4
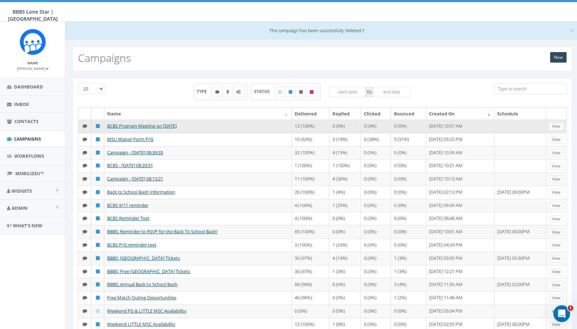
click at [85, 124] on icon at bounding box center [85, 126] width 5 height 5
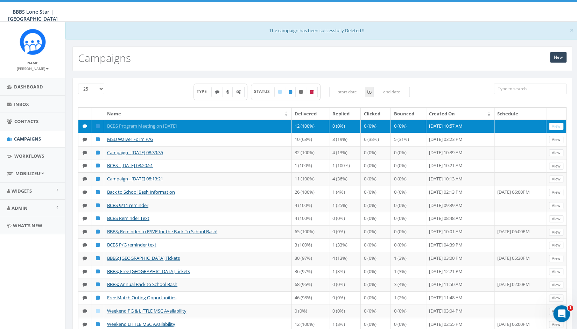
click at [83, 125] on icon at bounding box center [85, 126] width 5 height 5
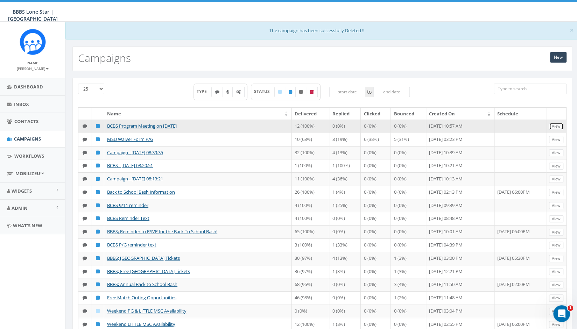
click at [556, 124] on link "View" at bounding box center [556, 126] width 14 height 7
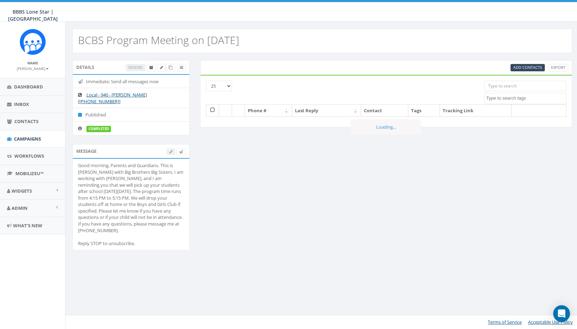
select select
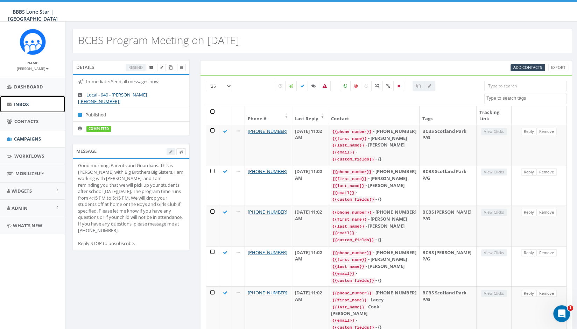
click at [21, 101] on span "Inbox" at bounding box center [21, 104] width 15 height 6
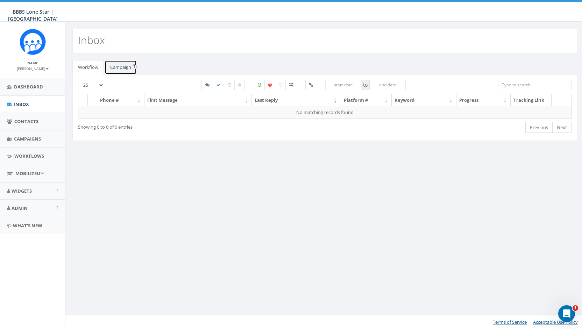
click at [121, 69] on link "Campaign" at bounding box center [121, 67] width 32 height 14
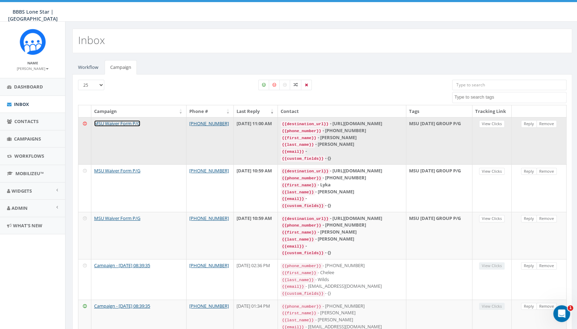
click at [128, 127] on link "MSU Waiver Form P/G" at bounding box center [117, 123] width 46 height 6
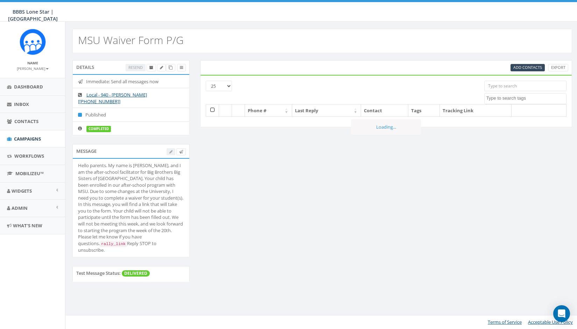
select select
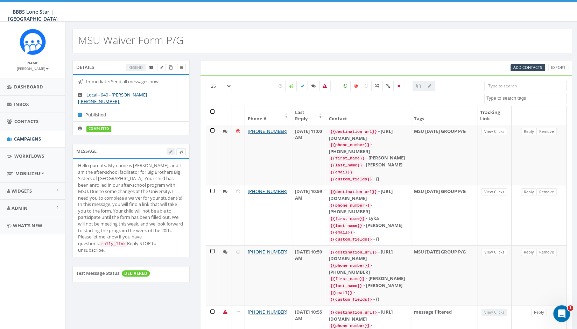
click at [313, 86] on icon at bounding box center [313, 86] width 4 height 4
checkbox input "true"
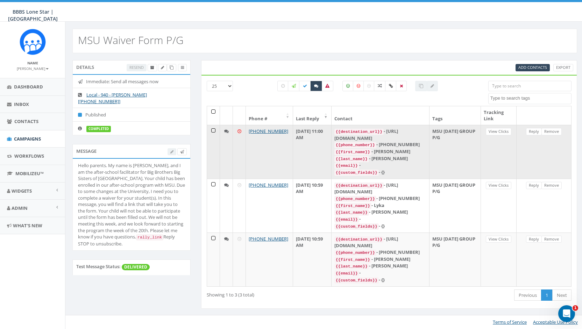
click at [227, 131] on icon at bounding box center [226, 131] width 5 height 5
click at [225, 129] on icon at bounding box center [226, 131] width 5 height 5
click at [503, 131] on link "View Clicks" at bounding box center [499, 131] width 26 height 7
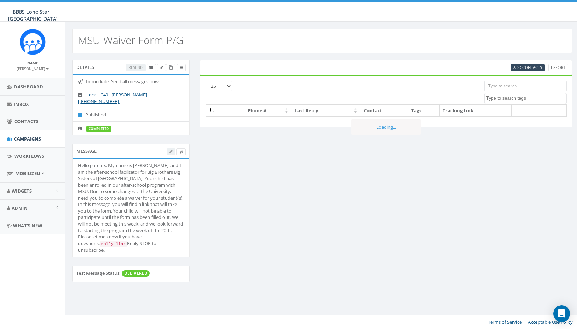
select select
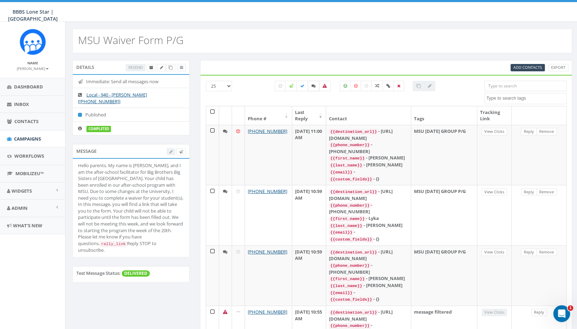
click at [315, 86] on icon at bounding box center [313, 86] width 4 height 4
click at [314, 85] on icon at bounding box center [313, 86] width 4 height 4
checkbox input "true"
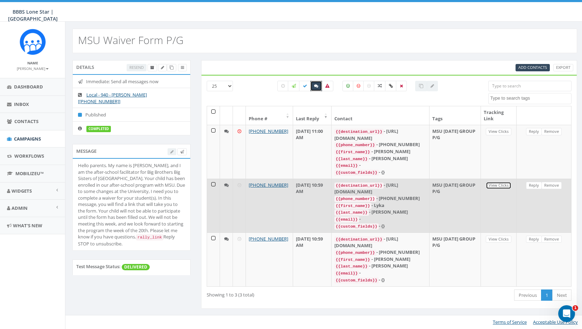
click at [501, 182] on link "View Clicks" at bounding box center [499, 185] width 26 height 7
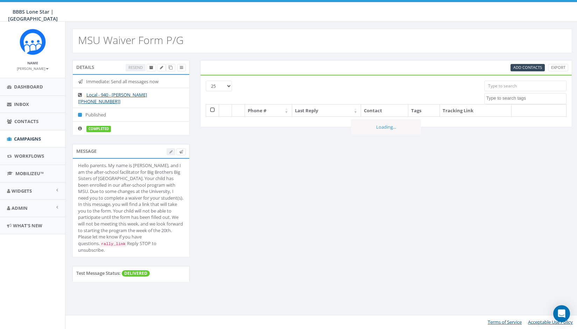
select select
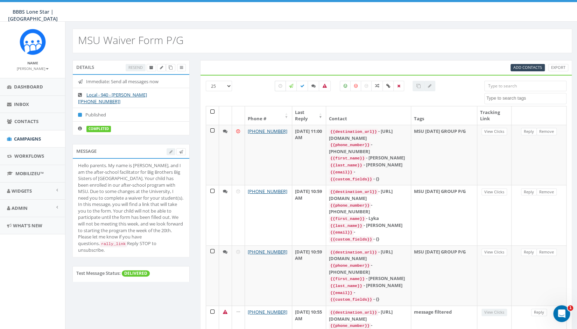
click at [280, 85] on icon at bounding box center [280, 86] width 3 height 4
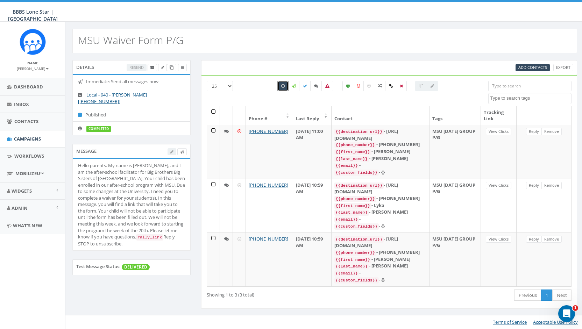
click at [280, 85] on label at bounding box center [283, 86] width 11 height 10
click at [283, 85] on icon at bounding box center [282, 86] width 3 height 4
checkbox input "true"
click at [422, 87] on div at bounding box center [421, 86] width 12 height 10
click at [421, 85] on div at bounding box center [421, 86] width 12 height 10
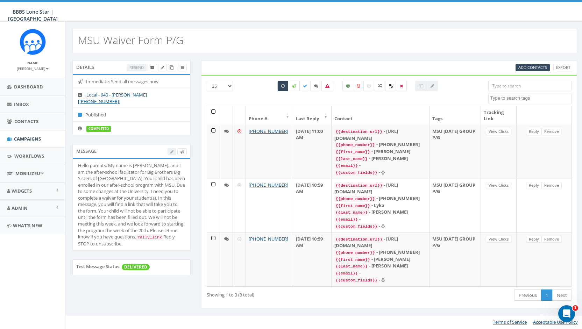
click at [296, 88] on label at bounding box center [294, 86] width 12 height 10
click at [298, 86] on label at bounding box center [294, 86] width 12 height 10
checkbox input "false"
click at [283, 87] on icon at bounding box center [282, 86] width 3 height 4
checkbox input "false"
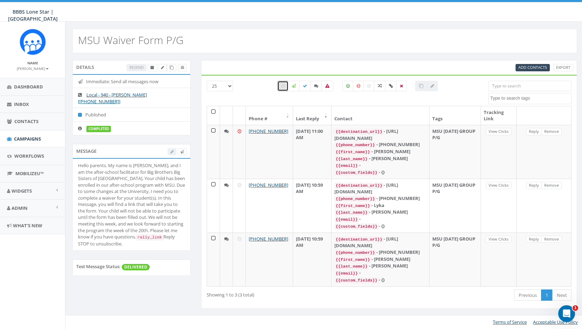
click at [218, 86] on select "25 50 100" at bounding box center [220, 86] width 26 height 10
select select "100"
click at [207, 81] on select "25 50 100" at bounding box center [220, 86] width 26 height 10
click at [231, 85] on select "25 50 100" at bounding box center [220, 86] width 26 height 10
click at [316, 90] on label at bounding box center [316, 86] width 12 height 10
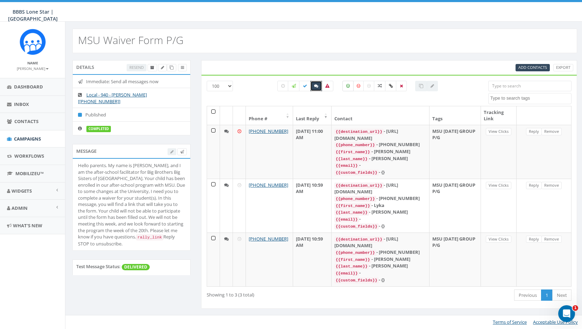
click at [346, 85] on icon at bounding box center [347, 86] width 3 height 4
checkbox input "true"
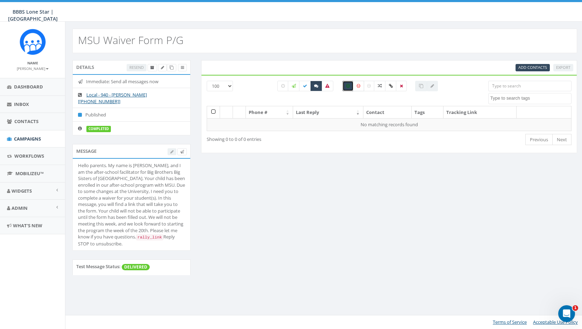
click at [358, 86] on icon at bounding box center [358, 86] width 3 height 4
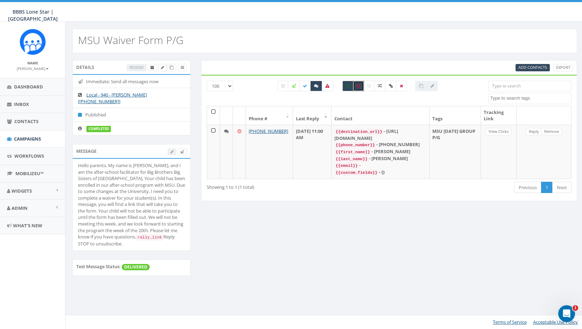
click at [359, 90] on label at bounding box center [358, 86] width 11 height 10
checkbox input "false"
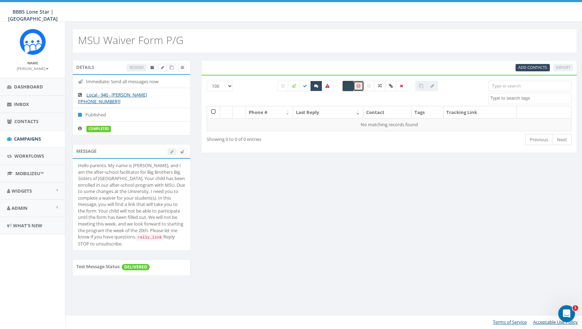
click at [346, 87] on label at bounding box center [348, 86] width 11 height 10
checkbox input "false"
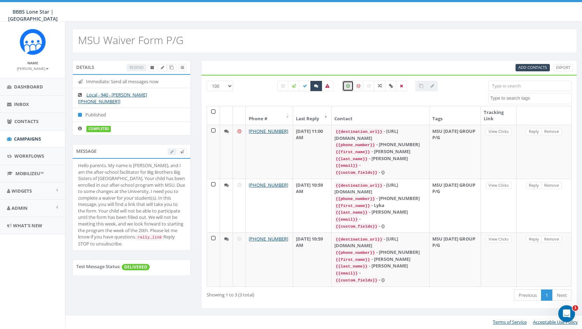
click at [316, 86] on icon at bounding box center [316, 86] width 4 height 4
checkbox input "false"
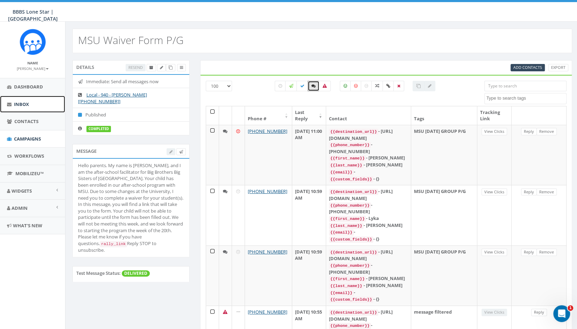
click at [26, 102] on span "Inbox" at bounding box center [21, 104] width 15 height 6
